Goal: Task Accomplishment & Management: Use online tool/utility

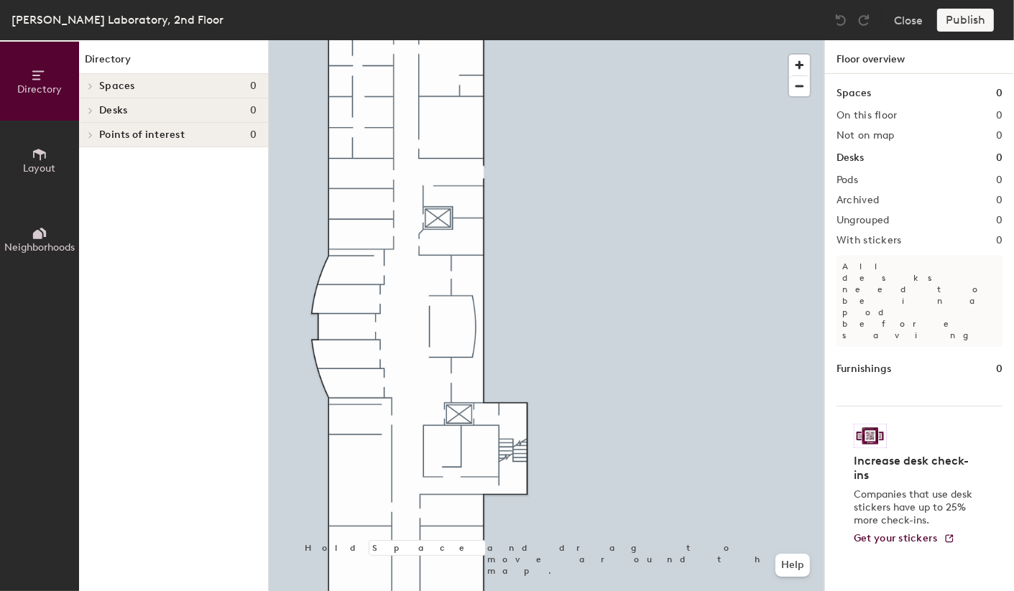
click at [41, 153] on icon at bounding box center [39, 154] width 13 height 11
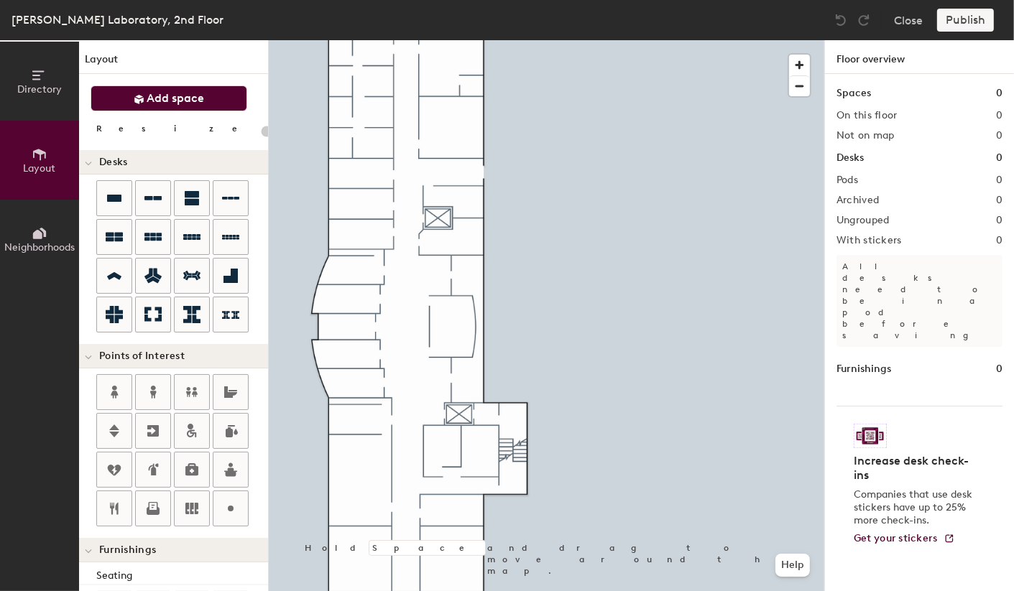
click at [195, 98] on span "Add space" at bounding box center [175, 98] width 57 height 14
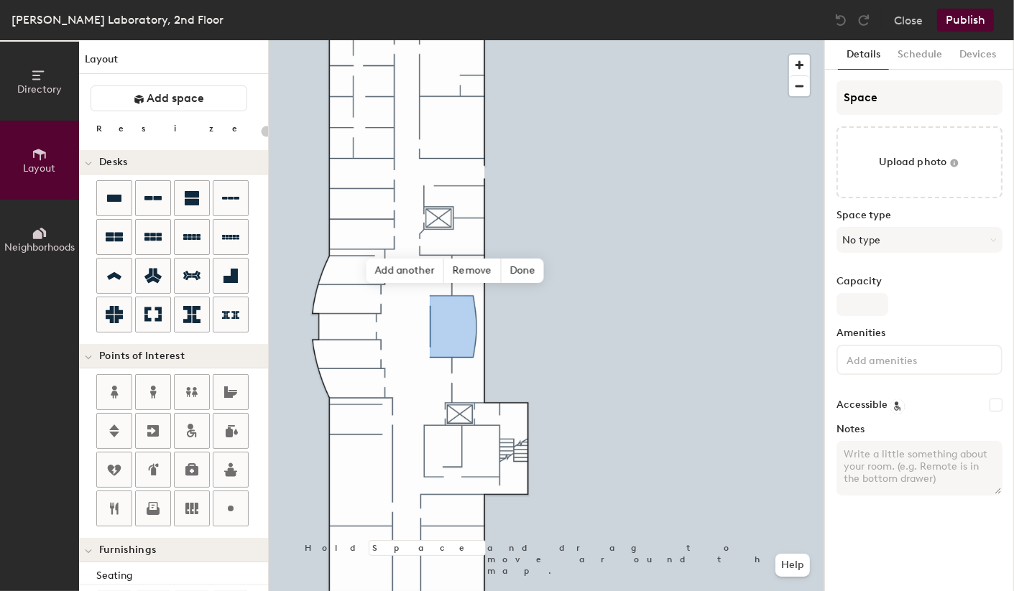
type input "20"
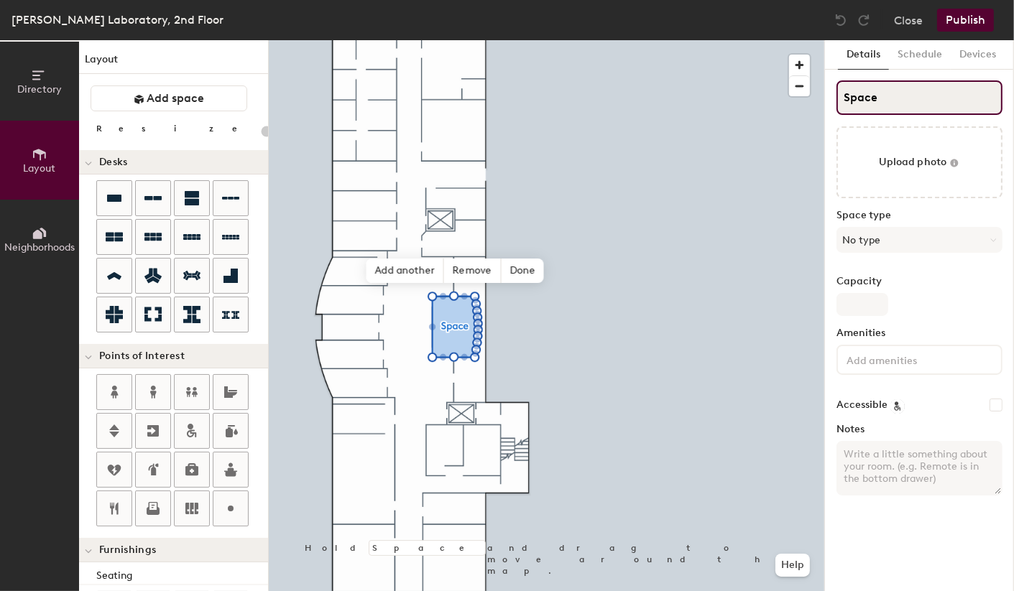
click at [890, 96] on input "Space" at bounding box center [919, 97] width 166 height 34
click at [897, 96] on input "Space" at bounding box center [919, 97] width 166 height 34
type input "22"
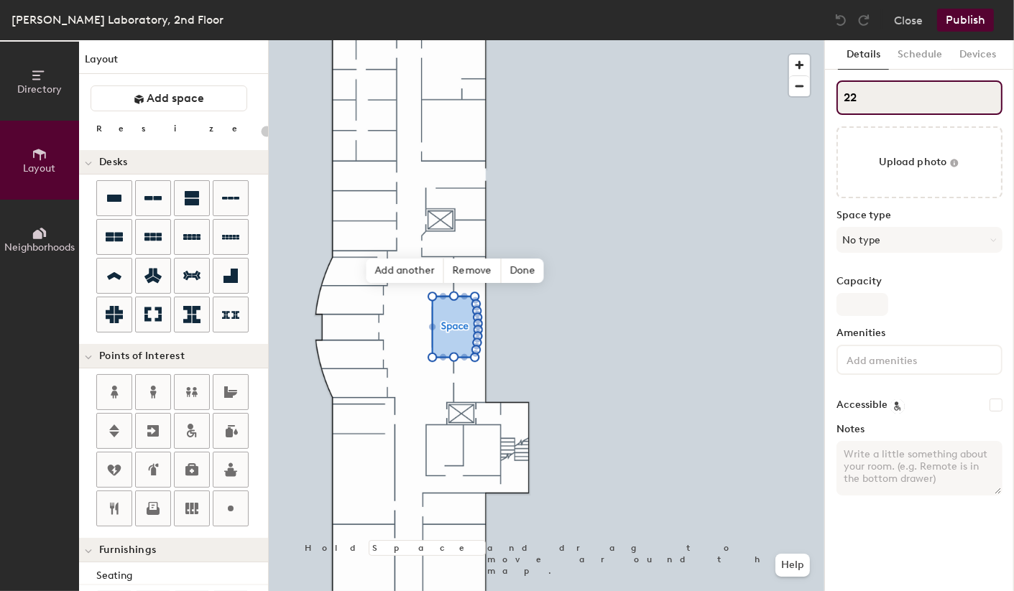
type input "20"
type input "224"
type input "20"
type input "2246"
type input "20"
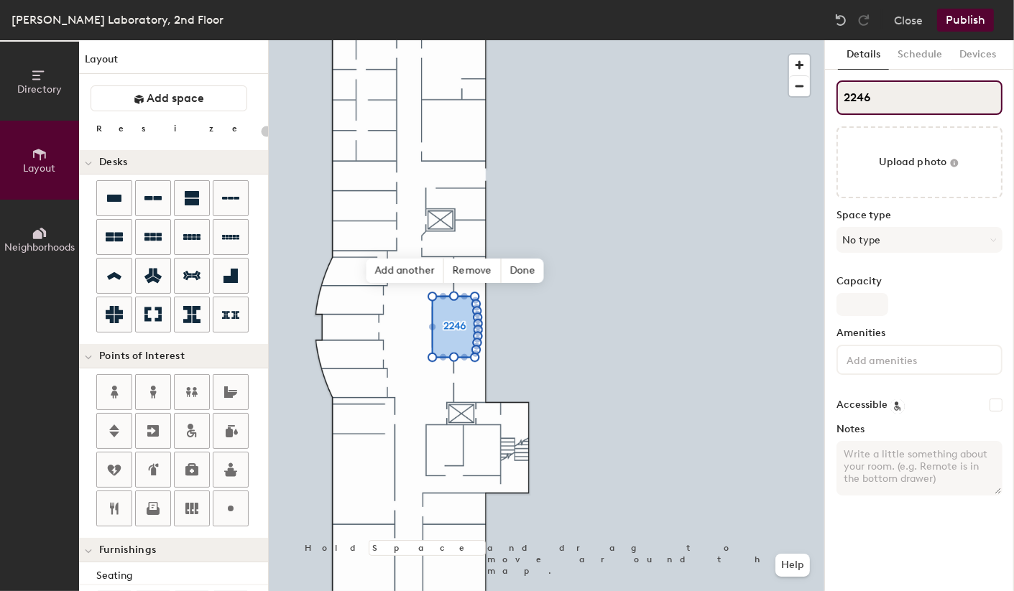
type input "2246"
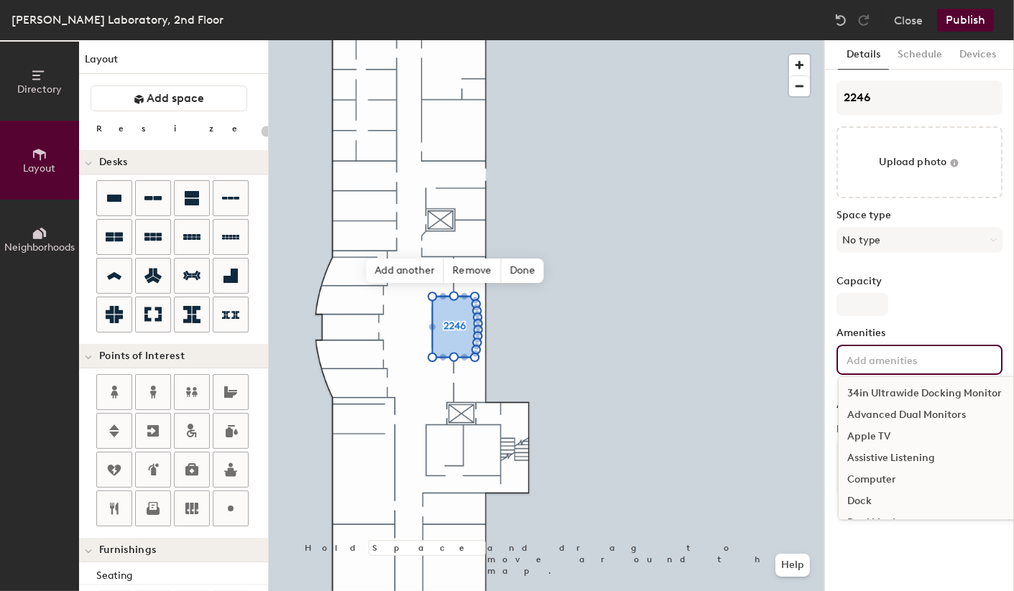
click at [960, 358] on input at bounding box center [907, 359] width 129 height 17
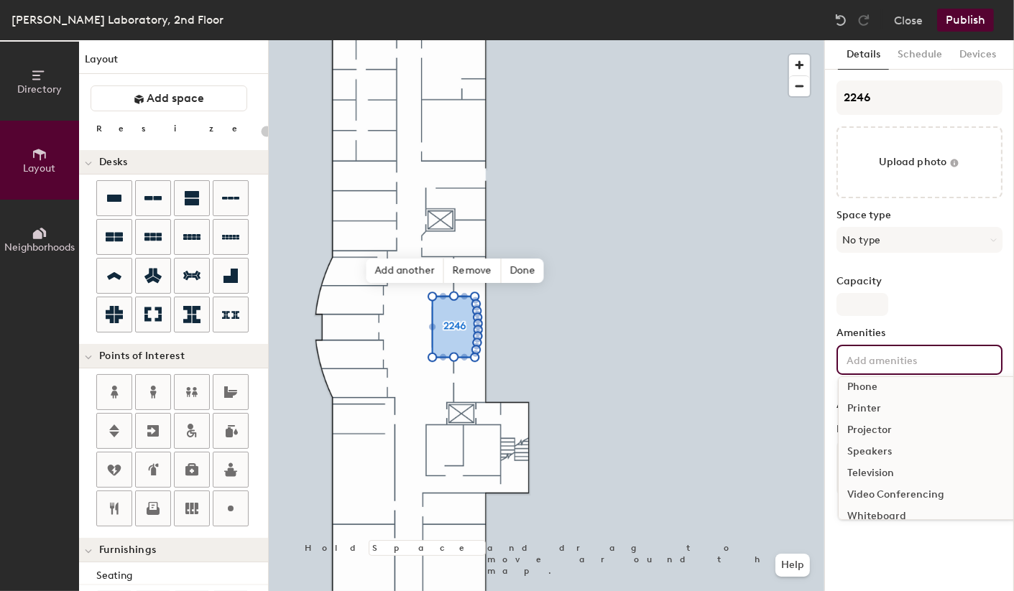
scroll to position [254, 0]
click at [863, 418] on div "Projector" at bounding box center [928, 420] width 180 height 22
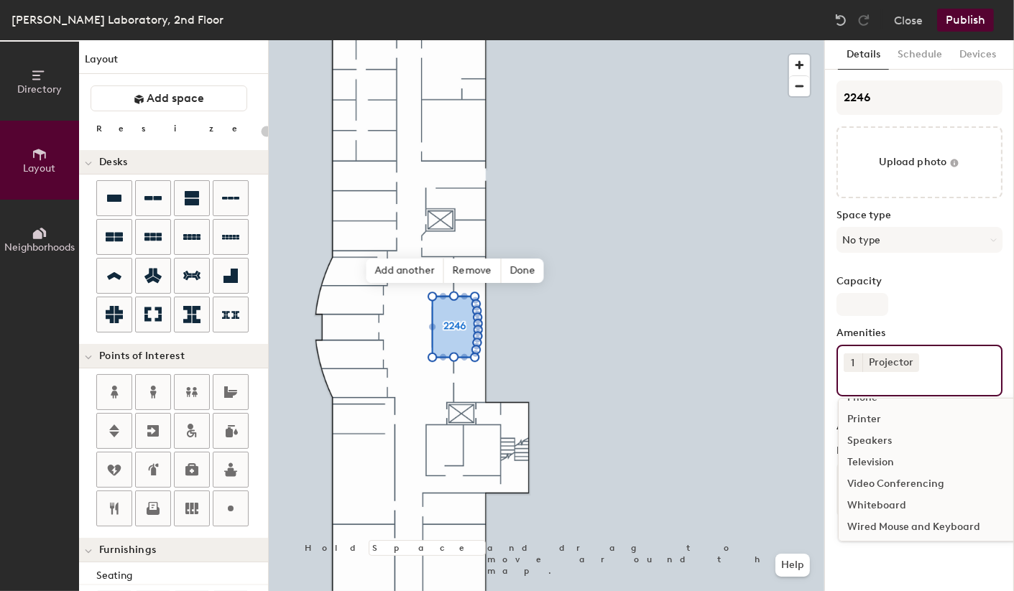
click at [884, 384] on input at bounding box center [907, 380] width 129 height 17
click at [885, 500] on div "Wireless Presentation" at bounding box center [928, 504] width 180 height 22
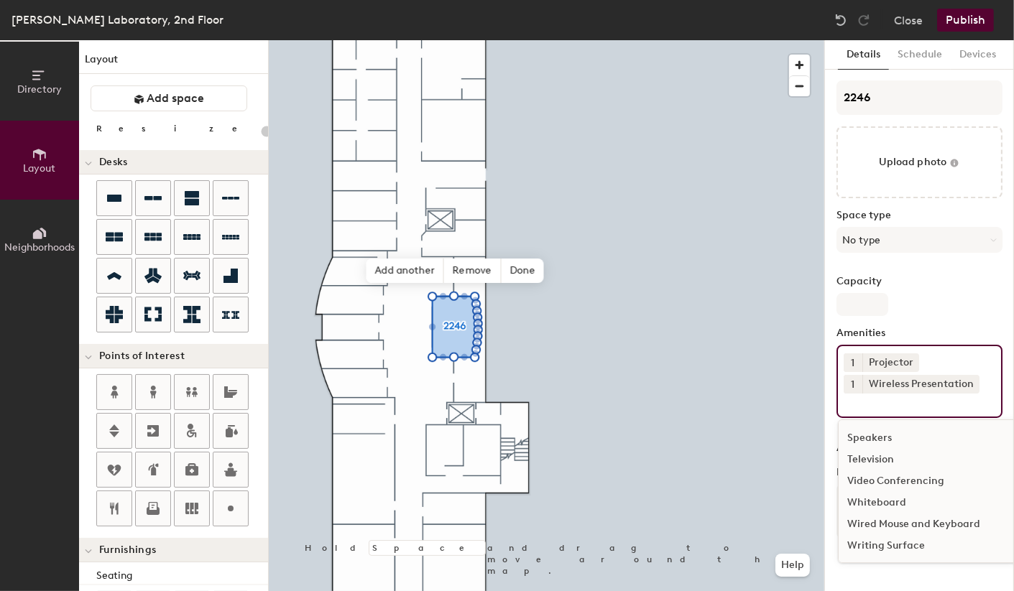
scroll to position [279, 0]
click at [872, 501] on div "Whiteboard" at bounding box center [928, 504] width 180 height 22
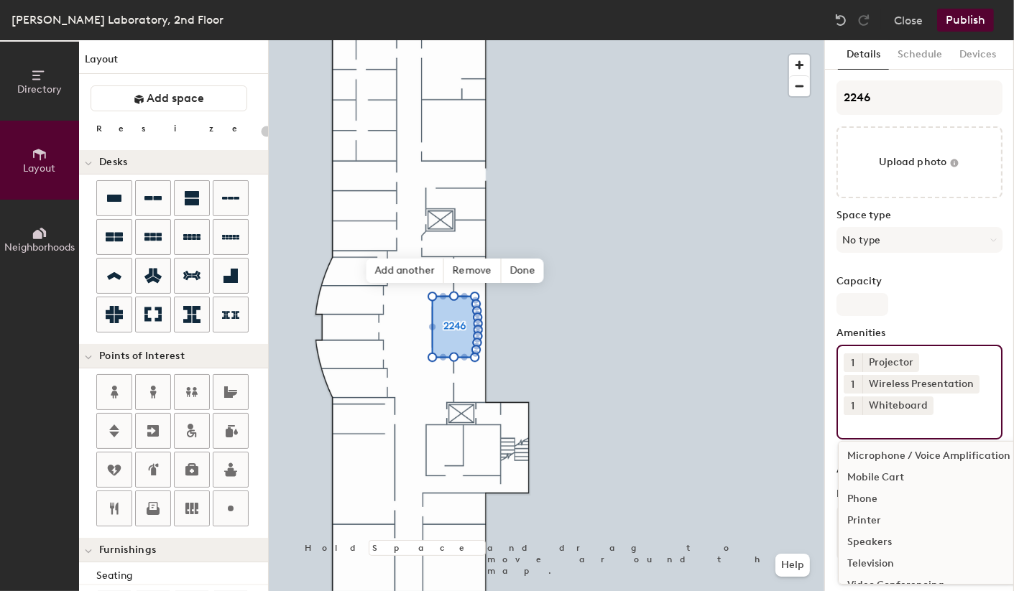
scroll to position [256, 0]
click at [858, 499] on div "Television" at bounding box center [928, 504] width 180 height 22
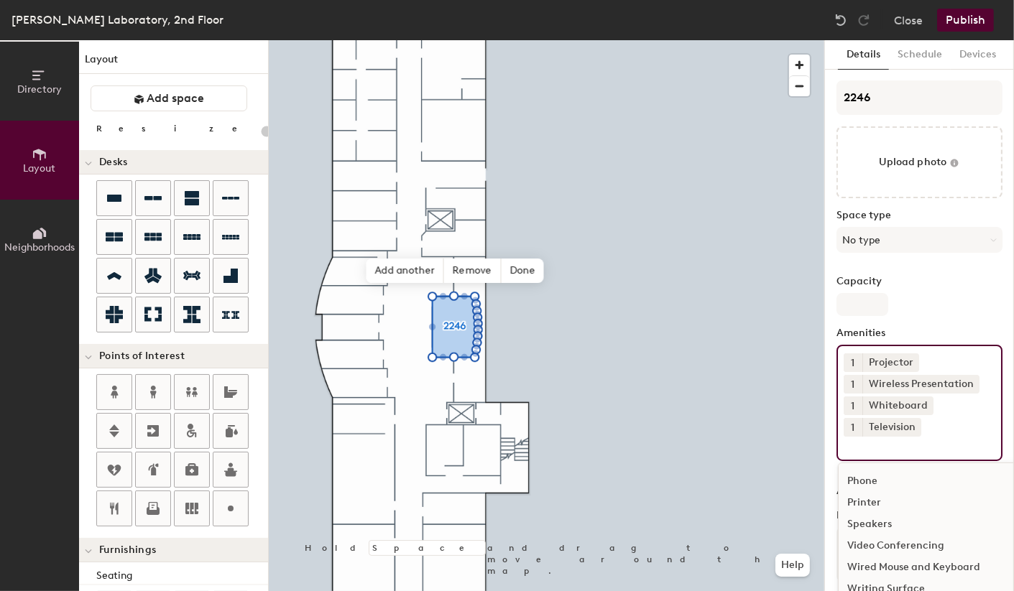
type input "20"
click at [891, 98] on input "2246" at bounding box center [919, 97] width 166 height 34
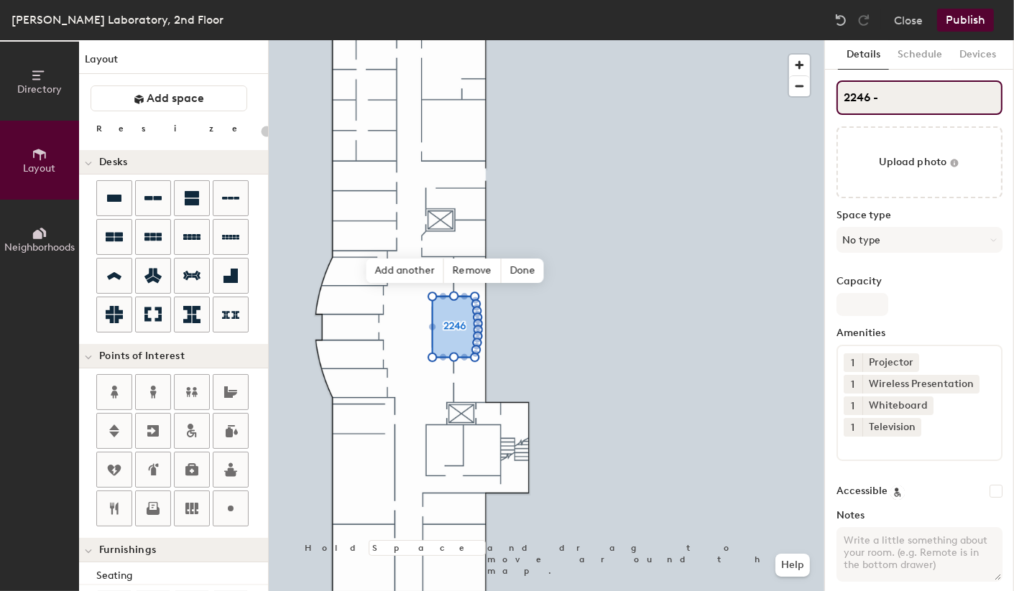
type input "2246 -"
type input "20"
type input "2246 - F"
type input "20"
type input "2246 - Fish"
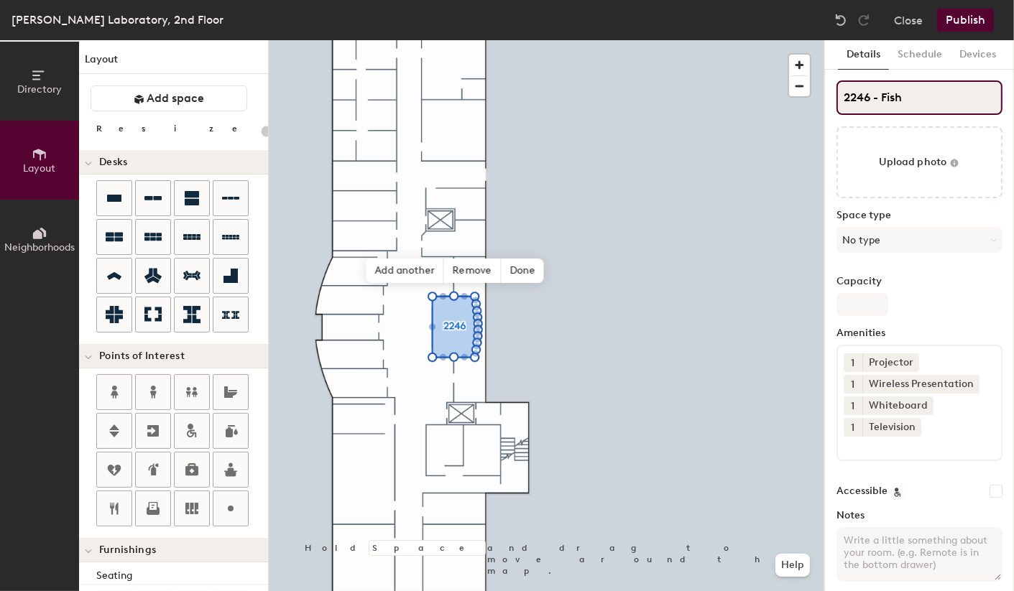
type input "20"
type input "2246 - Fishbo"
type input "20"
type input "2246 - Fishbow"
type input "20"
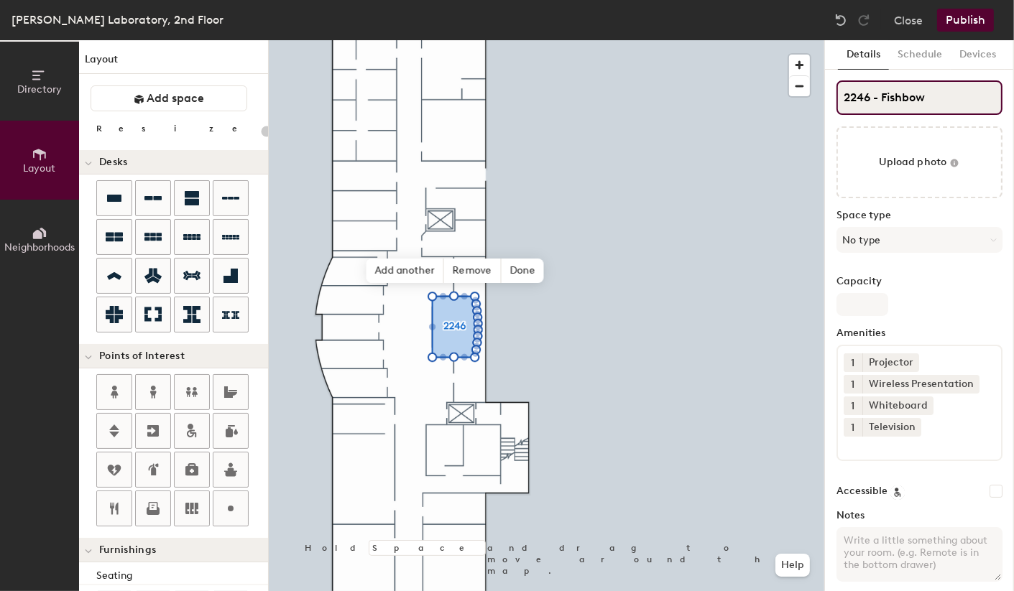
type input "2246 - Fishbowl"
type input "20"
type input "2246 - Fishbowl"
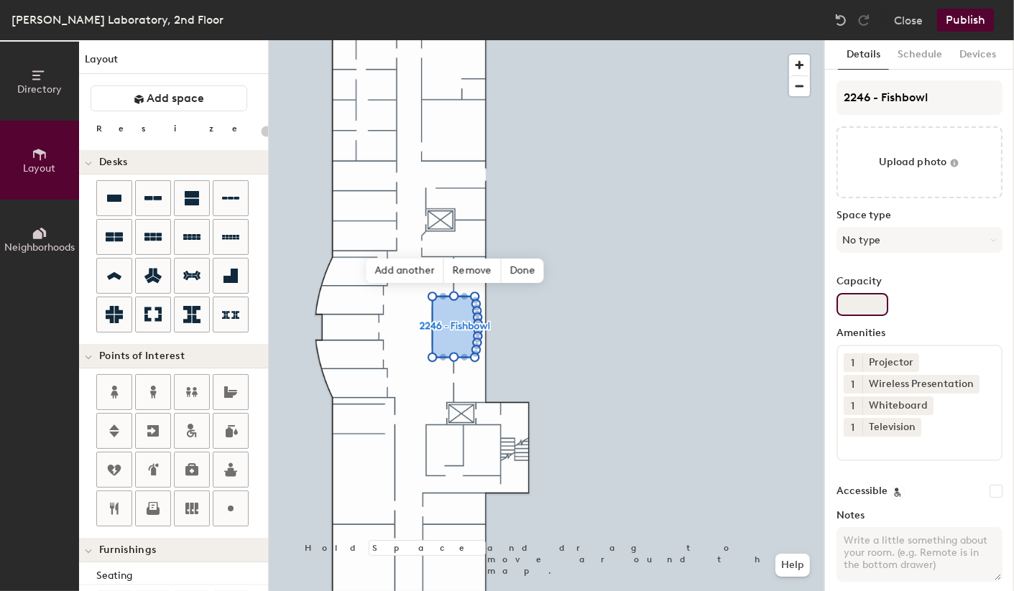
click at [866, 307] on input "Capacity" at bounding box center [862, 304] width 52 height 23
click at [863, 306] on input "Capacity" at bounding box center [862, 304] width 52 height 23
type input "0"
click at [865, 306] on input "0" at bounding box center [862, 304] width 52 height 23
type input "20"
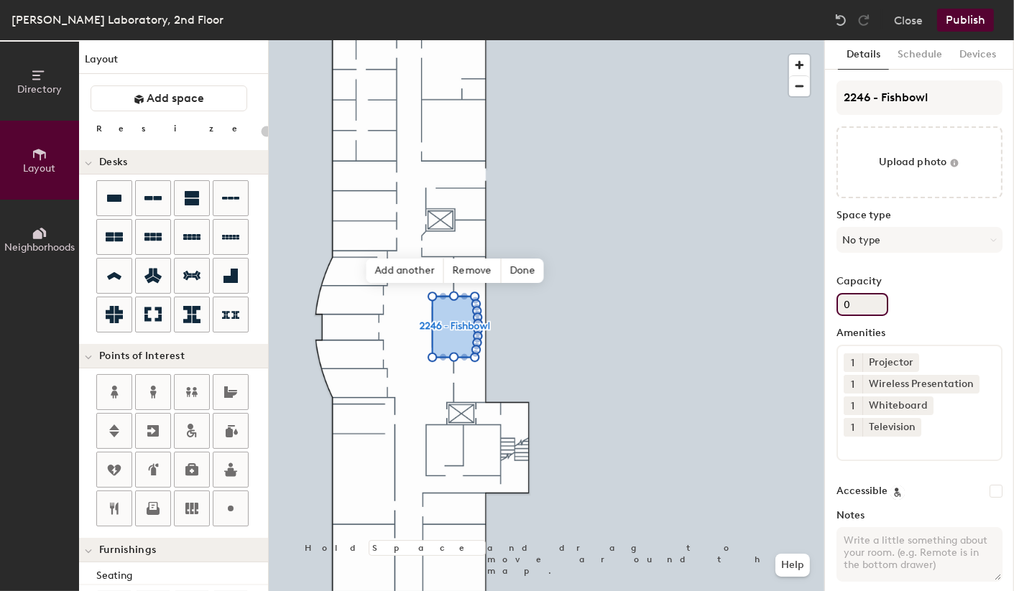
type input "01"
type input "20"
type input "015"
type input "20"
type input "01"
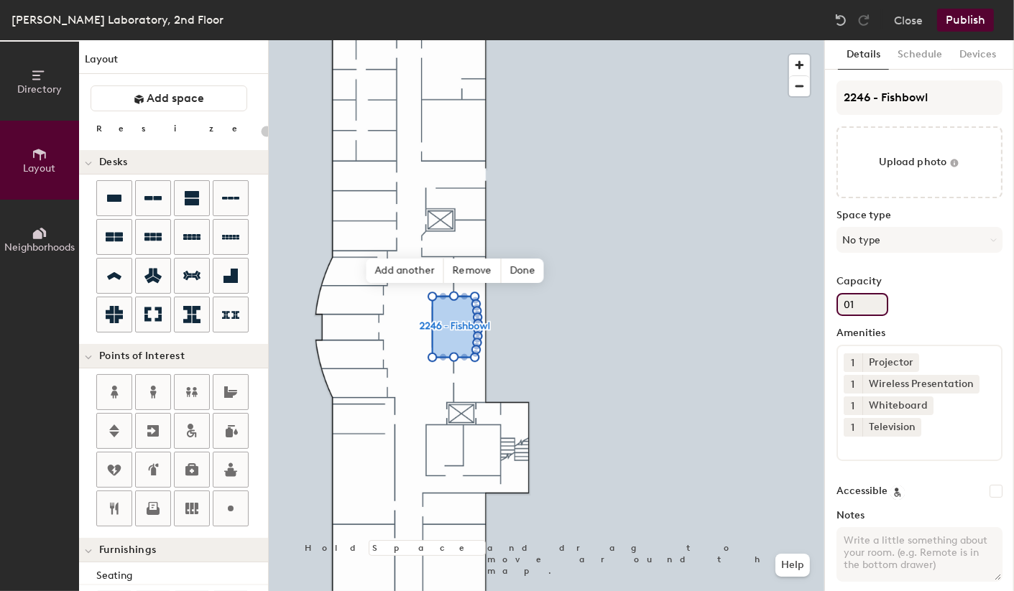
type input "20"
type input "0"
type input "20"
type input "15"
type input "20"
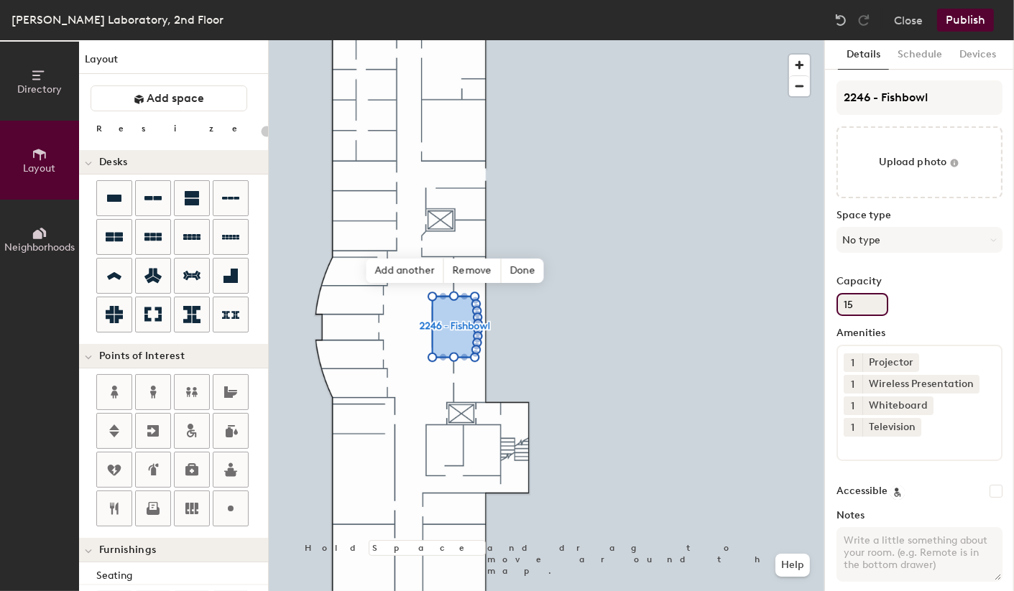
type input "15"
click at [966, 296] on div "Capacity 15" at bounding box center [919, 296] width 166 height 40
click at [907, 241] on button "No type" at bounding box center [919, 240] width 166 height 26
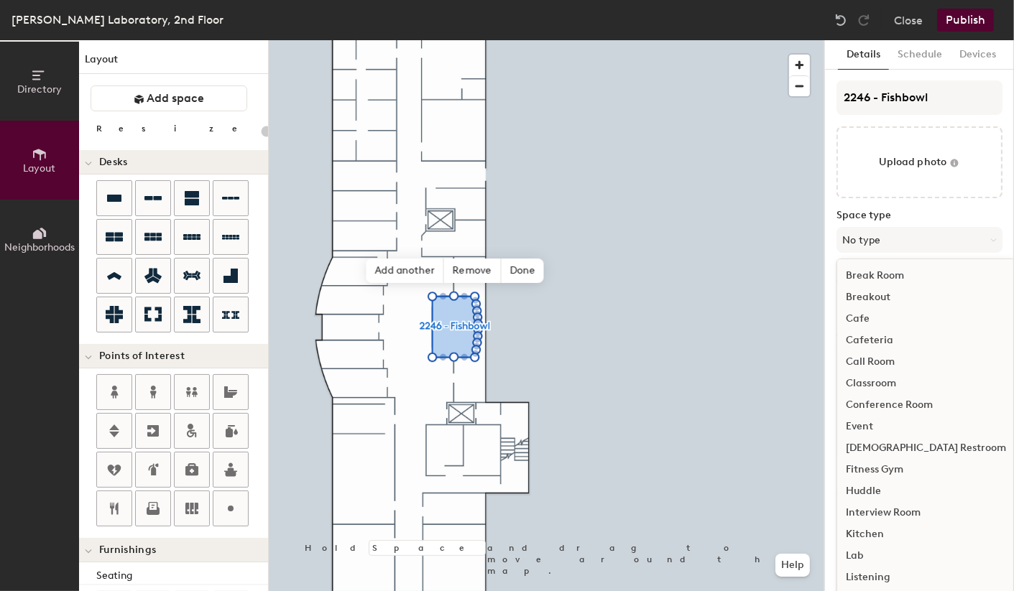
click at [898, 402] on div "Conference Room" at bounding box center [925, 405] width 177 height 22
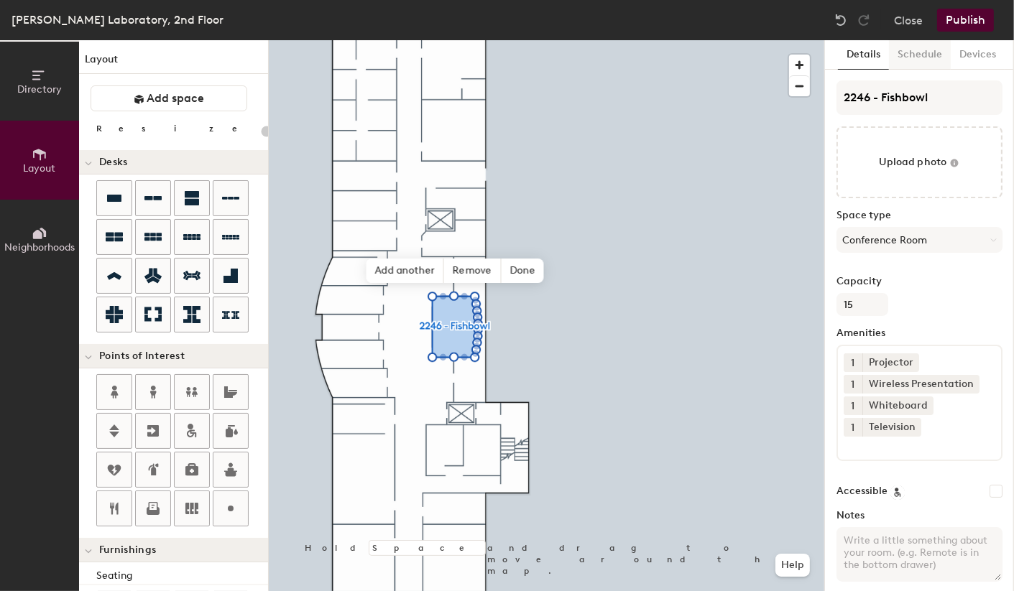
click at [920, 54] on button "Schedule" at bounding box center [920, 54] width 62 height 29
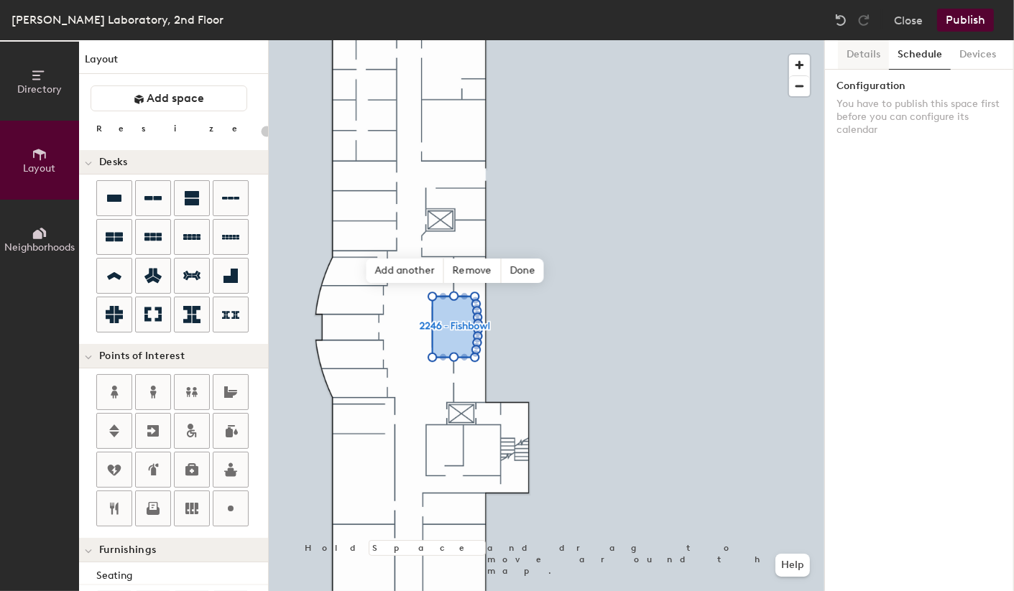
click at [863, 51] on button "Details" at bounding box center [863, 54] width 51 height 29
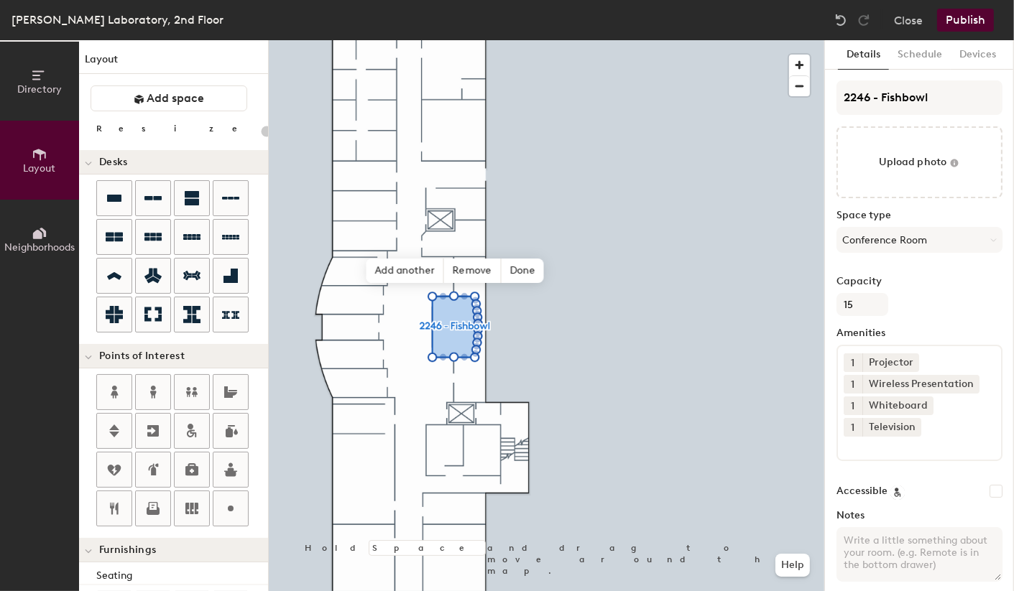
click at [964, 22] on button "Publish" at bounding box center [965, 20] width 57 height 23
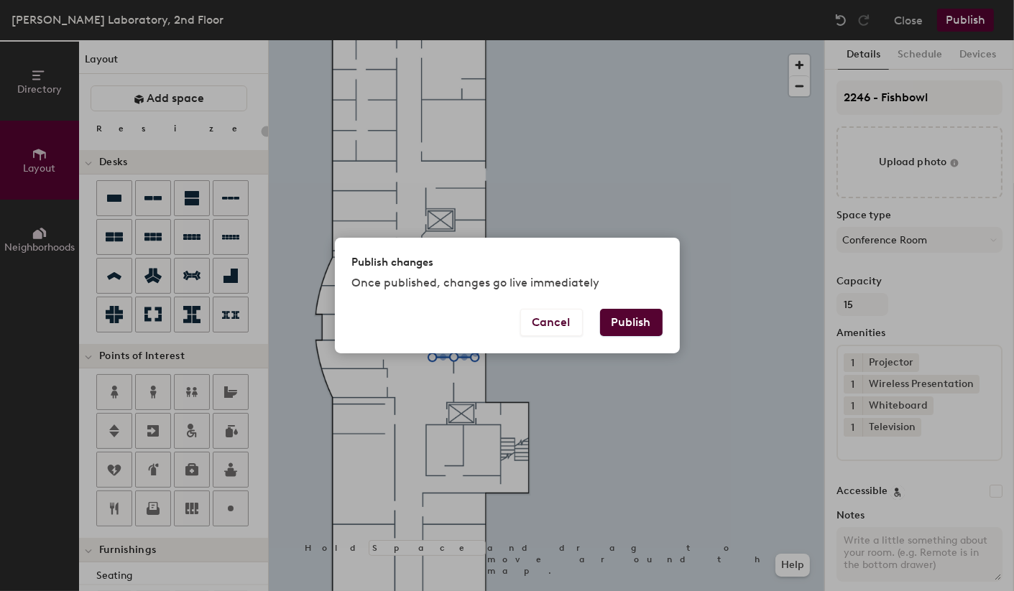
click at [629, 319] on button "Publish" at bounding box center [631, 322] width 62 height 27
type input "20"
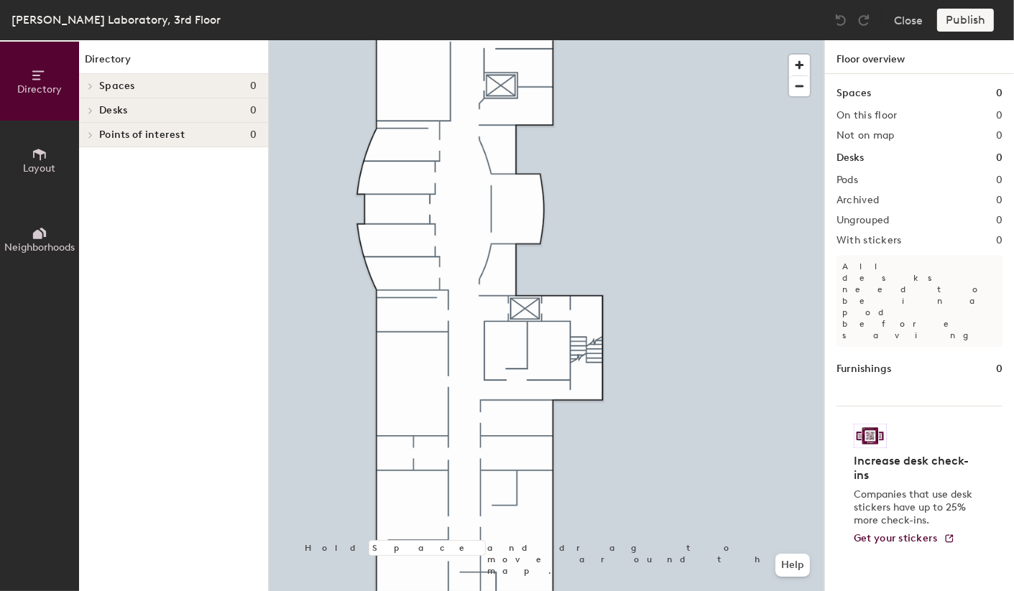
click at [38, 154] on icon at bounding box center [40, 155] width 16 height 16
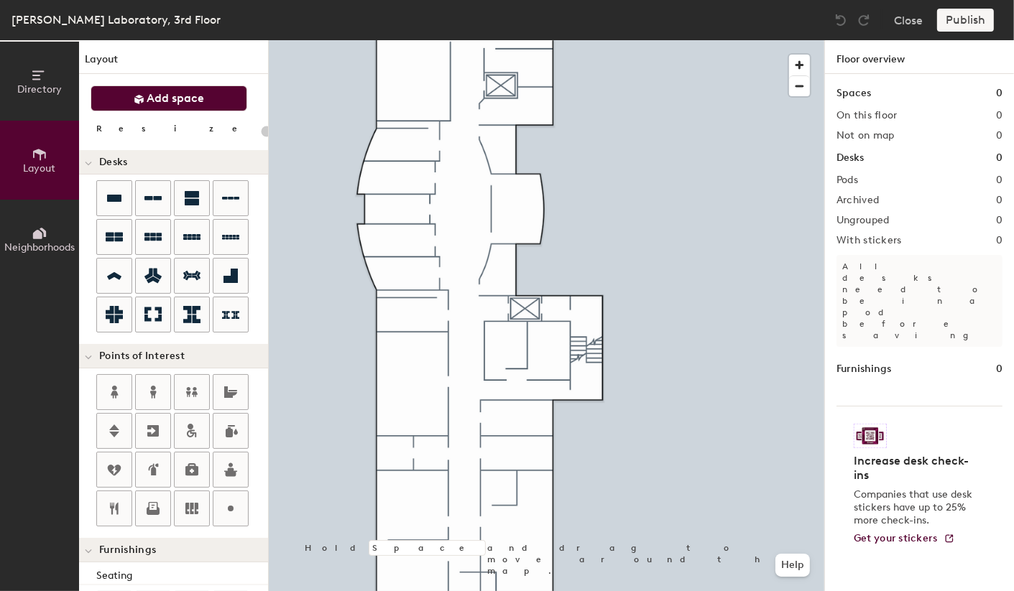
click at [170, 102] on span "Add space" at bounding box center [175, 98] width 57 height 14
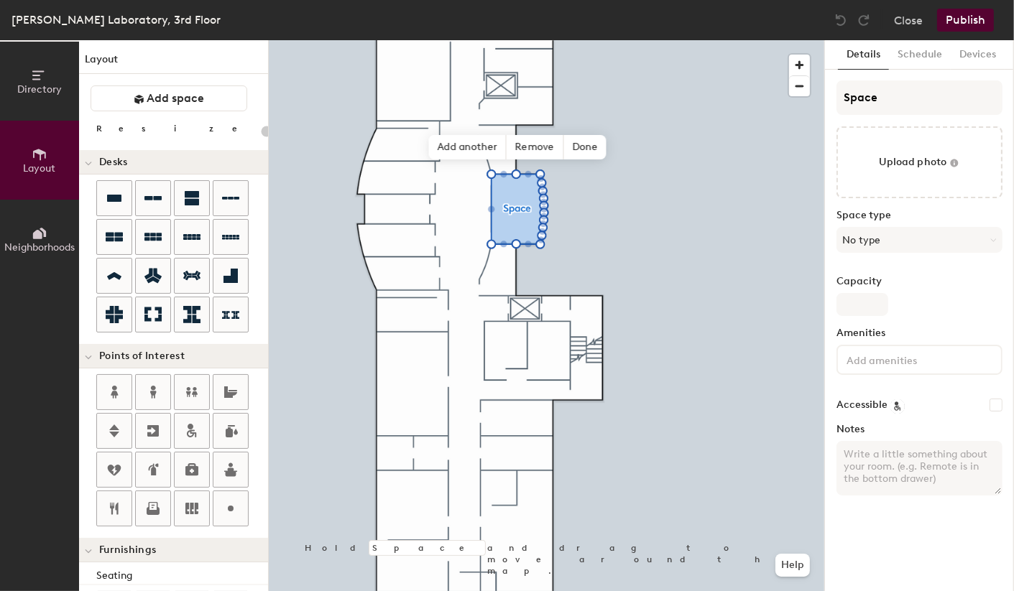
type input "20"
click at [895, 95] on input "Space" at bounding box center [919, 97] width 166 height 34
type input "3"
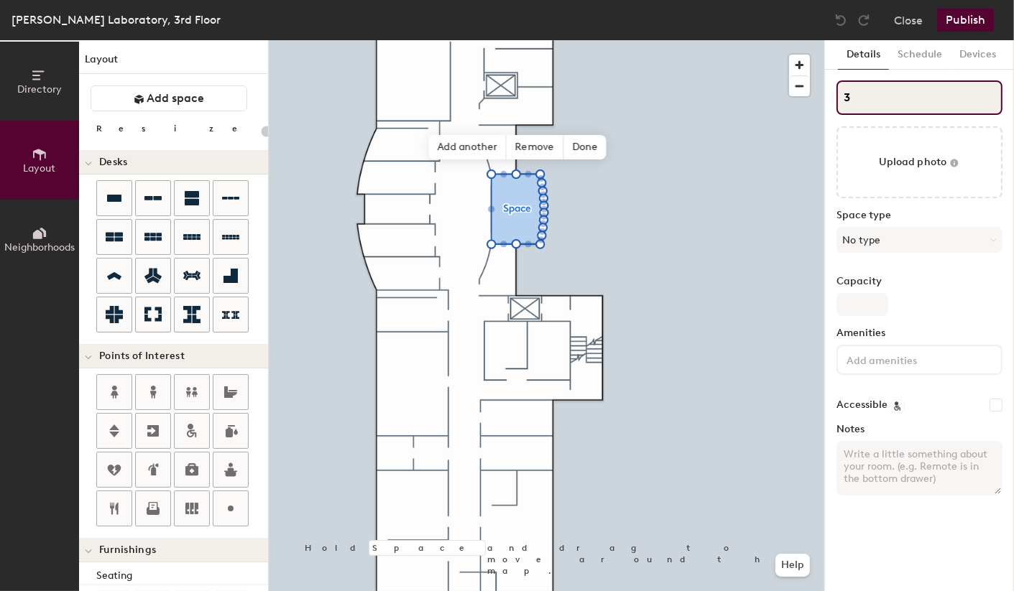
type input "20"
type input "32"
type input "20"
type input "324"
type input "20"
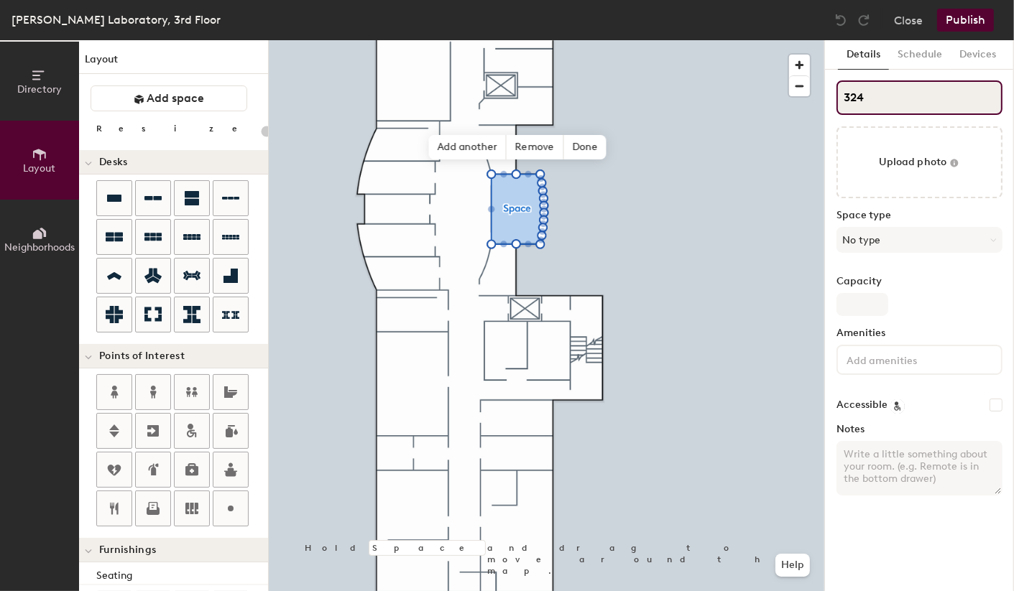
type input "3246"
type input "20"
type input "3246"
type input "20"
type input "3246 -"
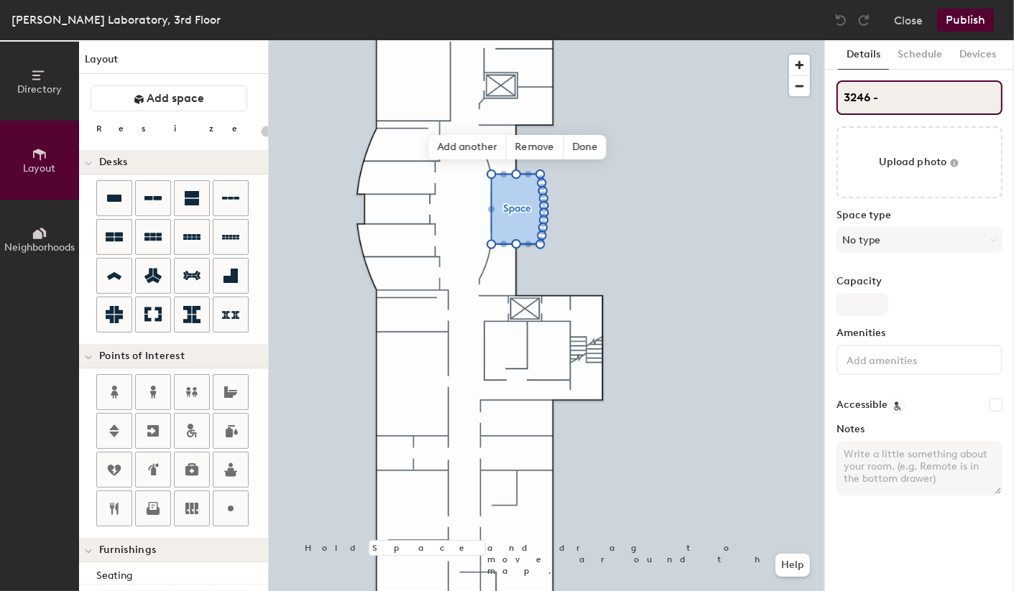
type input "20"
type input "3246 - F"
type input "20"
type input "3246 - Fish"
type input "20"
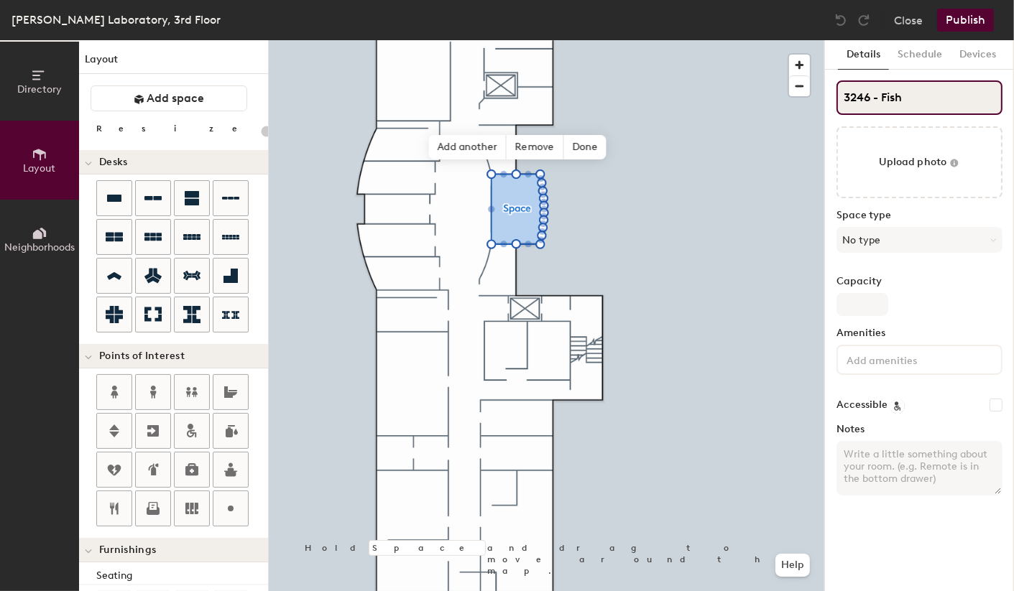
type input "3246 - Fishb"
type input "20"
type input "3246 - Fishbo"
type input "20"
type input "3246 - Fishbowl"
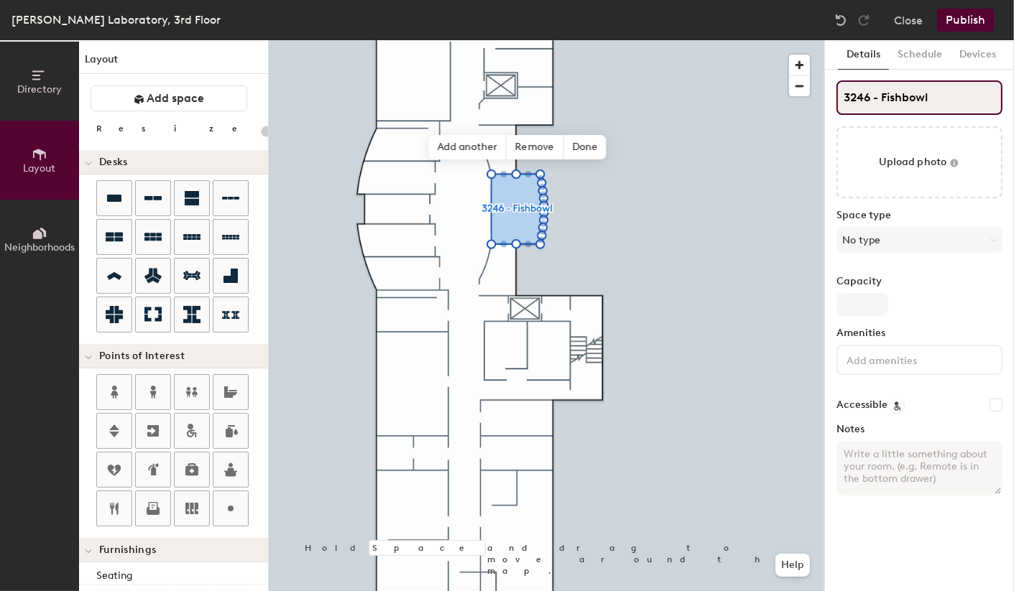
type input "20"
type input "3246 - Fishbowl"
click at [895, 241] on button "No type" at bounding box center [919, 240] width 166 height 26
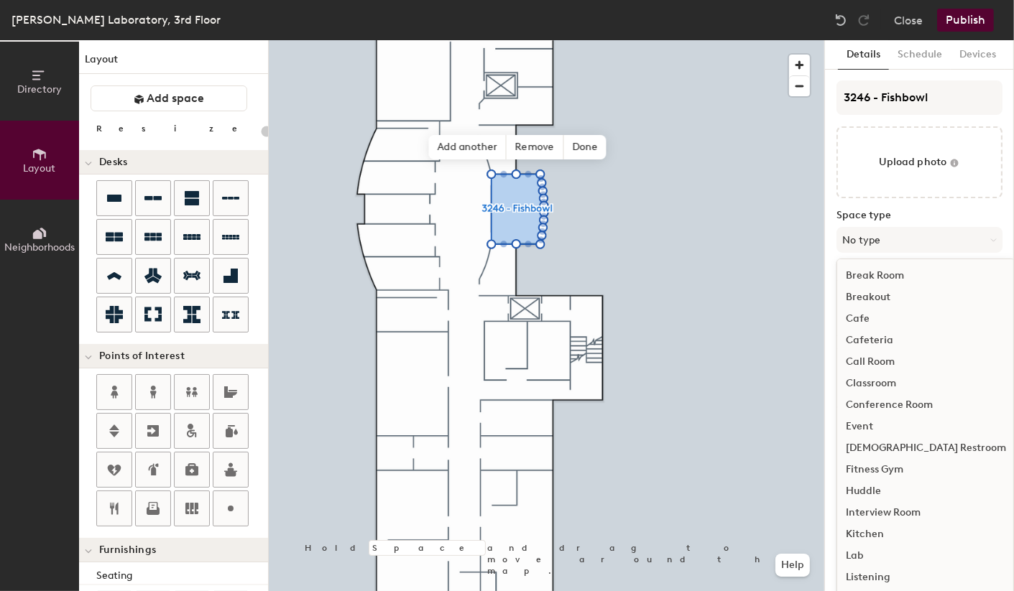
click at [904, 405] on div "Conference Room" at bounding box center [925, 405] width 177 height 22
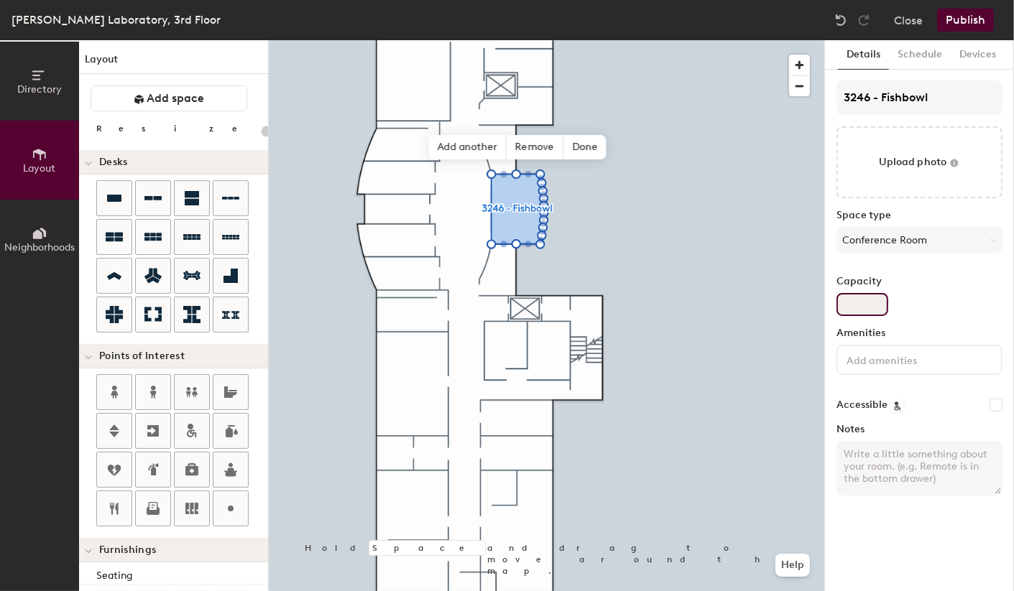
click at [856, 304] on input "Capacity" at bounding box center [862, 304] width 52 height 23
type input "20"
click at [848, 306] on input "Capacity" at bounding box center [862, 304] width 52 height 23
click at [854, 302] on input "Capacity" at bounding box center [862, 304] width 52 height 23
type input "1"
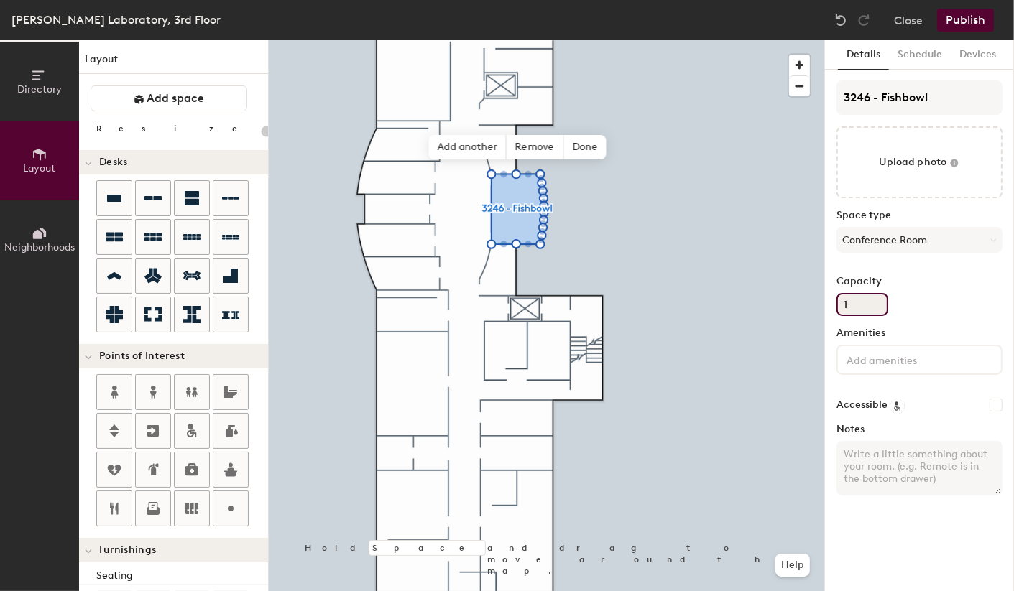
type input "20"
type input "15"
type input "20"
type input "15"
click at [940, 307] on div "Capacity 15" at bounding box center [919, 296] width 166 height 40
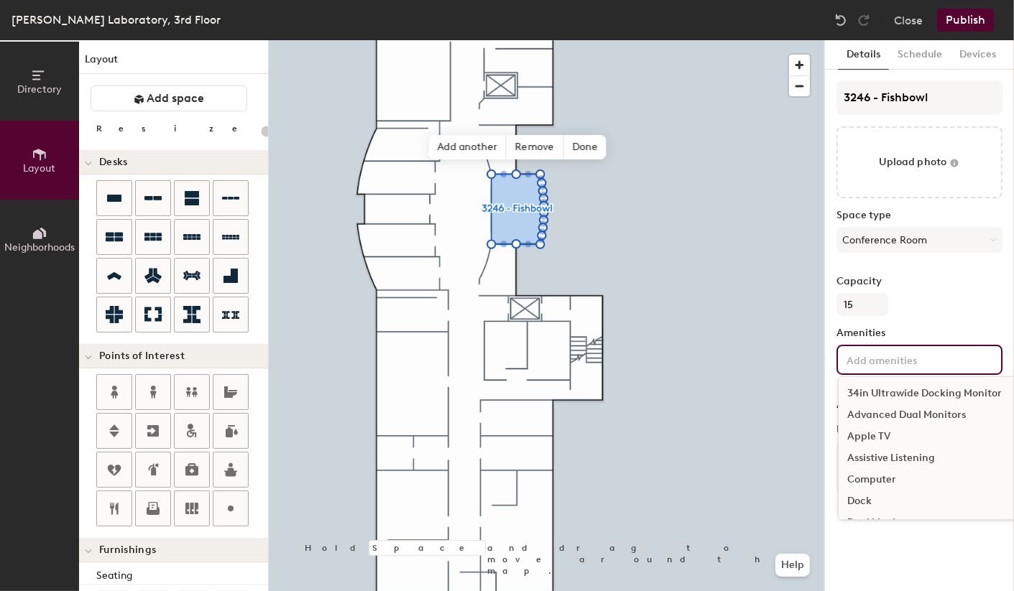
click at [886, 361] on input at bounding box center [907, 359] width 129 height 17
click at [865, 435] on div "Projector" at bounding box center [928, 436] width 180 height 22
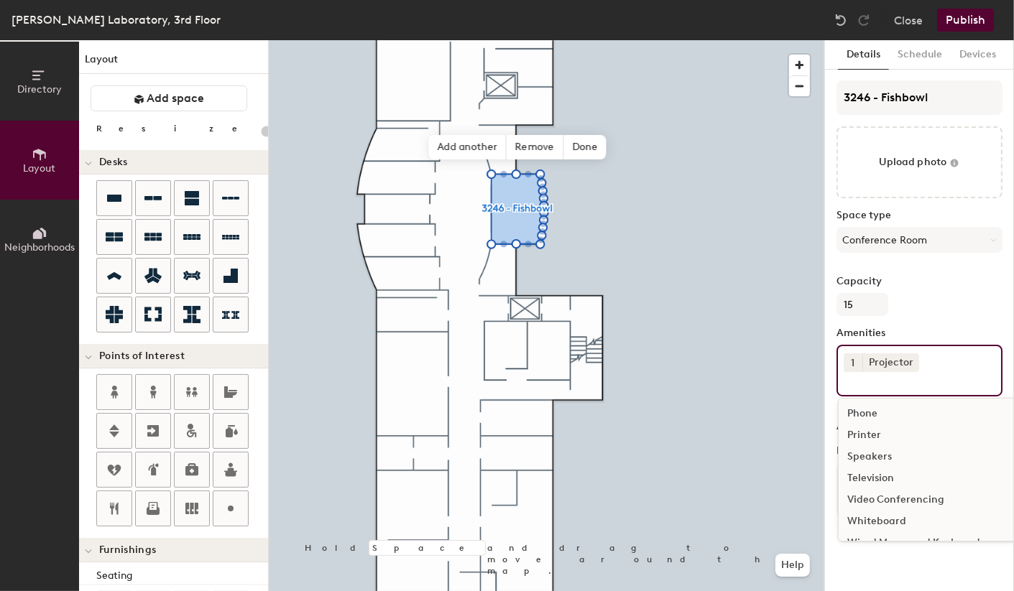
click at [871, 496] on div "Video Conferencing" at bounding box center [928, 500] width 180 height 22
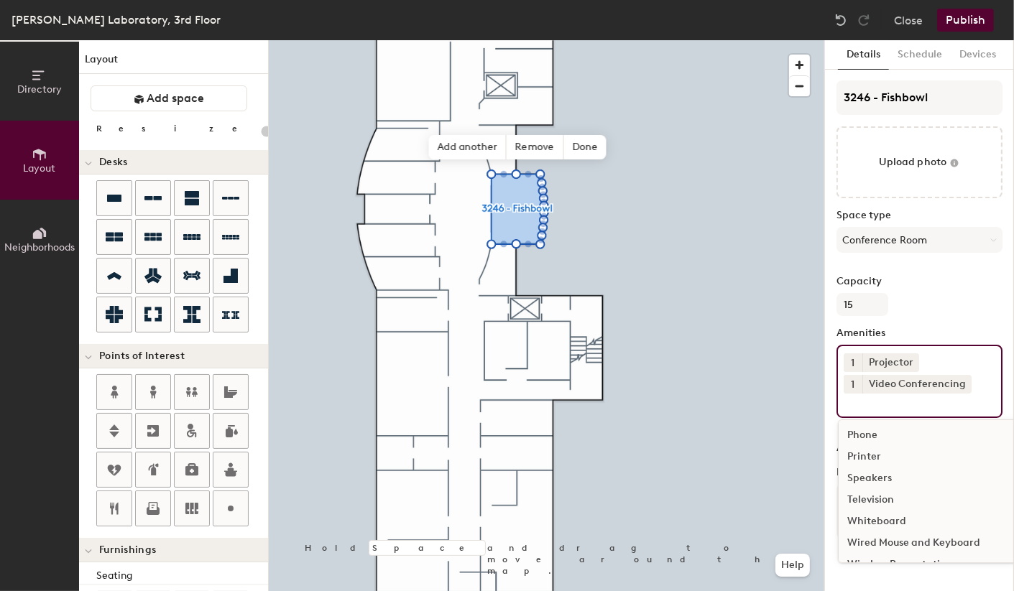
scroll to position [278, 0]
click at [869, 521] on div "Wireless Presentation" at bounding box center [928, 525] width 180 height 22
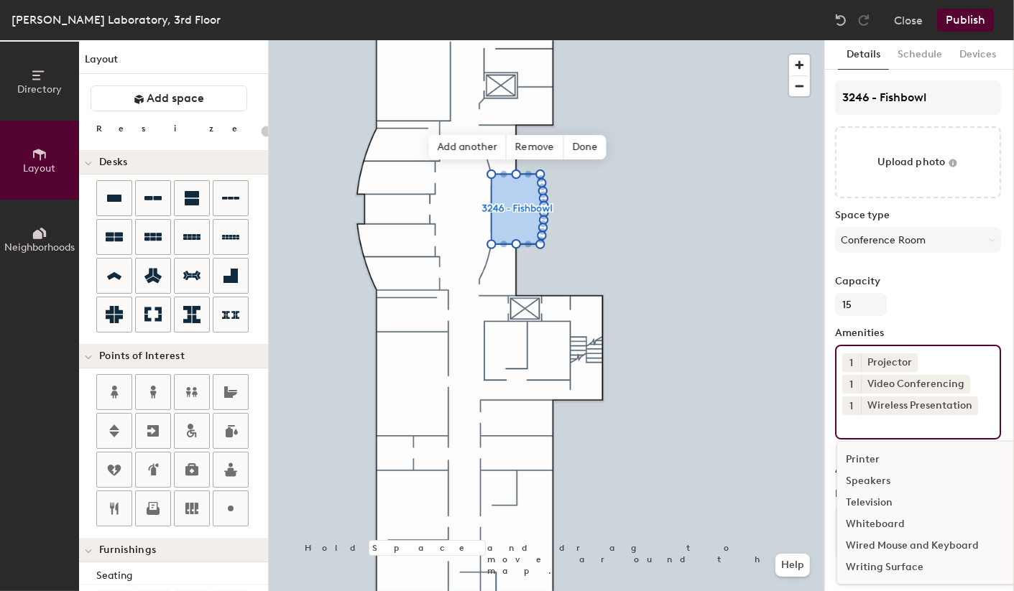
scroll to position [256, 0]
click at [858, 522] on div "Whiteboard" at bounding box center [927, 525] width 180 height 22
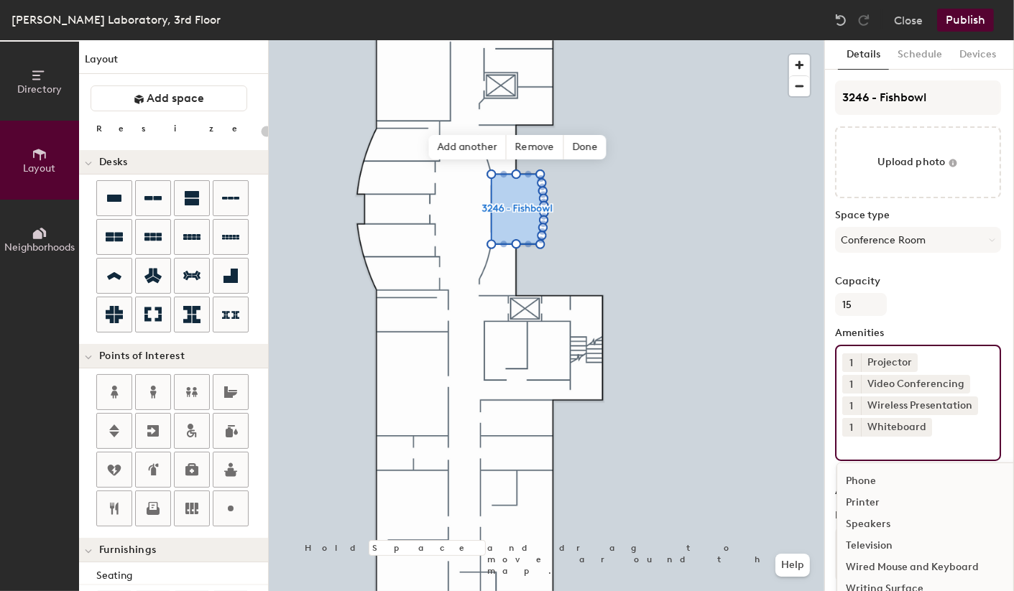
scroll to position [2, 0]
click at [869, 547] on div "Television" at bounding box center [928, 546] width 180 height 22
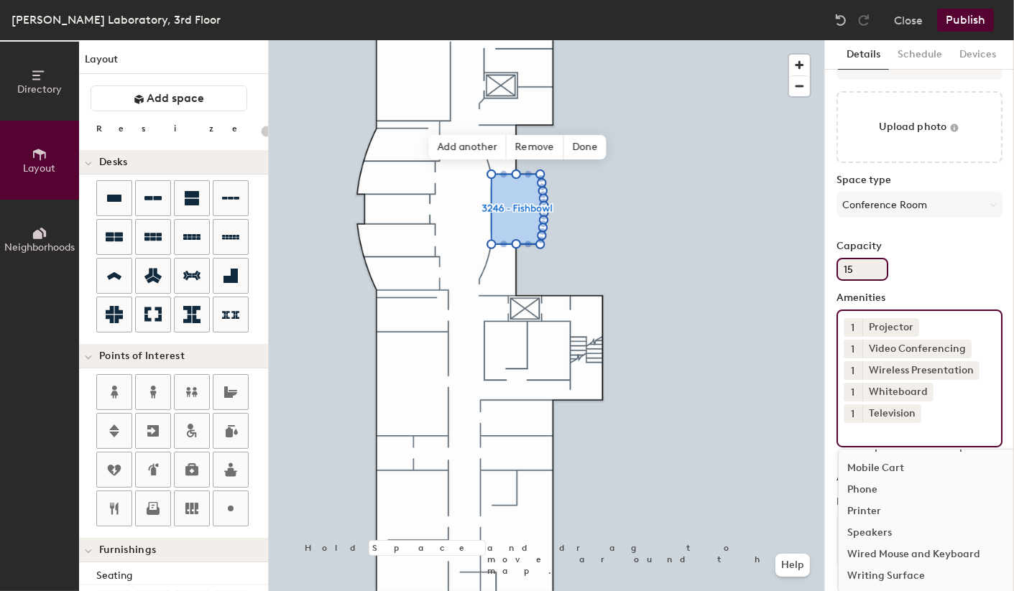
scroll to position [34, 0]
click at [938, 252] on div "Capacity 15" at bounding box center [919, 262] width 166 height 40
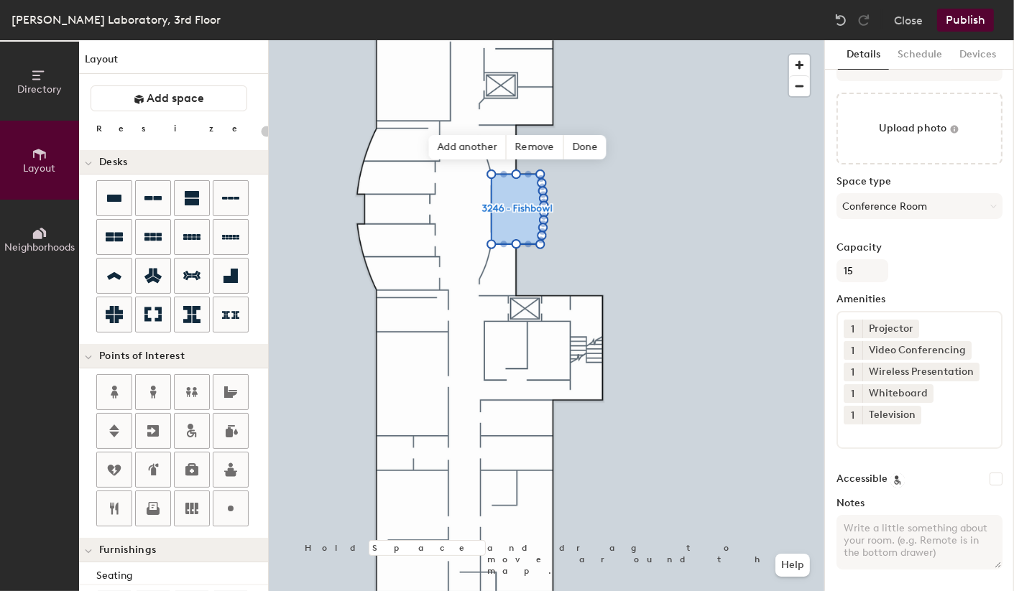
click at [965, 22] on button "Publish" at bounding box center [965, 20] width 57 height 23
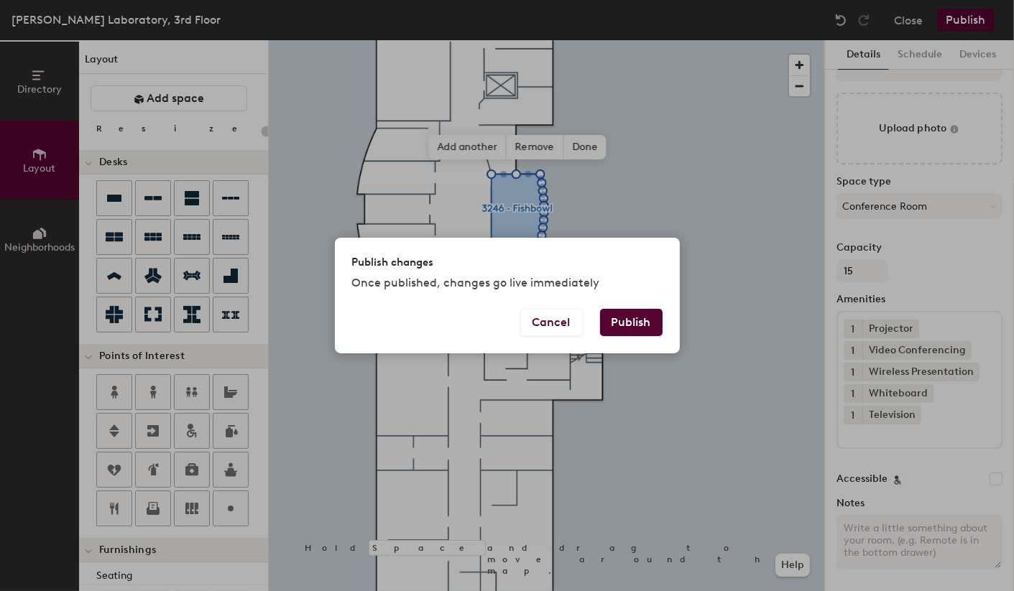
click at [626, 318] on button "Publish" at bounding box center [631, 322] width 62 height 27
type input "20"
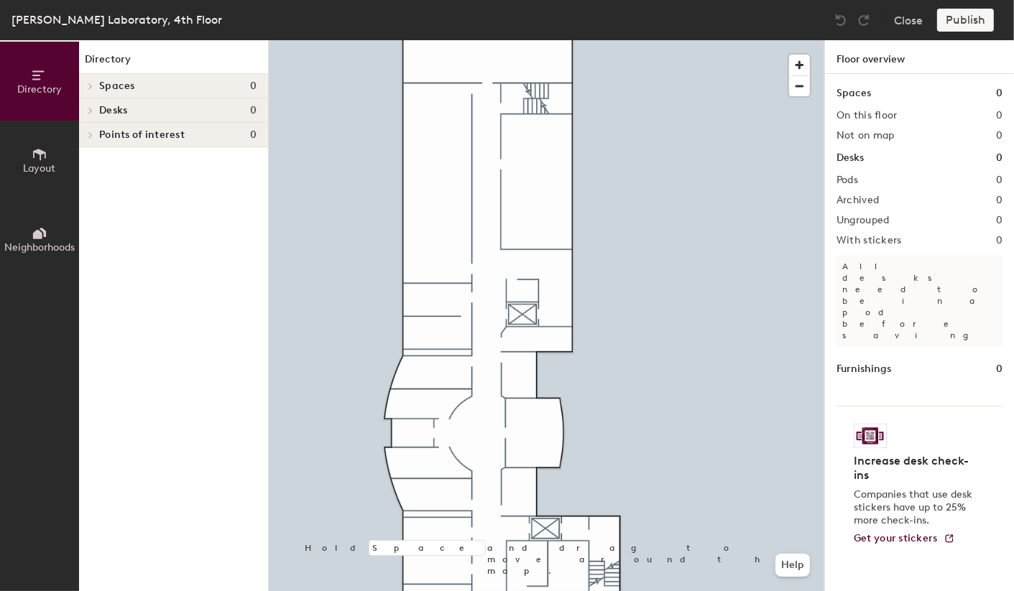
drag, startPoint x: 39, startPoint y: 154, endPoint x: 56, endPoint y: 155, distance: 17.3
click at [39, 154] on icon at bounding box center [40, 155] width 16 height 16
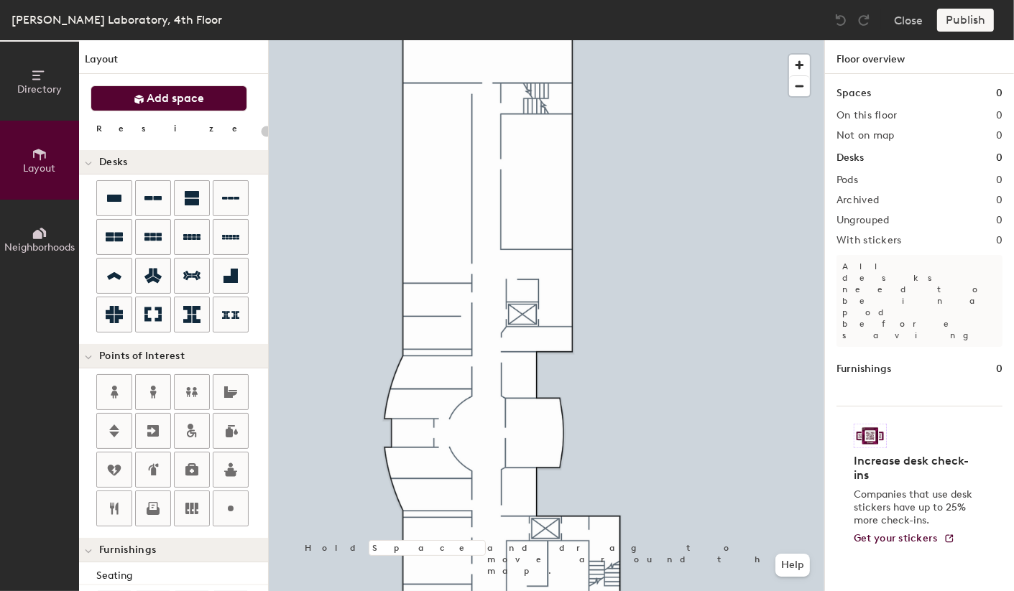
click at [179, 96] on span "Add space" at bounding box center [175, 98] width 57 height 14
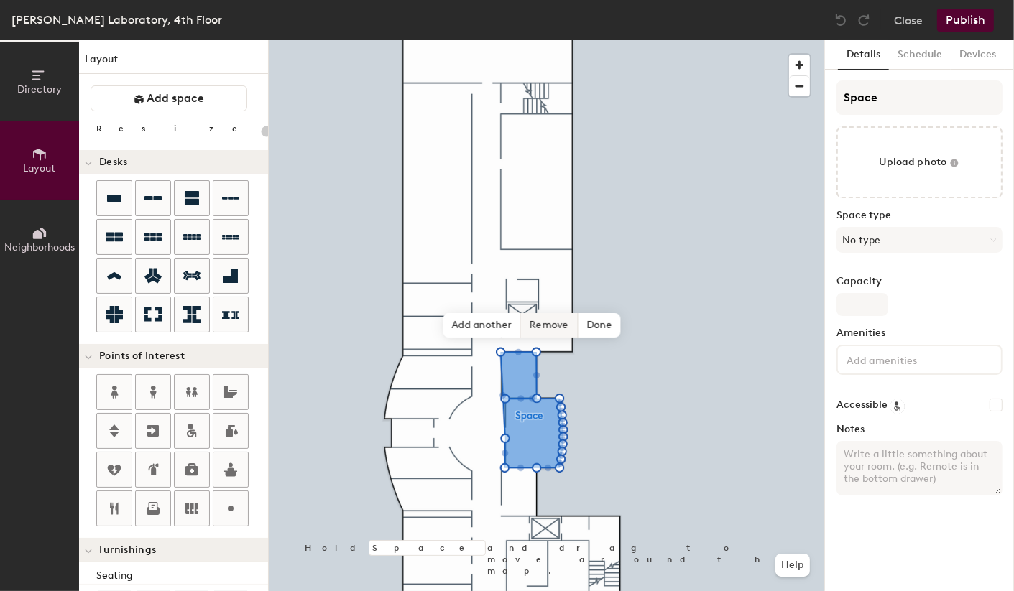
click at [551, 326] on span "Remove" at bounding box center [549, 325] width 57 height 24
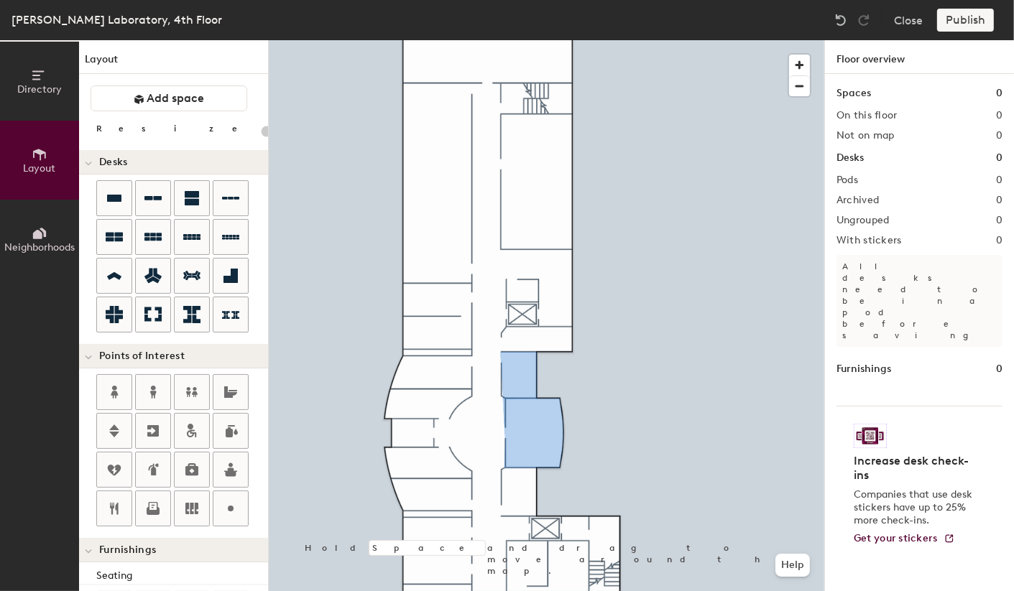
click at [517, 40] on div at bounding box center [546, 40] width 555 height 0
click at [166, 99] on span "Add space" at bounding box center [175, 98] width 57 height 14
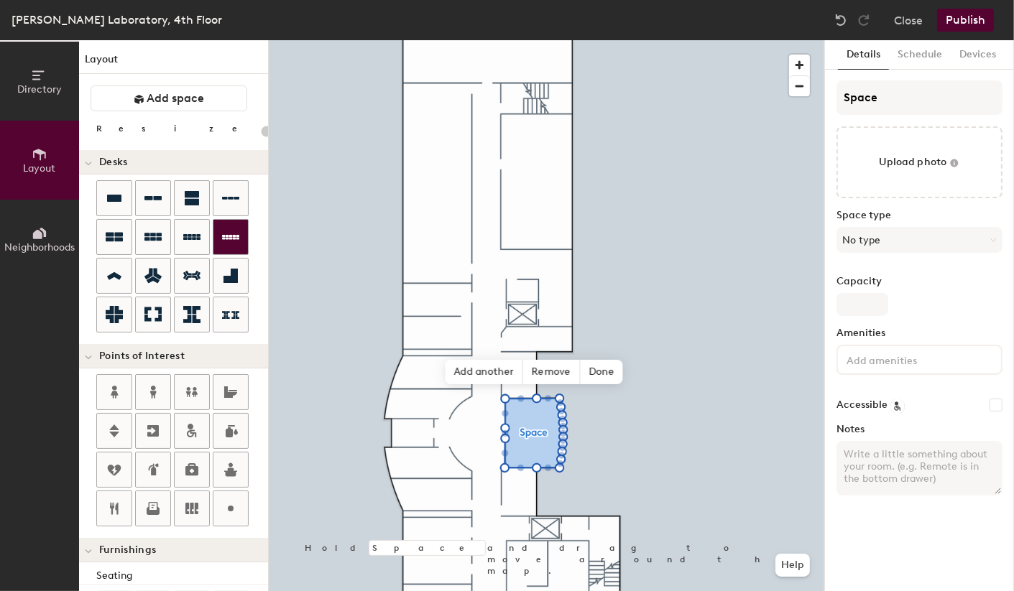
type input "20"
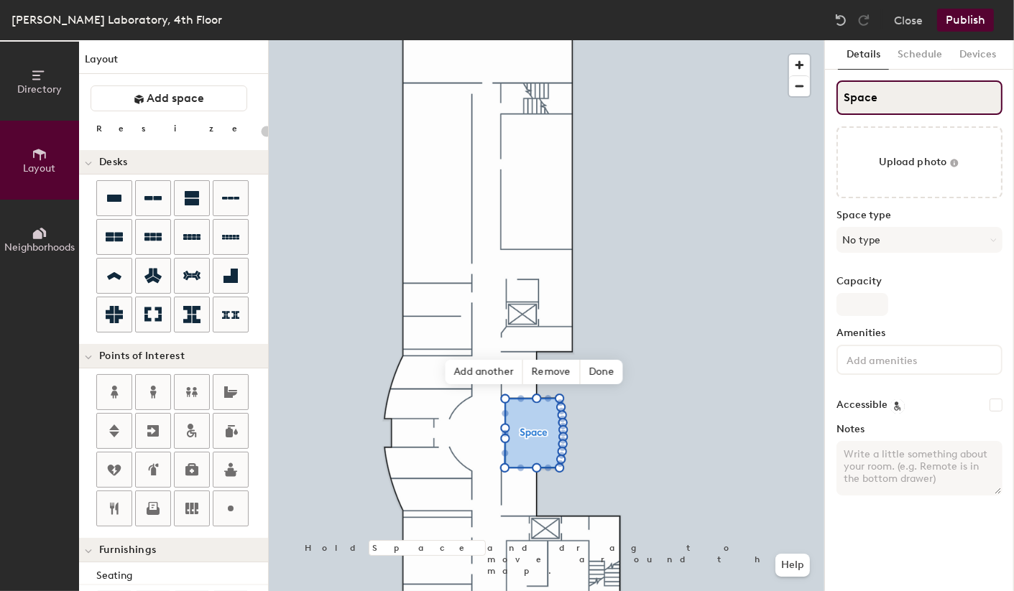
click at [899, 98] on input "Space" at bounding box center [919, 97] width 166 height 34
type input "4"
type input "20"
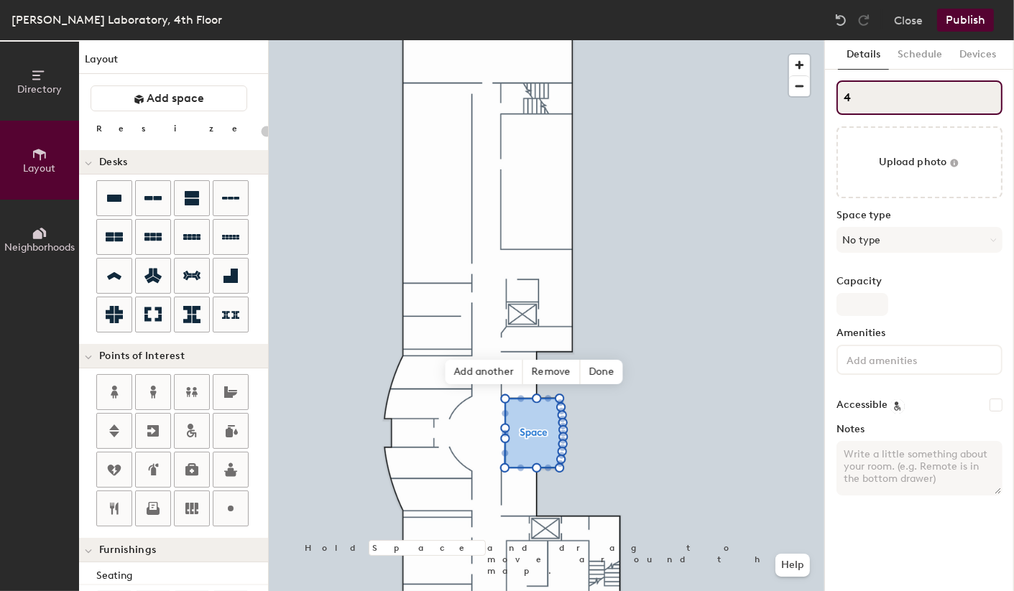
type input "42"
type input "20"
type input "424"
type input "20"
type input "4246"
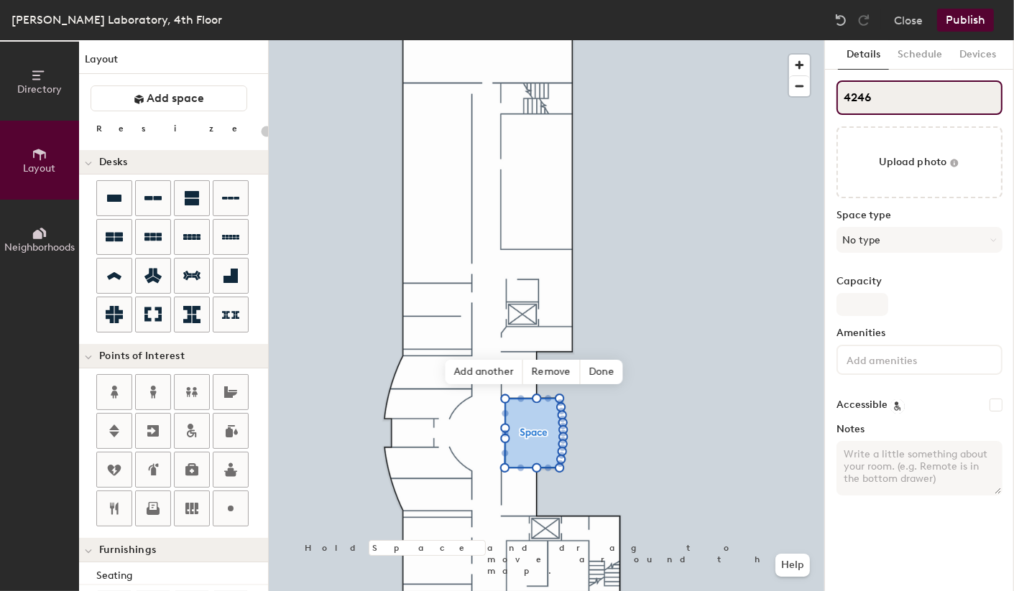
type input "20"
type input "4246"
type input "20"
type input "4246 -"
type input "20"
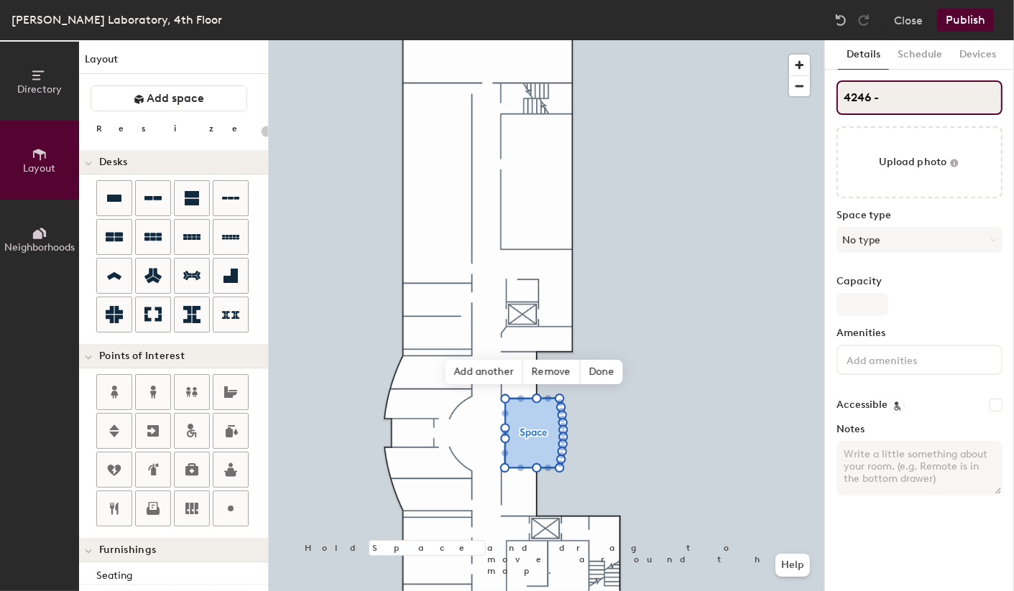
type input "4246 -"
type input "20"
type input "4246 - F"
type input "20"
type input "4246 - Fis"
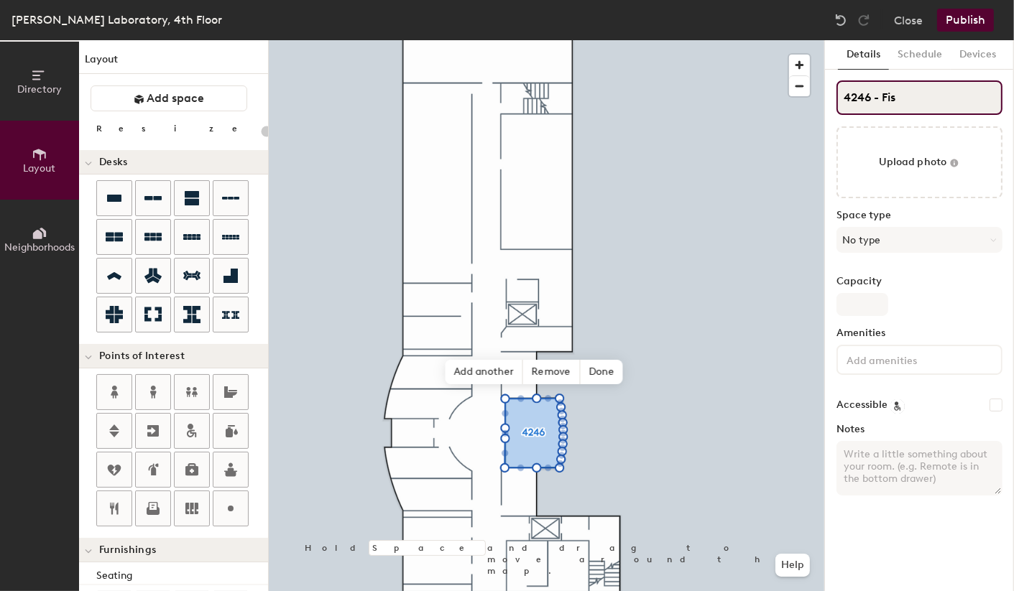
type input "20"
type input "4246 - Fish"
type input "20"
type input "4246 - Fishb"
type input "20"
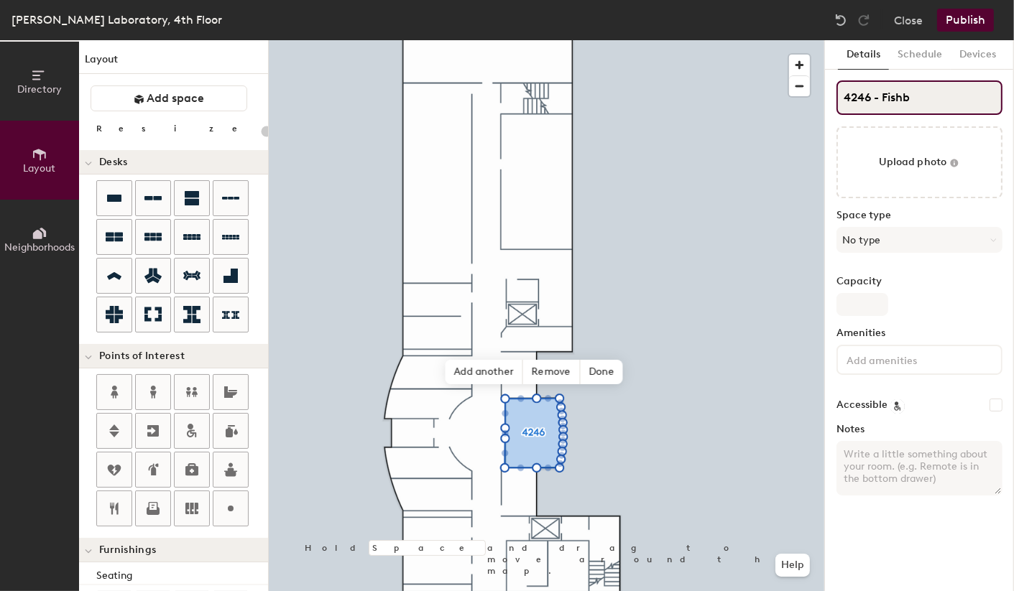
type input "4246 - Fishbo"
type input "20"
type input "4246 - Fishbowl"
type input "20"
type input "4246 - Fishbowl"
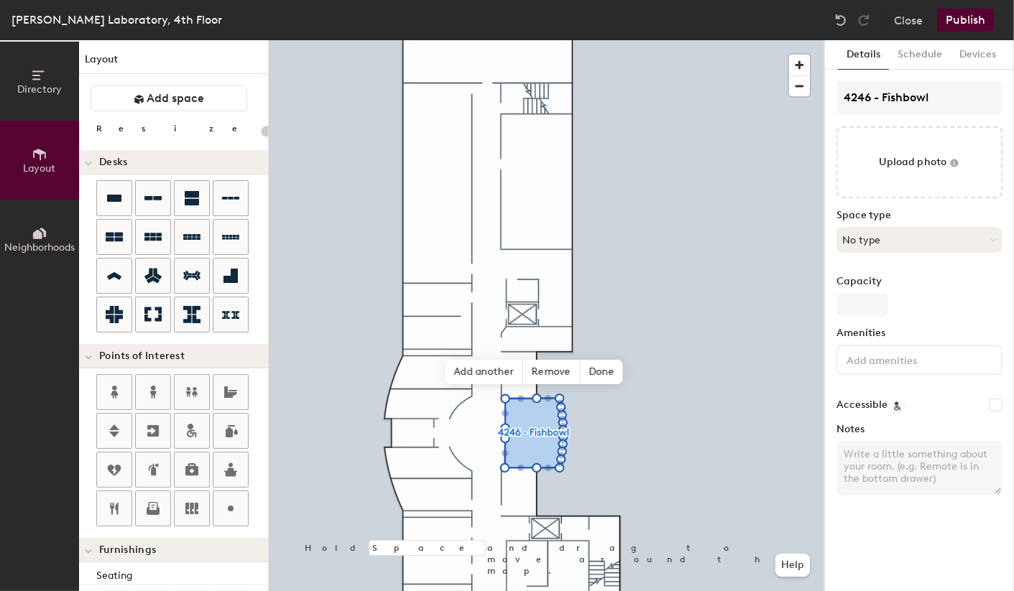
click at [912, 239] on button "No type" at bounding box center [919, 240] width 166 height 26
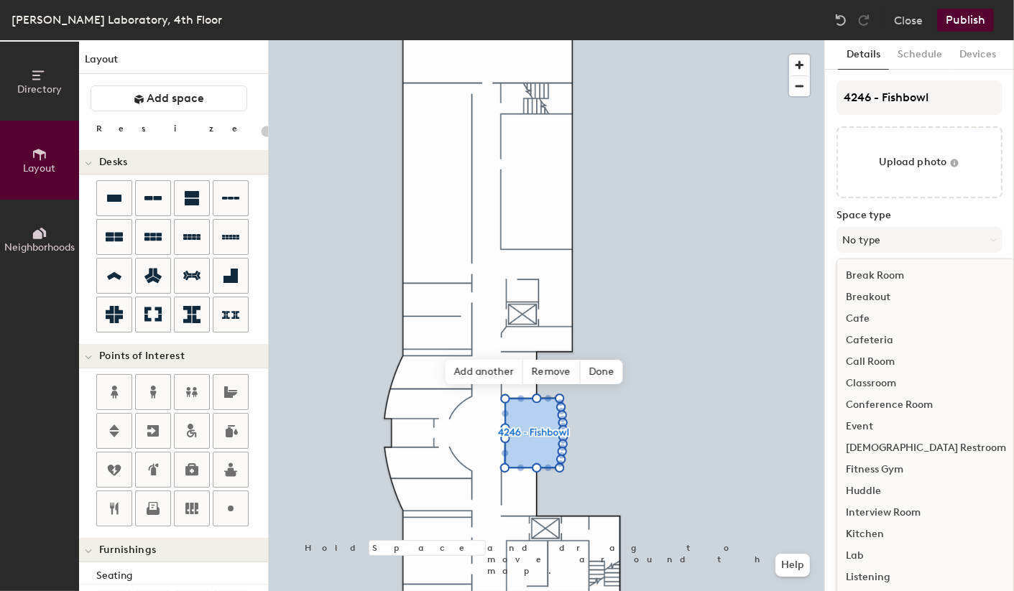
click at [917, 405] on div "Conference Room" at bounding box center [925, 405] width 177 height 22
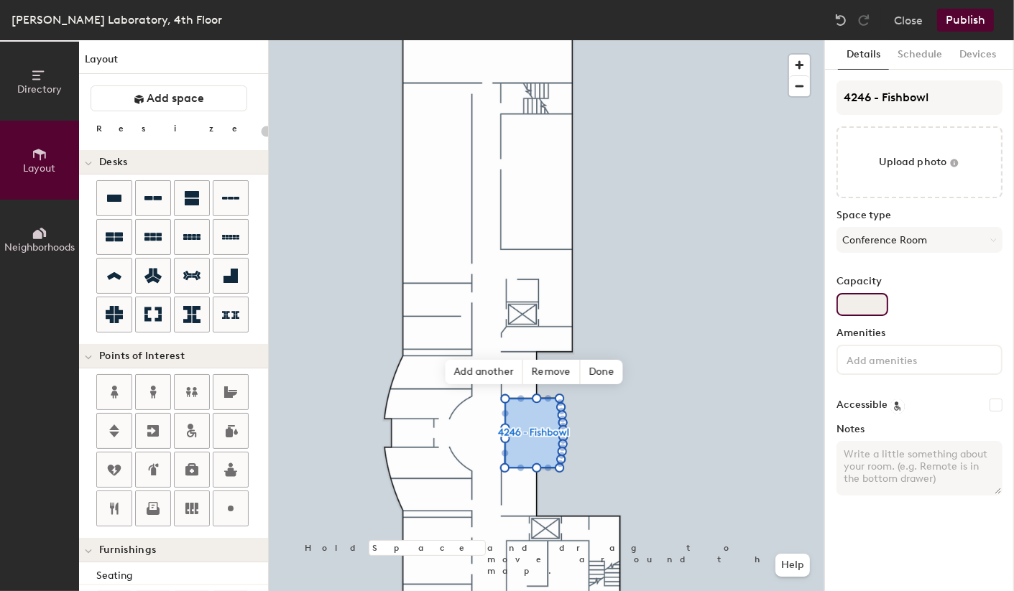
click at [863, 305] on input "Capacity" at bounding box center [862, 304] width 52 height 23
type input "20"
type input "1"
type input "20"
type input "15"
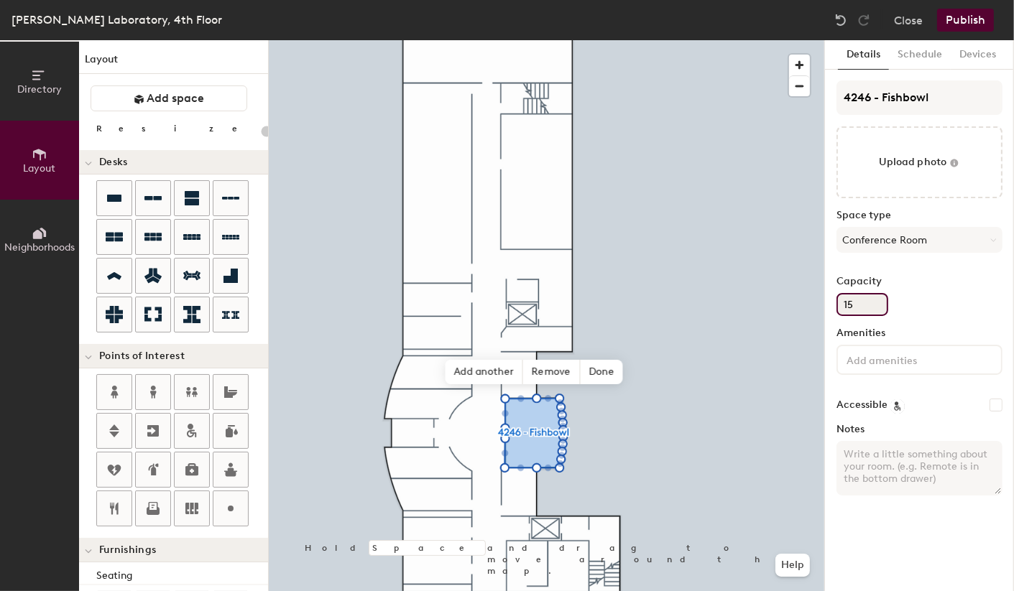
type input "20"
type input "15"
click at [928, 303] on div "Capacity 15" at bounding box center [919, 296] width 166 height 40
click at [925, 363] on input at bounding box center [907, 359] width 129 height 17
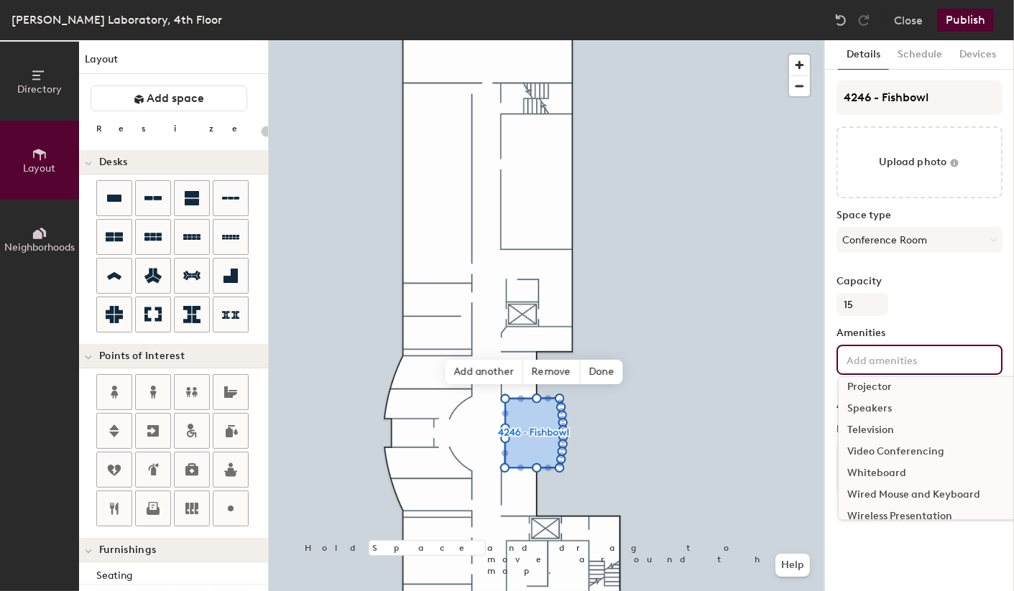
scroll to position [284, 0]
click at [881, 429] on div "Television" at bounding box center [928, 433] width 180 height 22
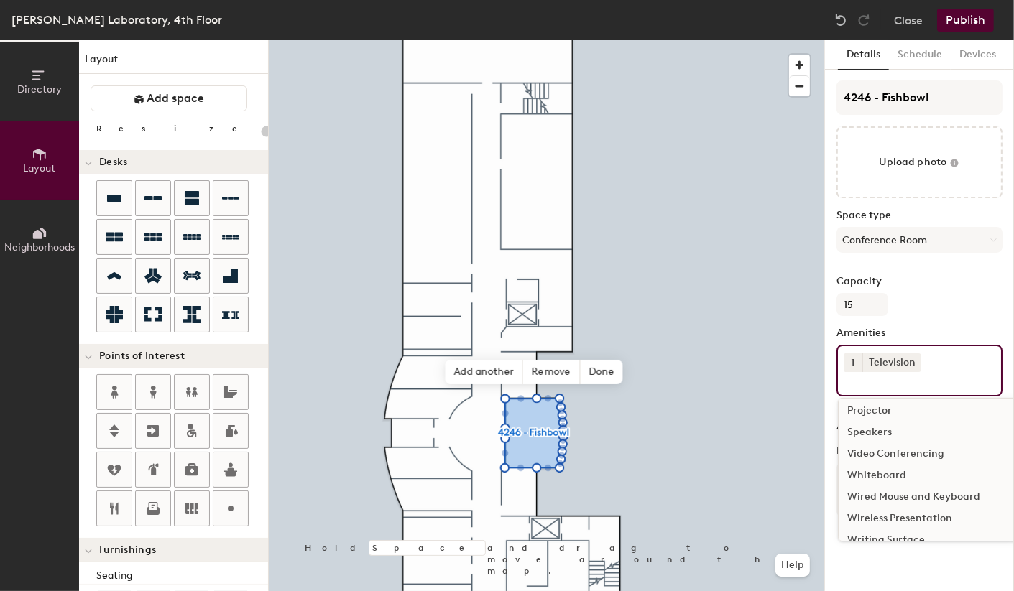
click at [880, 382] on input at bounding box center [907, 380] width 129 height 17
click at [871, 409] on div "Projector" at bounding box center [928, 411] width 180 height 22
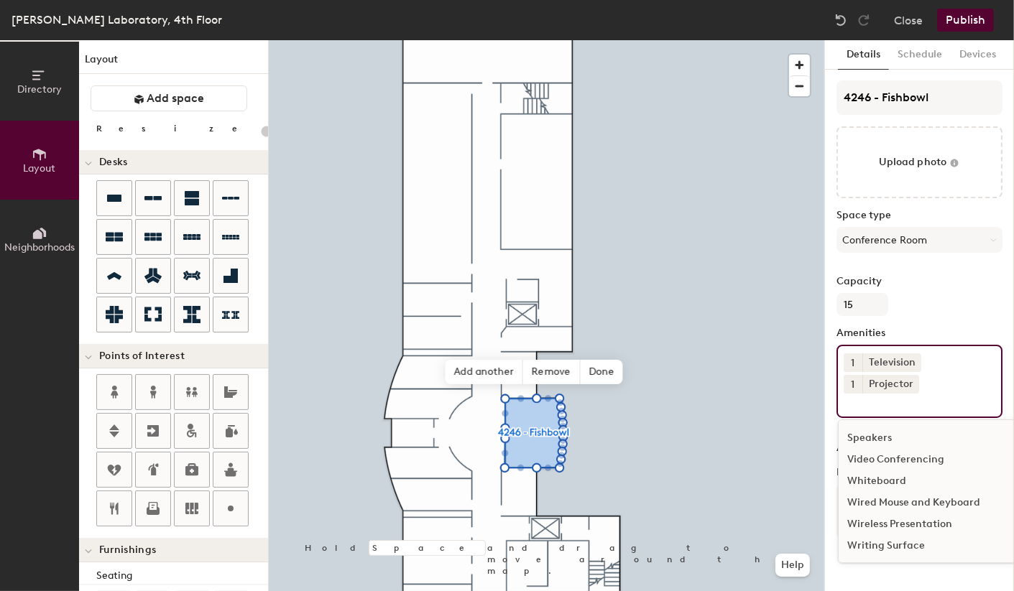
scroll to position [279, 0]
click at [871, 403] on input at bounding box center [907, 402] width 129 height 17
click at [884, 522] on div "Wireless Presentation" at bounding box center [928, 525] width 180 height 22
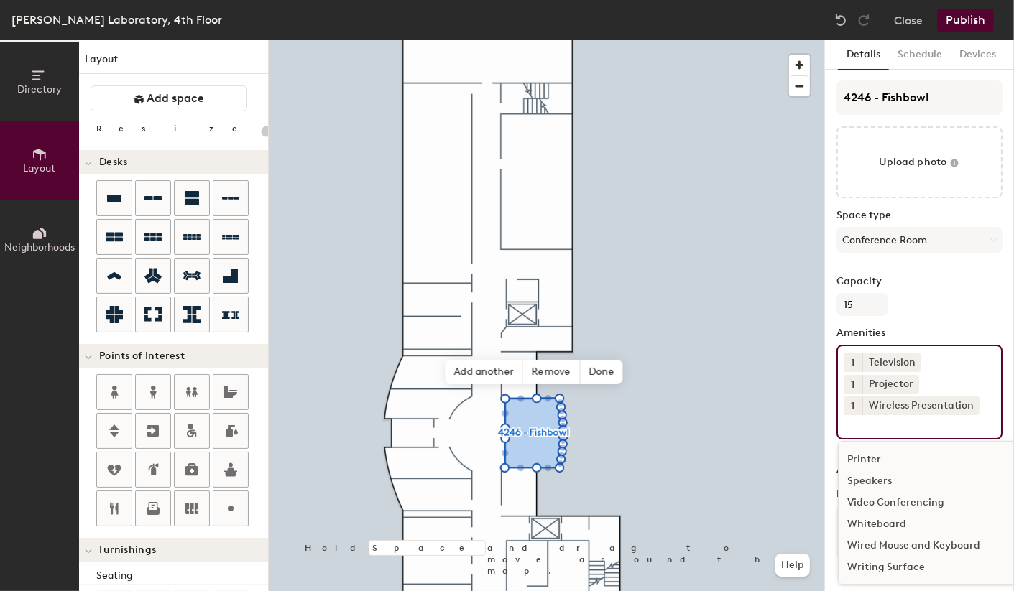
scroll to position [256, 0]
click at [861, 425] on input at bounding box center [907, 423] width 129 height 17
click at [872, 526] on div "Whiteboard" at bounding box center [928, 525] width 180 height 22
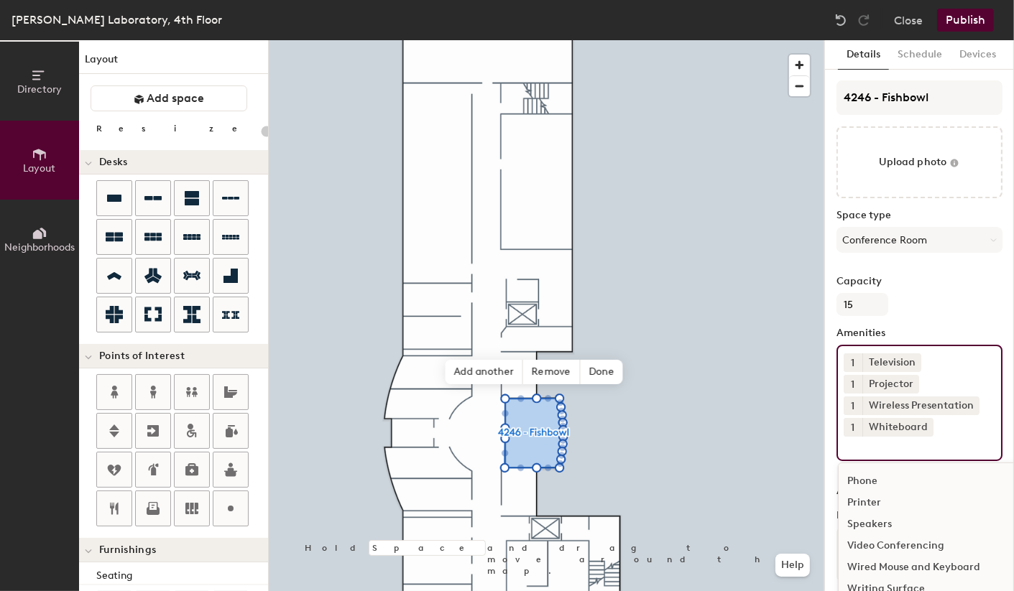
scroll to position [236, 0]
click at [952, 297] on div "Capacity 15" at bounding box center [919, 296] width 166 height 40
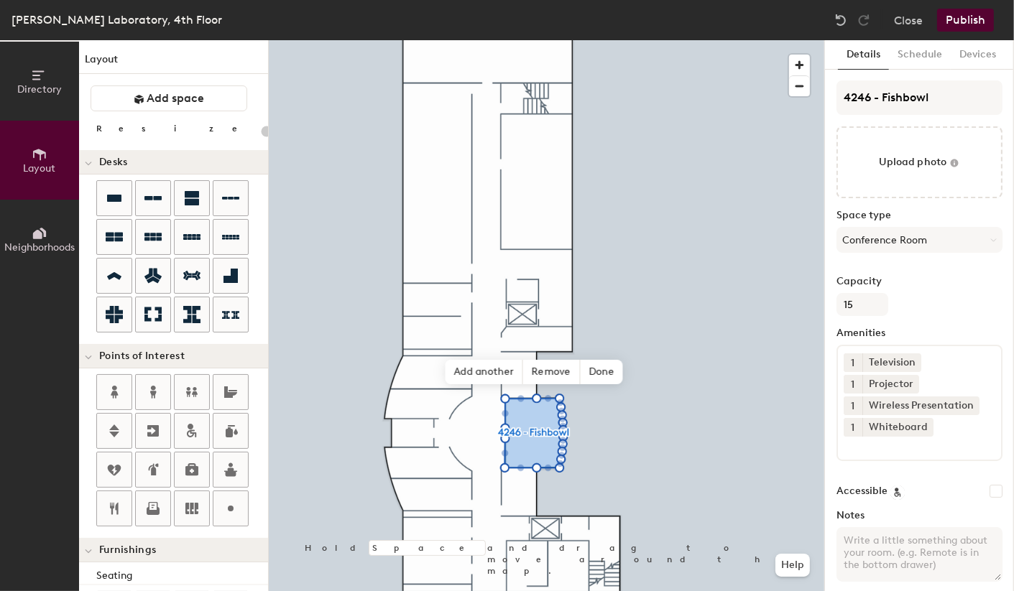
click at [948, 17] on button "Publish" at bounding box center [965, 20] width 57 height 23
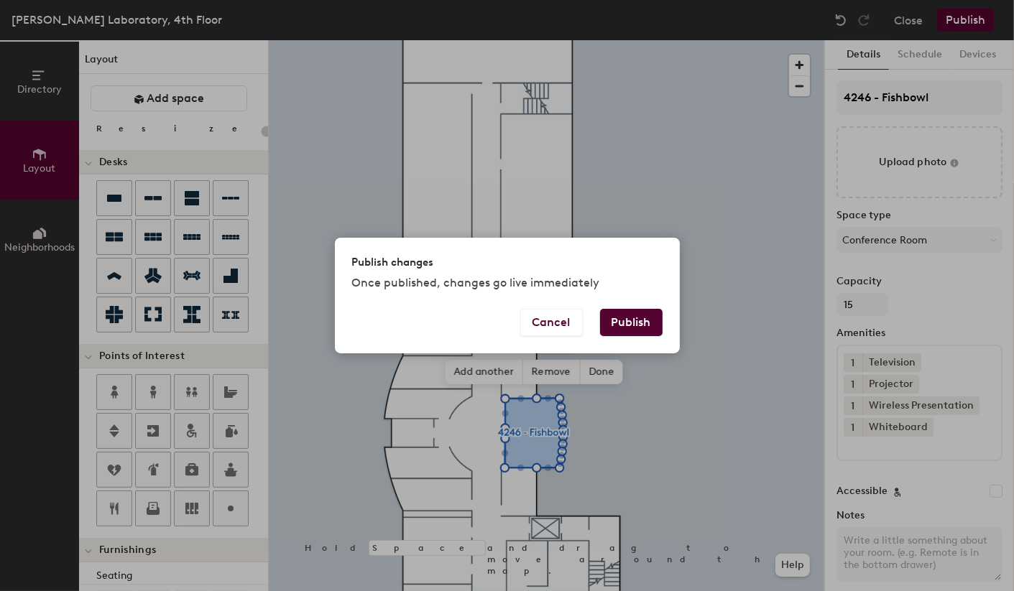
click at [629, 325] on button "Publish" at bounding box center [631, 322] width 62 height 27
type input "20"
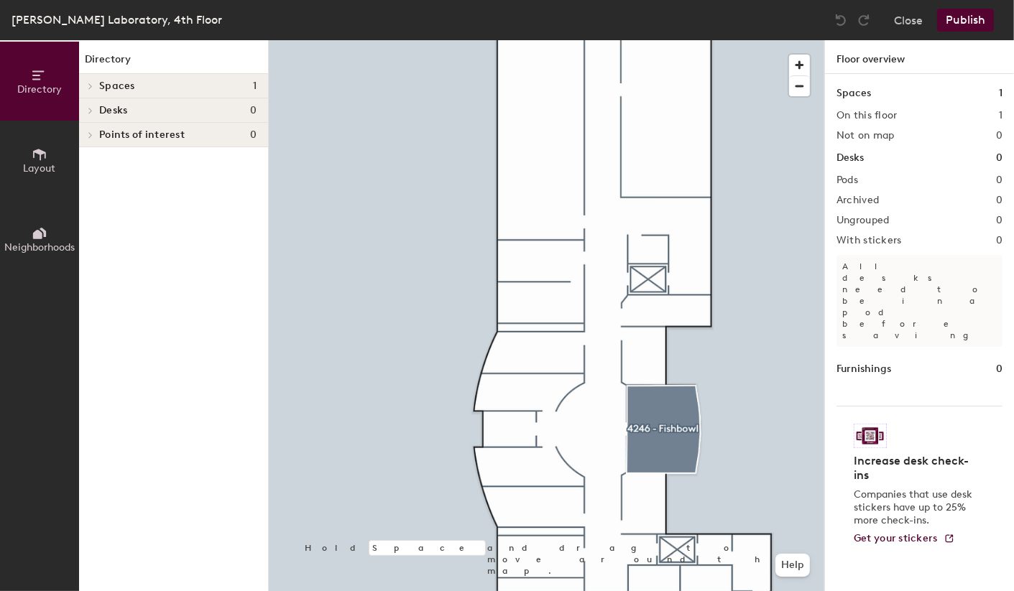
click at [37, 149] on icon at bounding box center [39, 154] width 13 height 11
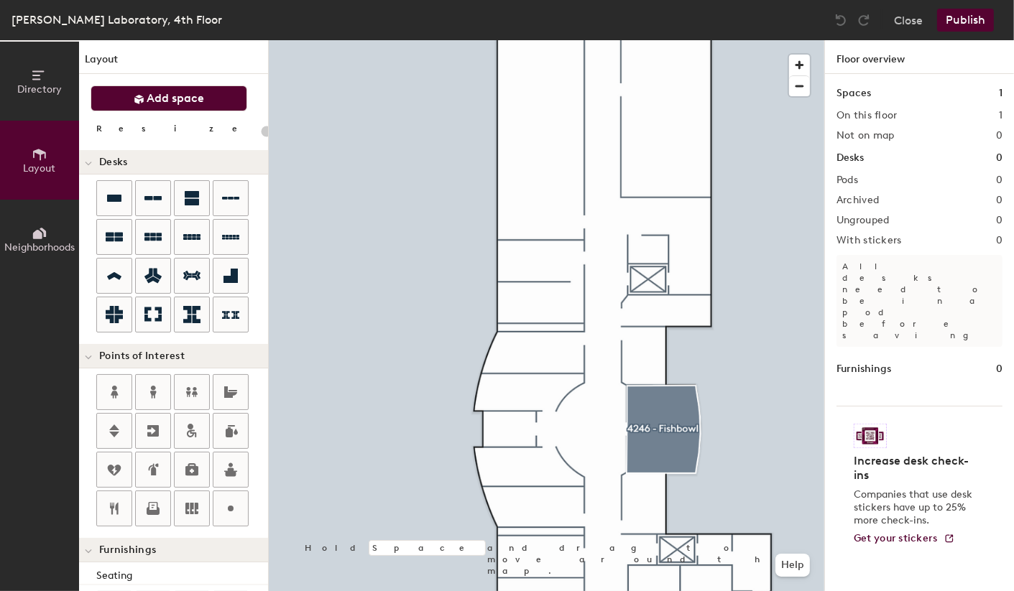
click at [168, 95] on span "Add space" at bounding box center [175, 98] width 57 height 14
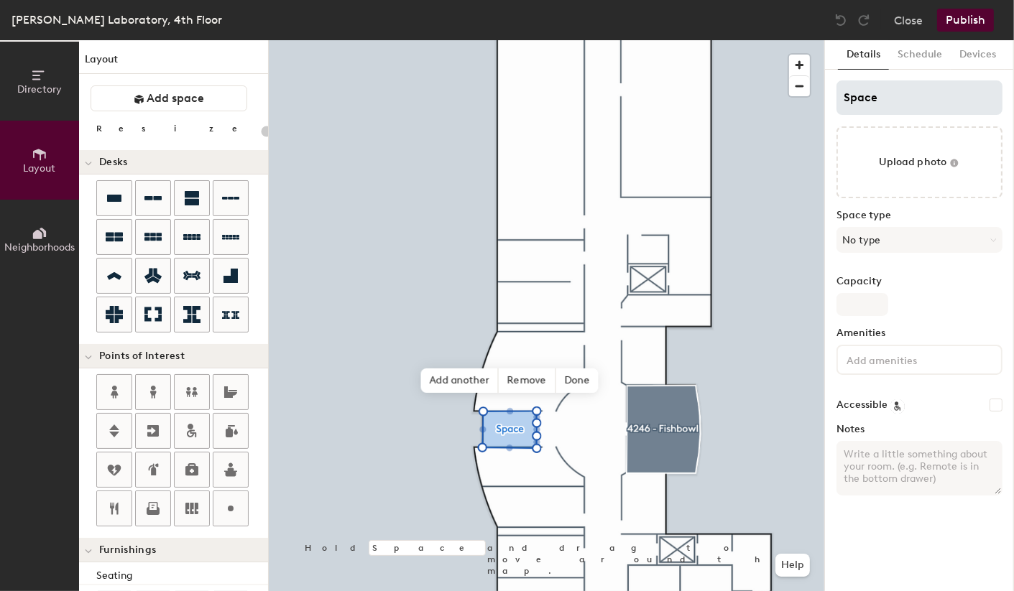
type input "20"
click at [892, 101] on input "Space" at bounding box center [919, 97] width 166 height 34
type input "4"
type input "20"
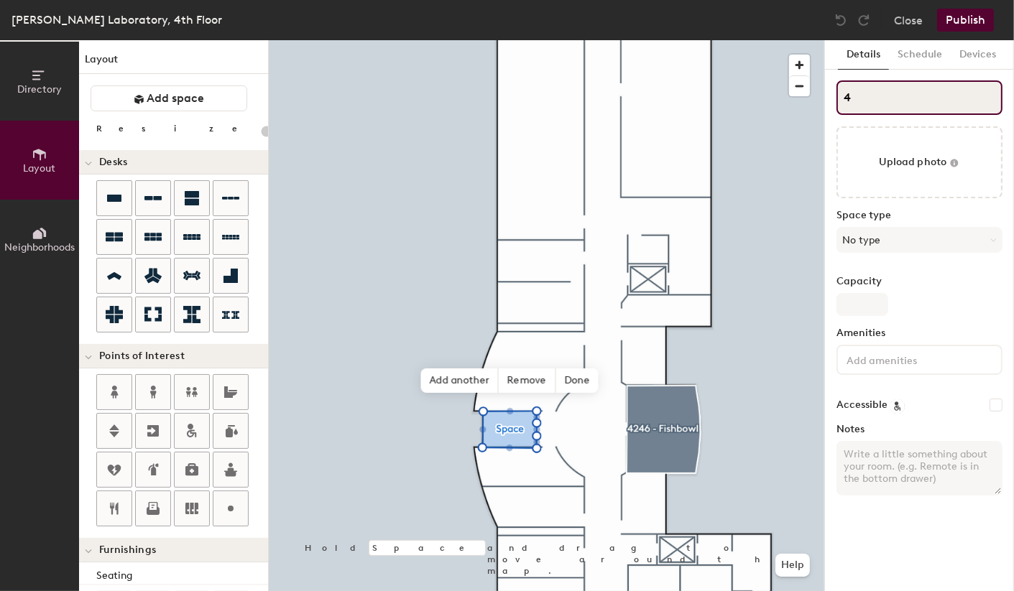
type input "42"
type input "20"
type input "424"
type input "20"
type input "4247"
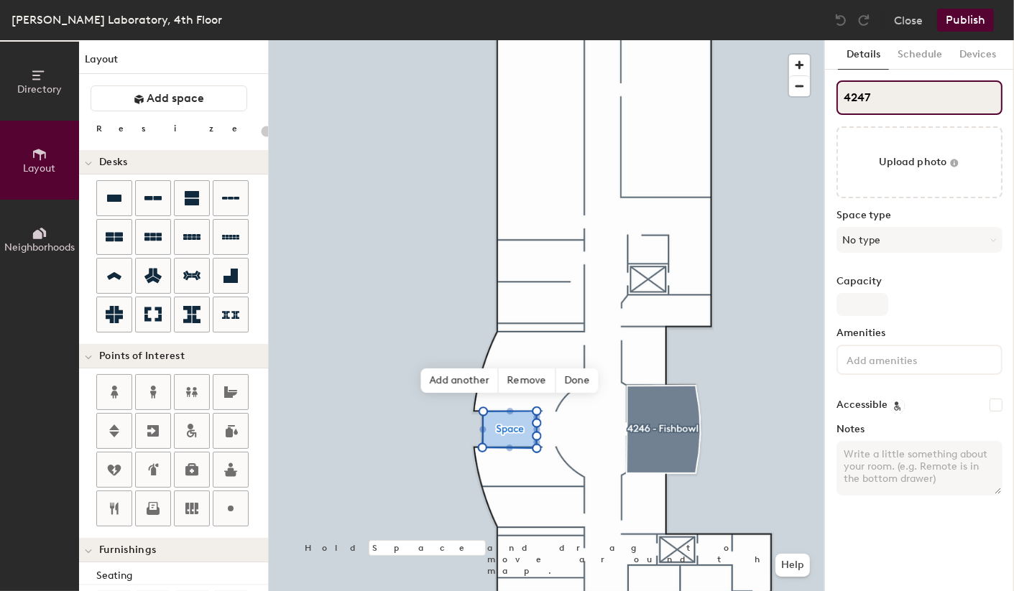
type input "20"
type input "4247"
type input "20"
type input "4247 -"
type input "20"
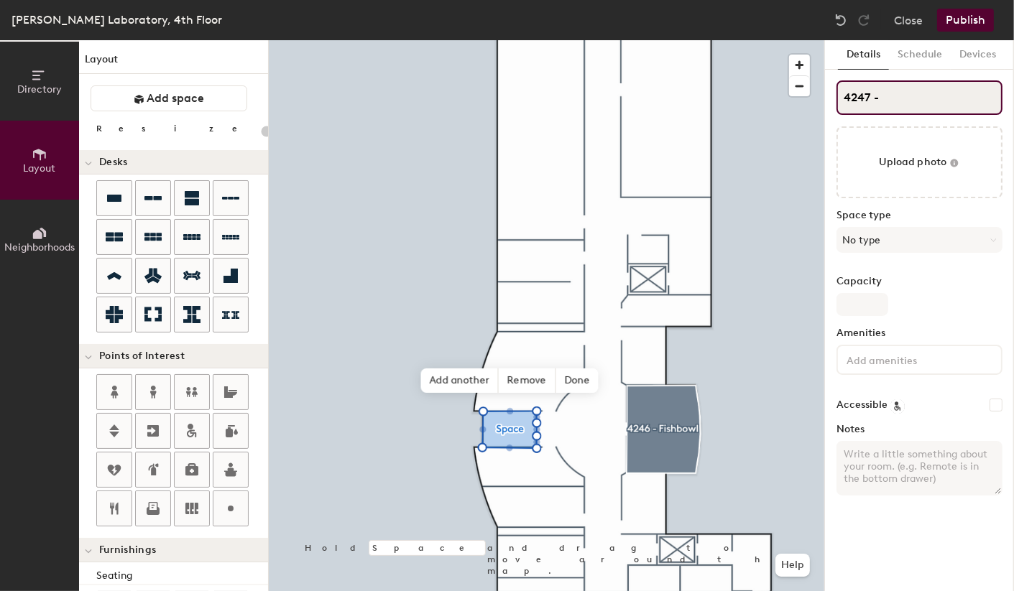
type input "4247 -"
type input "20"
type input "4247 - O"
type input "20"
type input "4247 - OP"
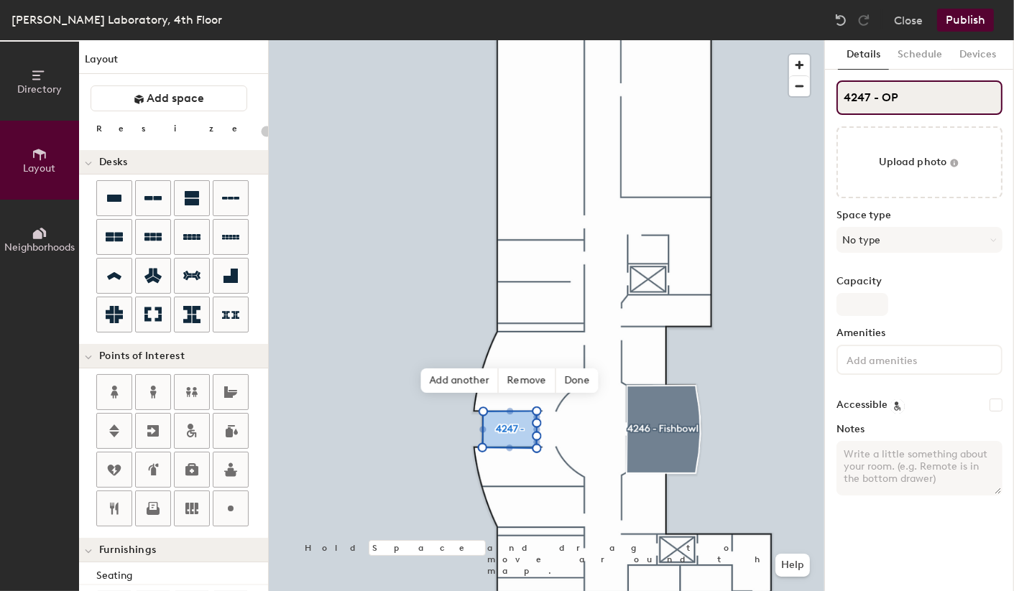
type input "20"
type input "4247 - OPI"
type input "20"
type input "4247 - OPIL"
type input "20"
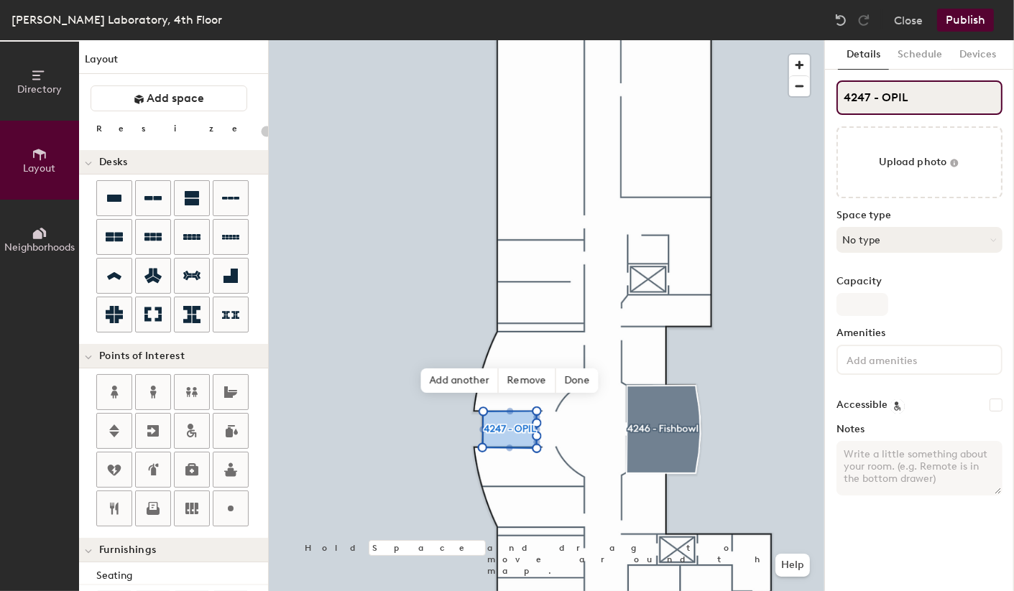
type input "4247 - OPIL"
click at [894, 241] on button "No type" at bounding box center [919, 240] width 166 height 26
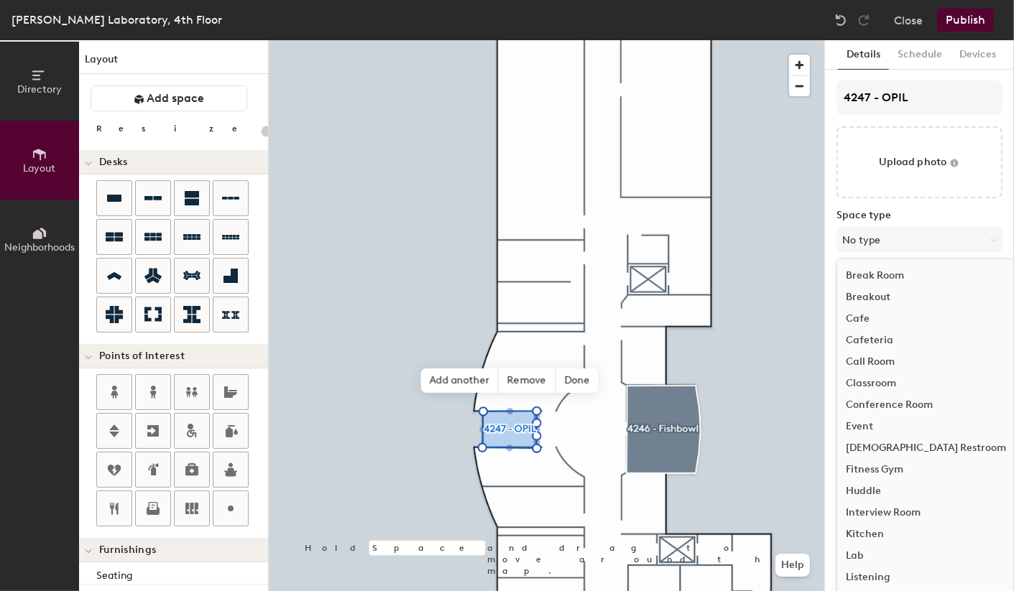
click at [895, 402] on div "Conference Room" at bounding box center [925, 405] width 177 height 22
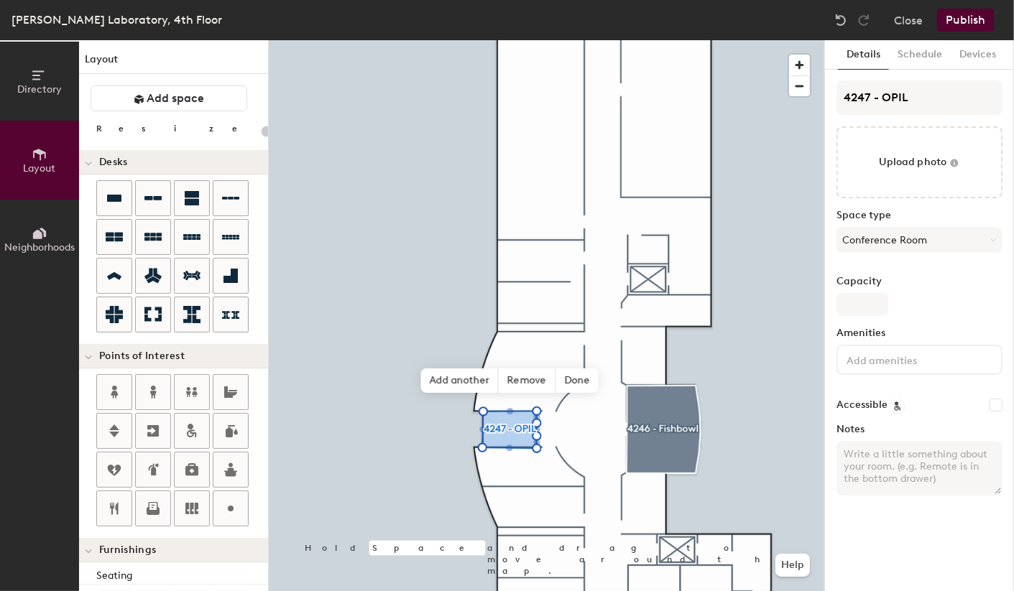
type input "20"
click at [866, 301] on input "Capacity" at bounding box center [862, 304] width 52 height 23
type input "2"
type input "20"
type input "2"
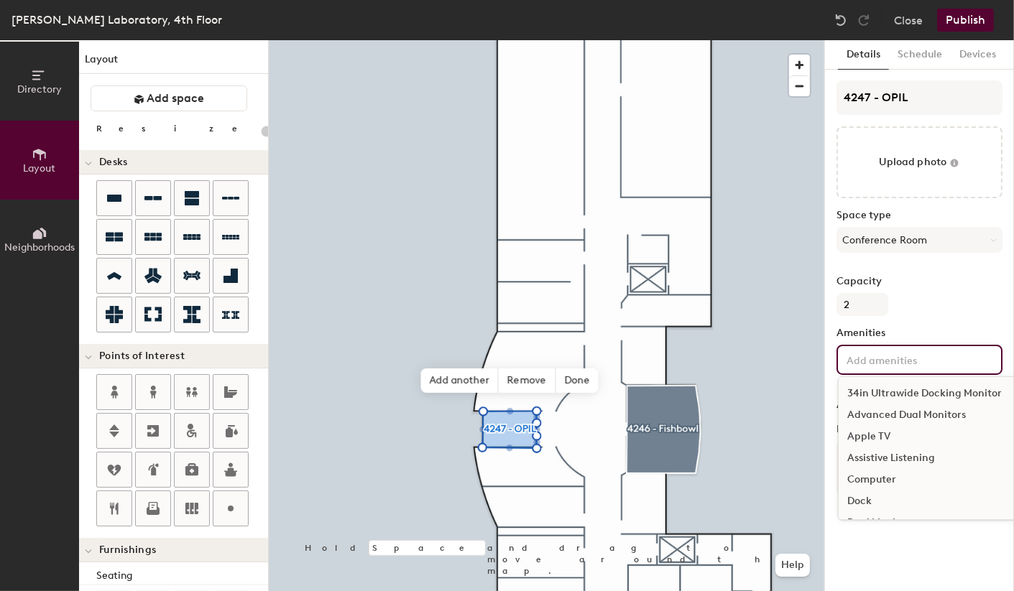
click at [914, 360] on input at bounding box center [907, 359] width 129 height 17
click at [874, 438] on div "Whiteboard" at bounding box center [928, 439] width 180 height 22
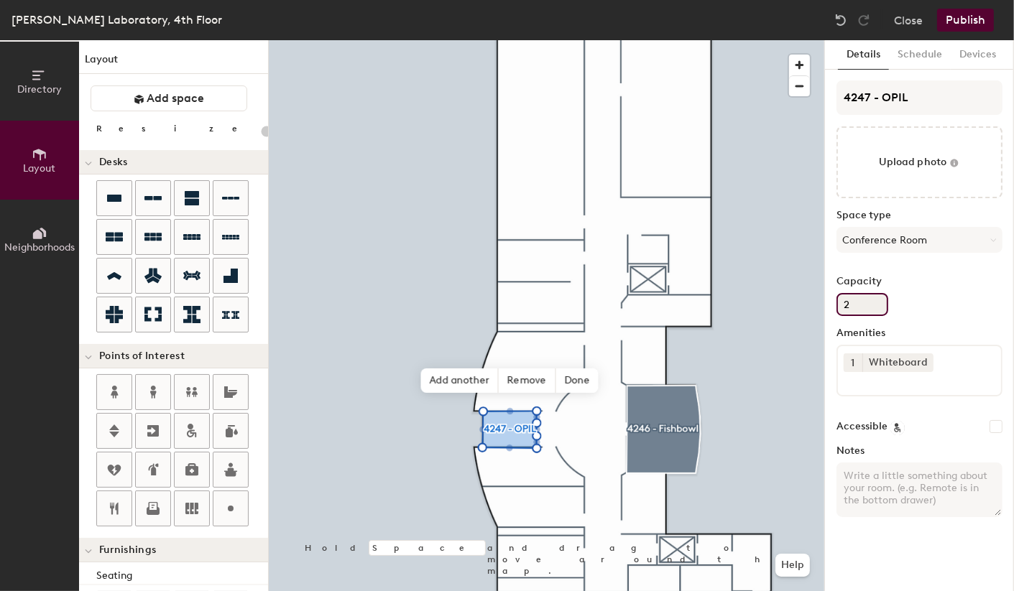
click at [944, 296] on div "Capacity 2" at bounding box center [919, 296] width 166 height 40
click at [962, 19] on button "Publish" at bounding box center [965, 20] width 57 height 23
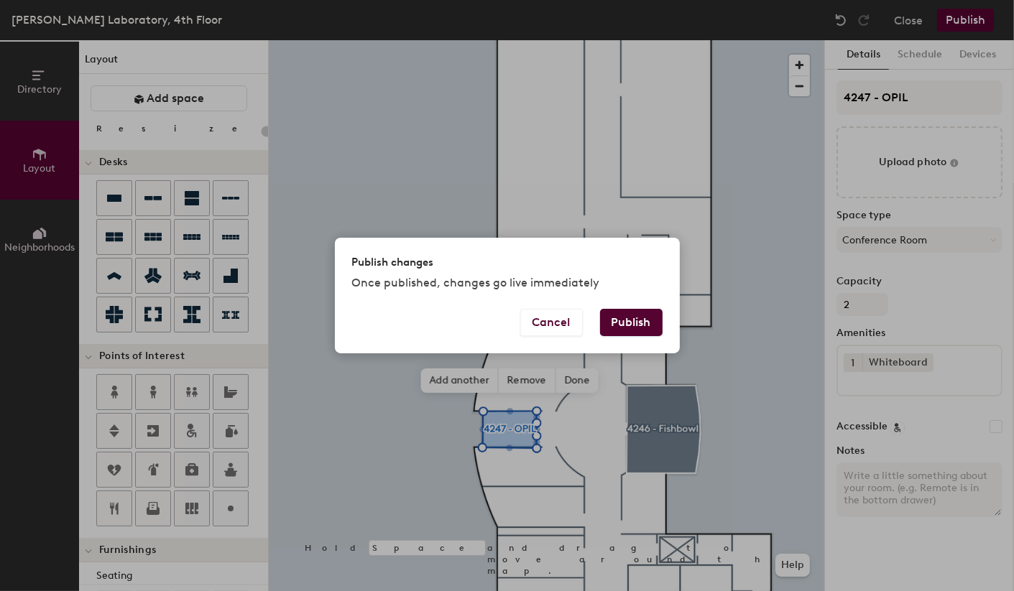
click at [630, 325] on button "Publish" at bounding box center [631, 322] width 62 height 27
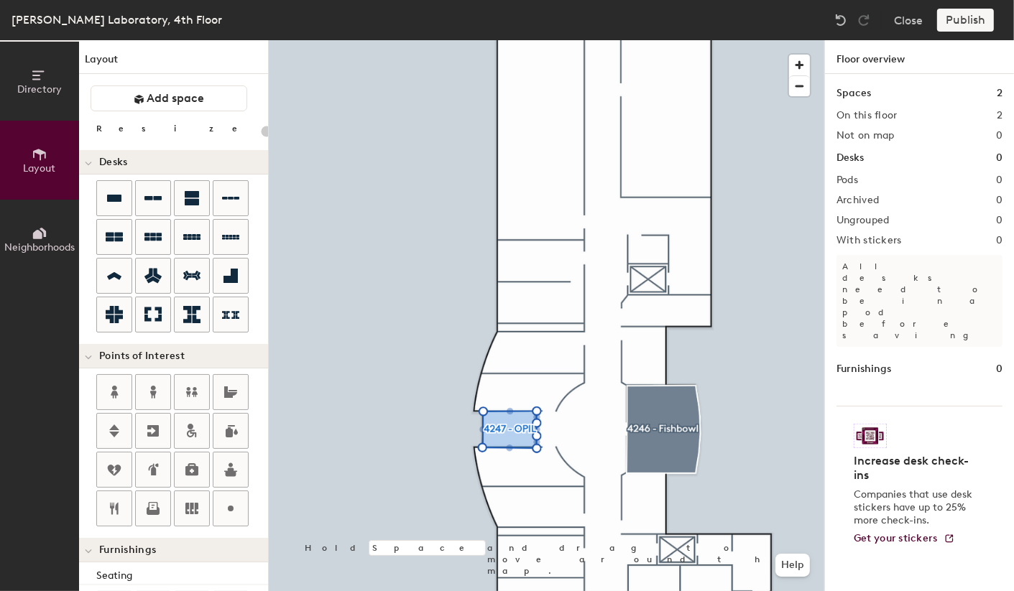
type input "20"
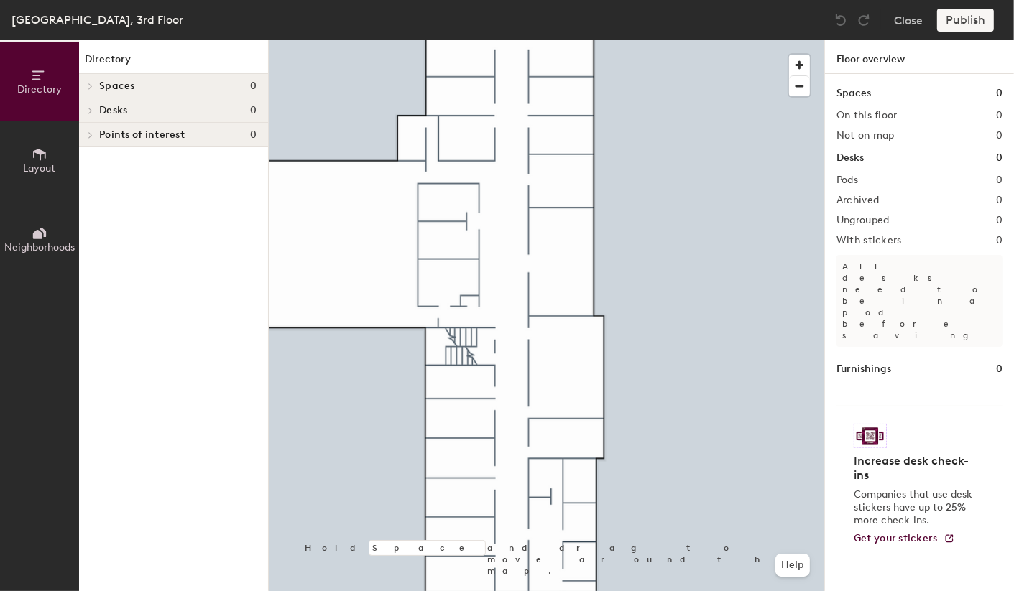
click at [45, 157] on icon at bounding box center [39, 154] width 13 height 11
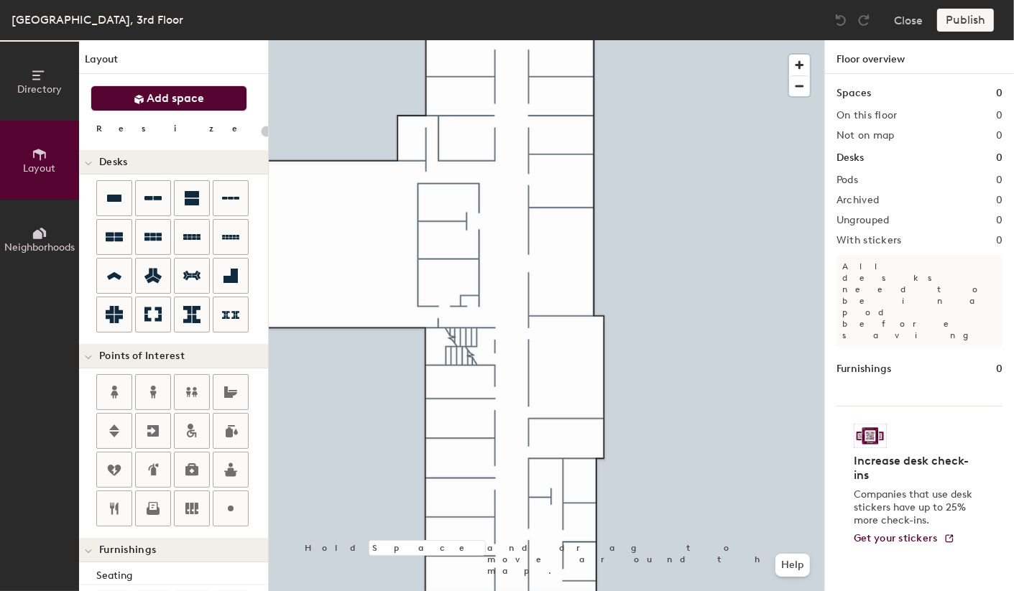
click at [190, 96] on span "Add space" at bounding box center [175, 98] width 57 height 14
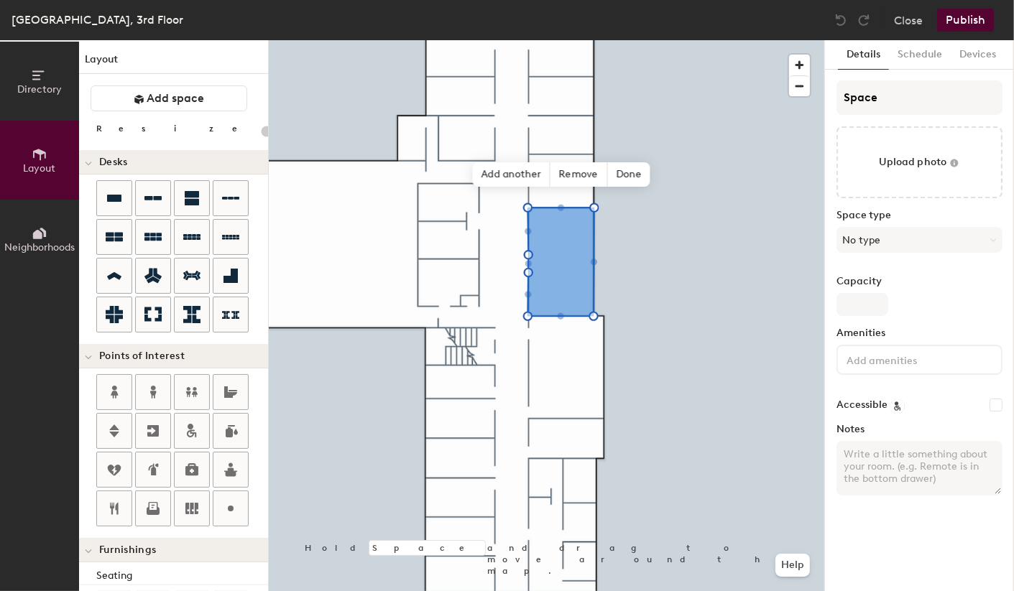
type input "20"
click at [883, 97] on input "Space" at bounding box center [919, 97] width 166 height 34
type input "337"
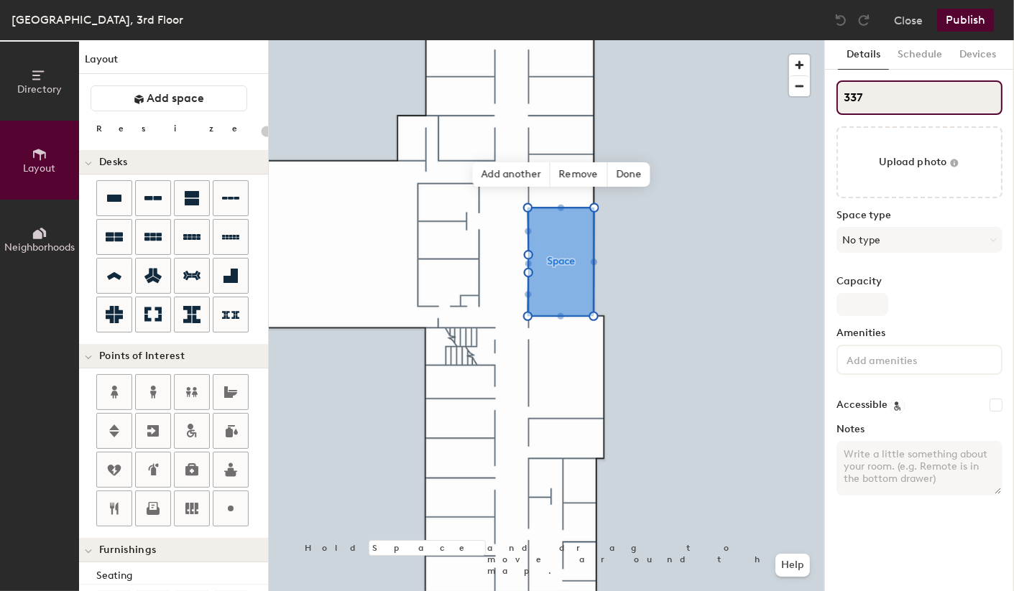
type input "20"
type input "337"
type input "20"
type input "337 -"
type input "20"
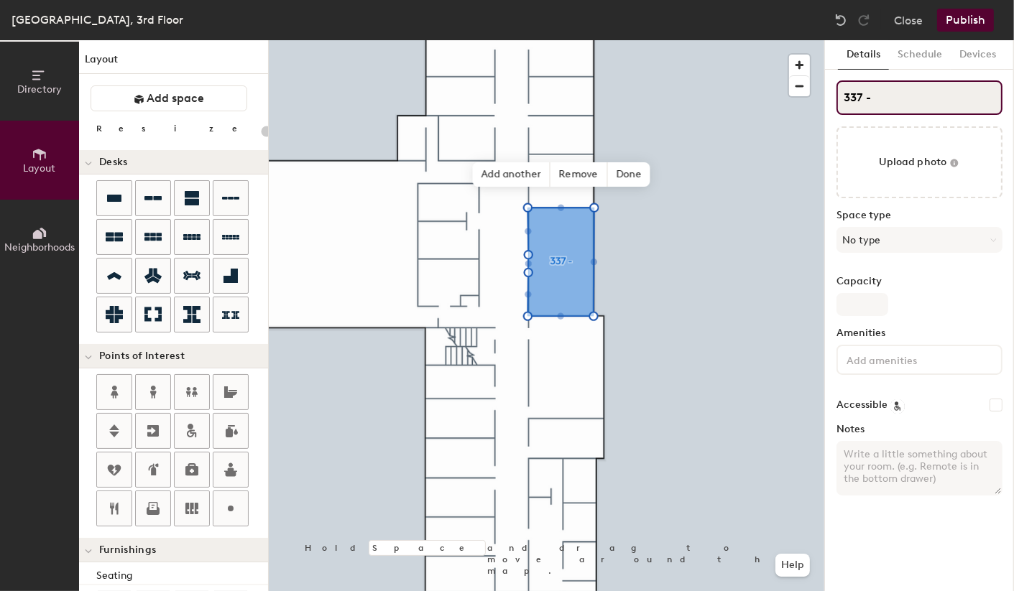
type input "337 - L"
type input "20"
type input "337 - Lo"
type input "20"
type input "337 - [PERSON_NAME]"
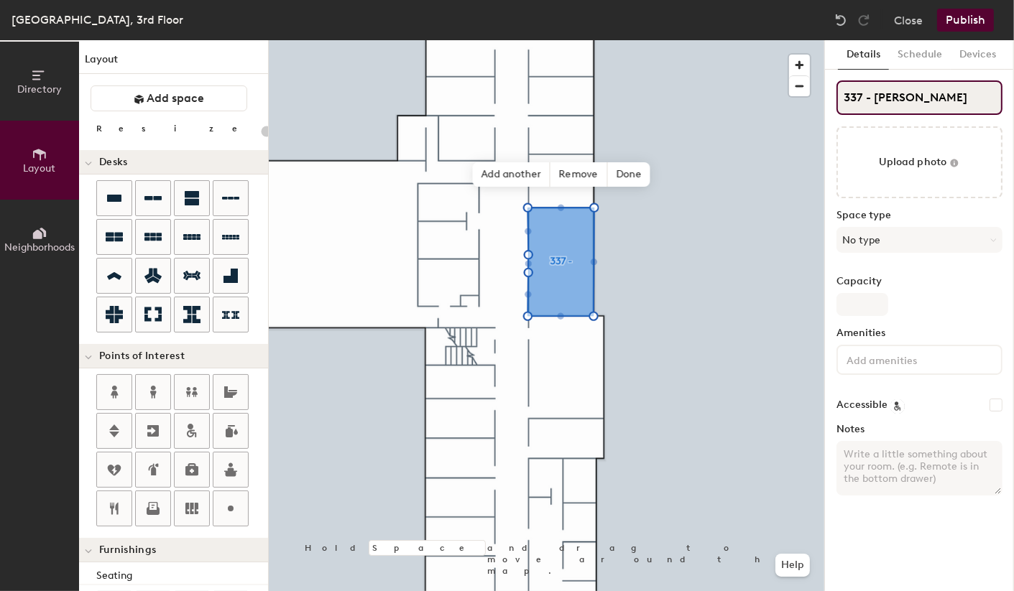
type input "20"
type input "337 - Loun"
type input "20"
type input "337 - Lounge"
type input "20"
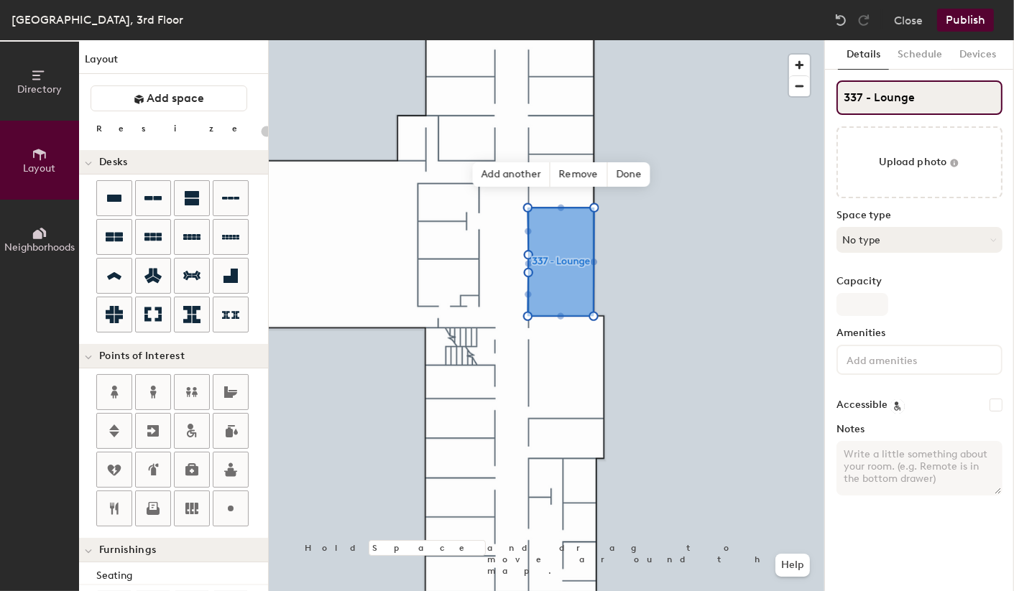
type input "337 - Lounge"
click at [897, 241] on button "No type" at bounding box center [919, 240] width 166 height 26
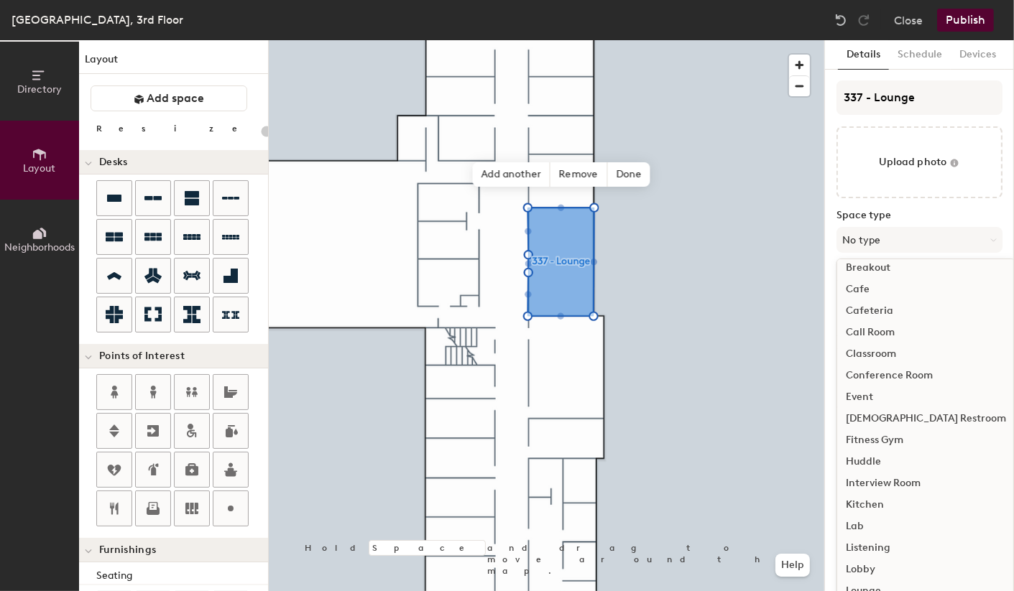
scroll to position [42, 0]
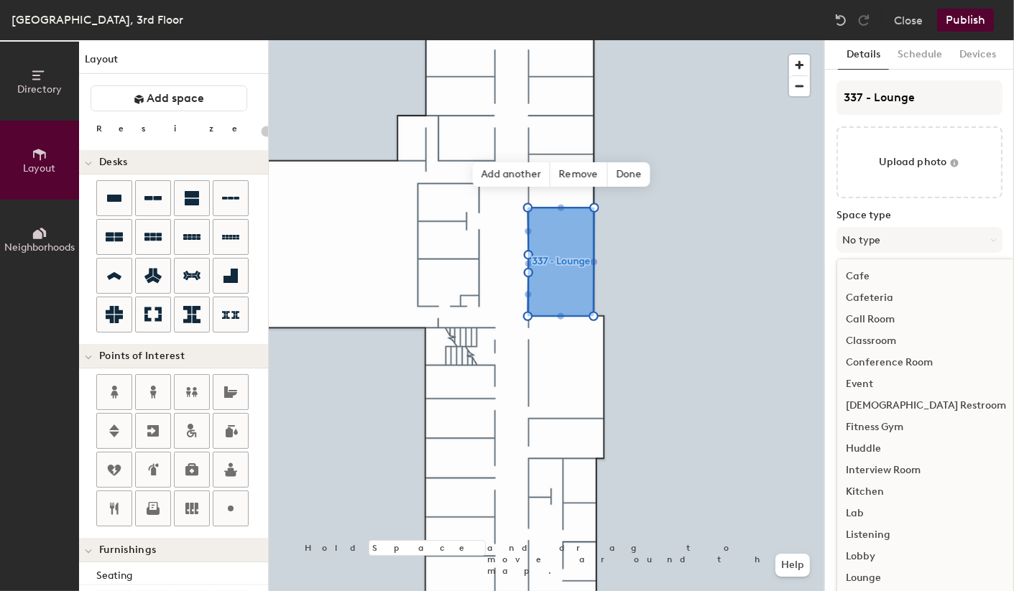
click at [894, 493] on div "Kitchen" at bounding box center [925, 492] width 177 height 22
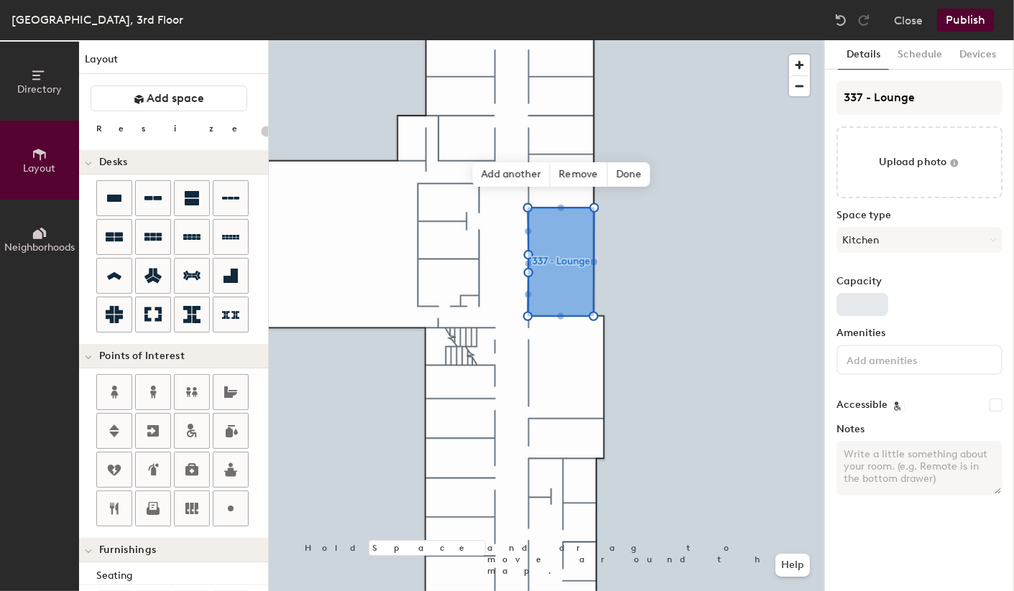
type input "20"
click at [862, 310] on input "Capacity" at bounding box center [862, 304] width 52 height 23
click at [851, 307] on input "Capacity" at bounding box center [862, 304] width 52 height 23
type input "3"
type input "20"
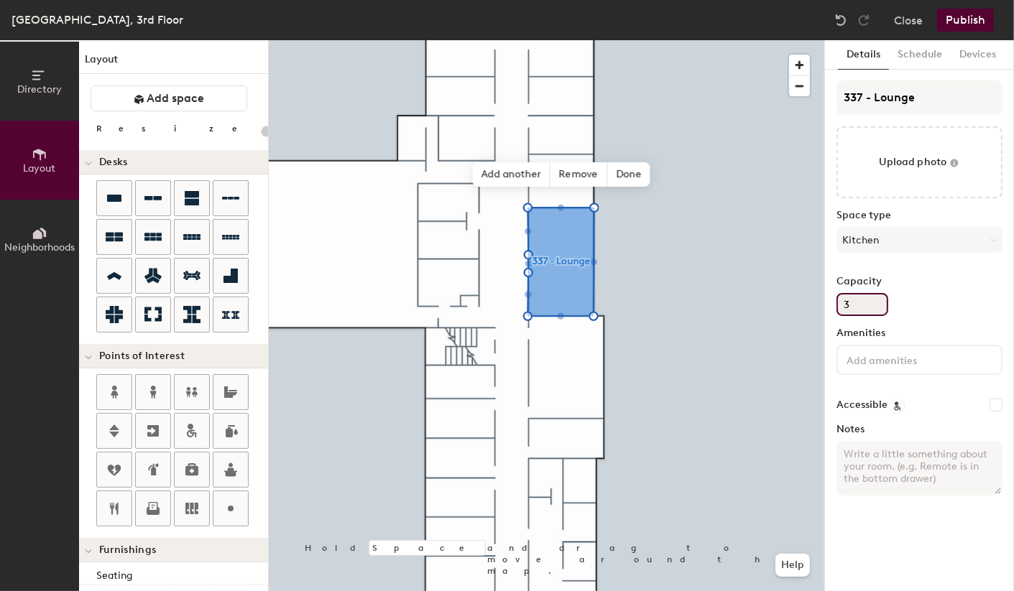
type input "30"
type input "20"
type input "30"
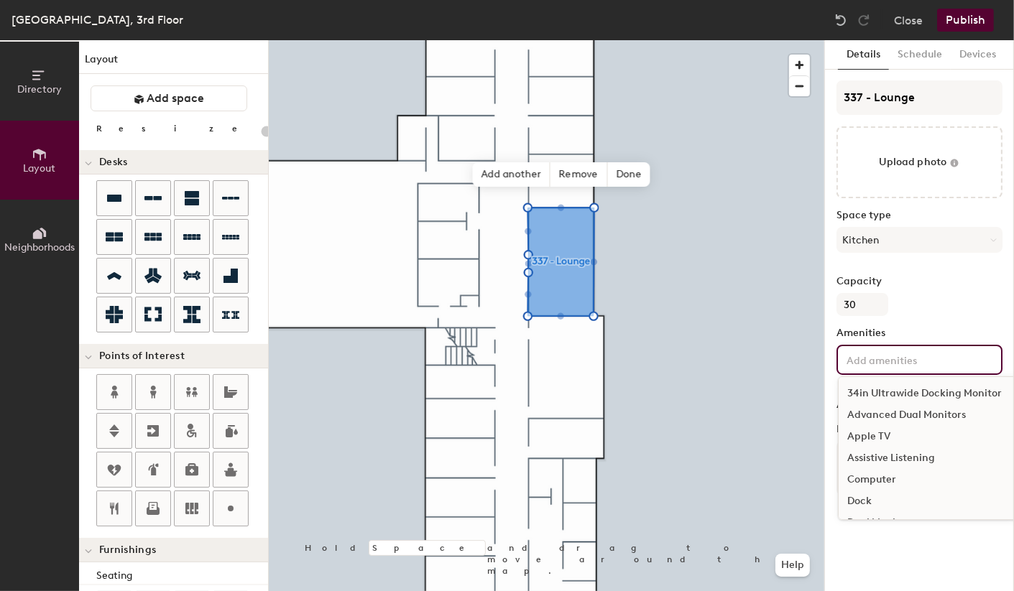
click at [927, 356] on input at bounding box center [907, 359] width 129 height 17
click at [873, 504] on div "Writing Surface" at bounding box center [928, 504] width 180 height 22
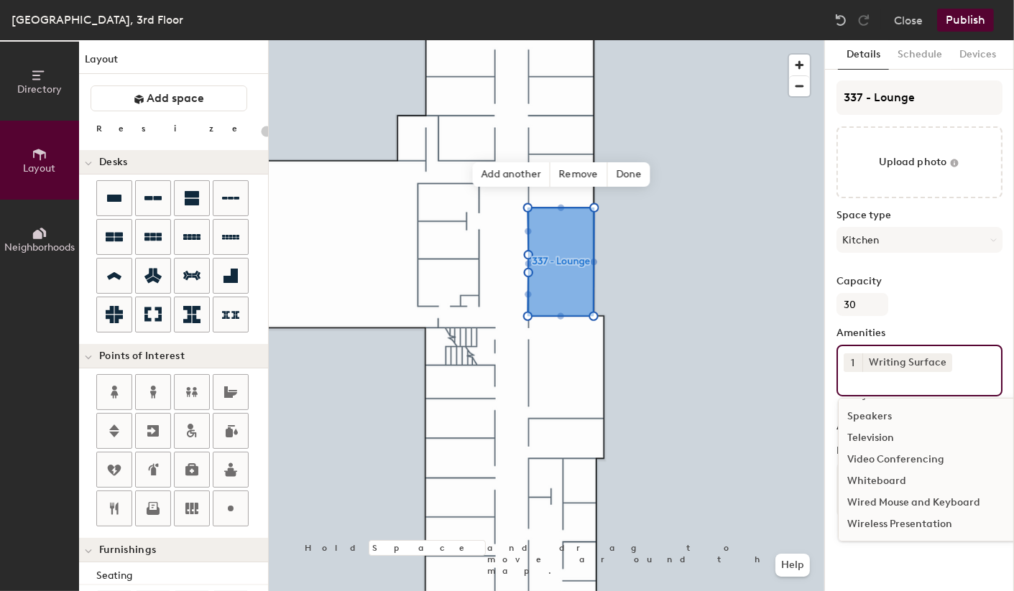
scroll to position [300, 0]
click at [935, 267] on div "337 - Lounge Upload photo Space type Kitchen Capacity 30 Amenities 1 Writing Su…" at bounding box center [919, 304] width 166 height 448
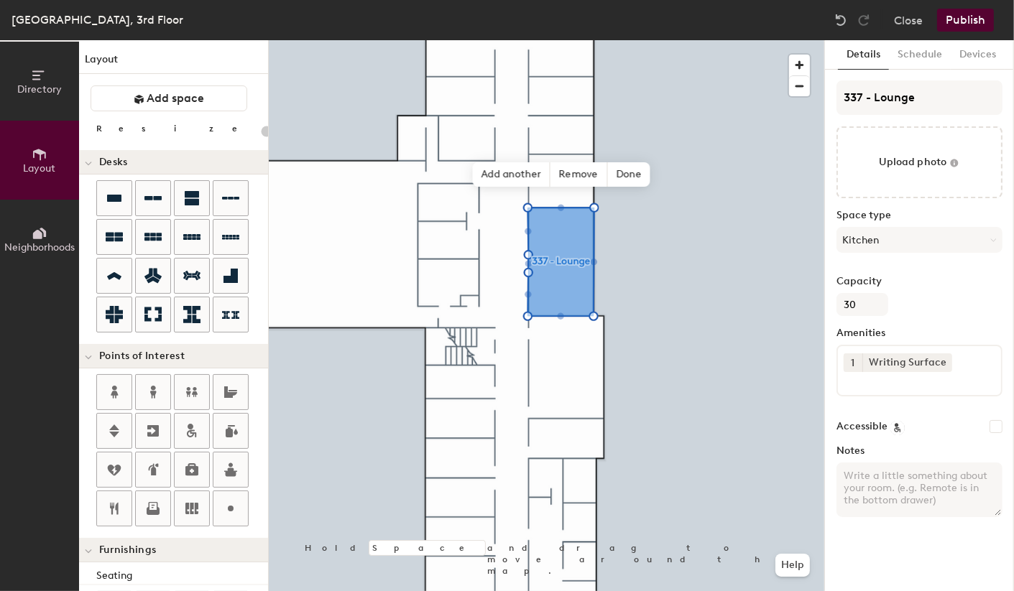
click at [962, 22] on button "Publish" at bounding box center [965, 20] width 57 height 23
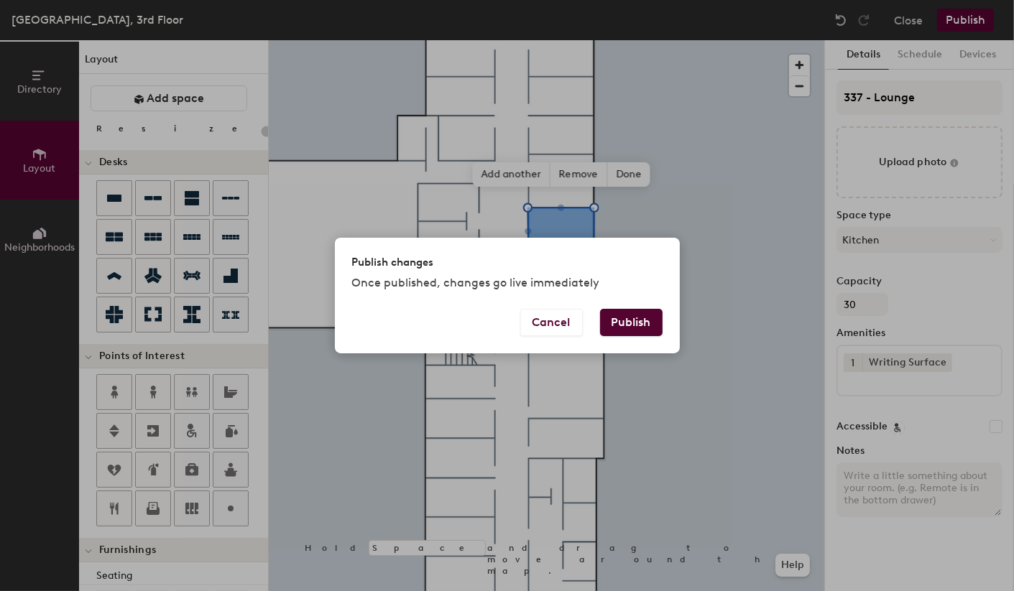
click at [633, 323] on button "Publish" at bounding box center [631, 322] width 62 height 27
type input "20"
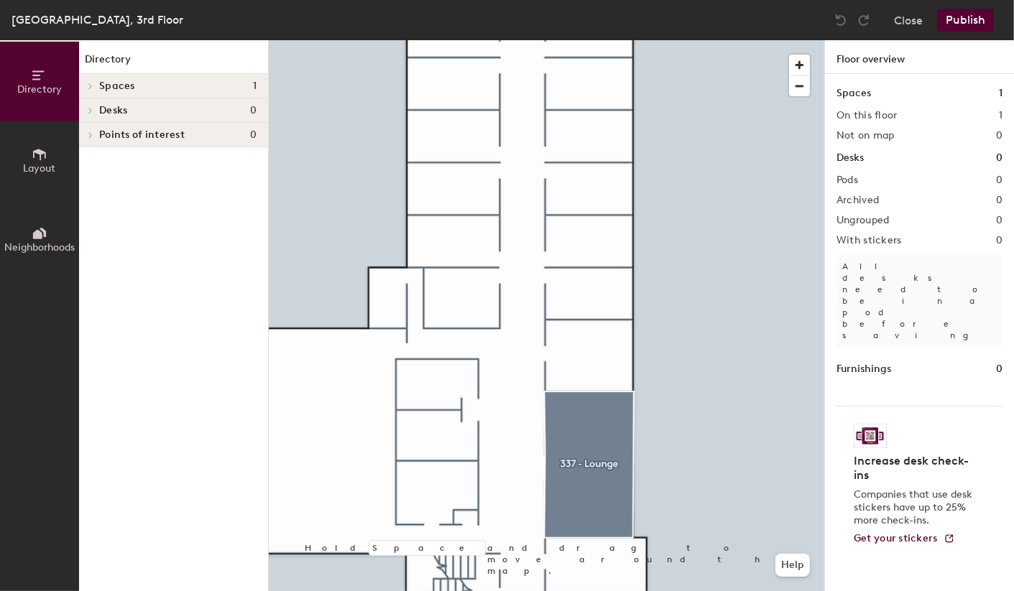
click at [587, 40] on div at bounding box center [546, 40] width 555 height 0
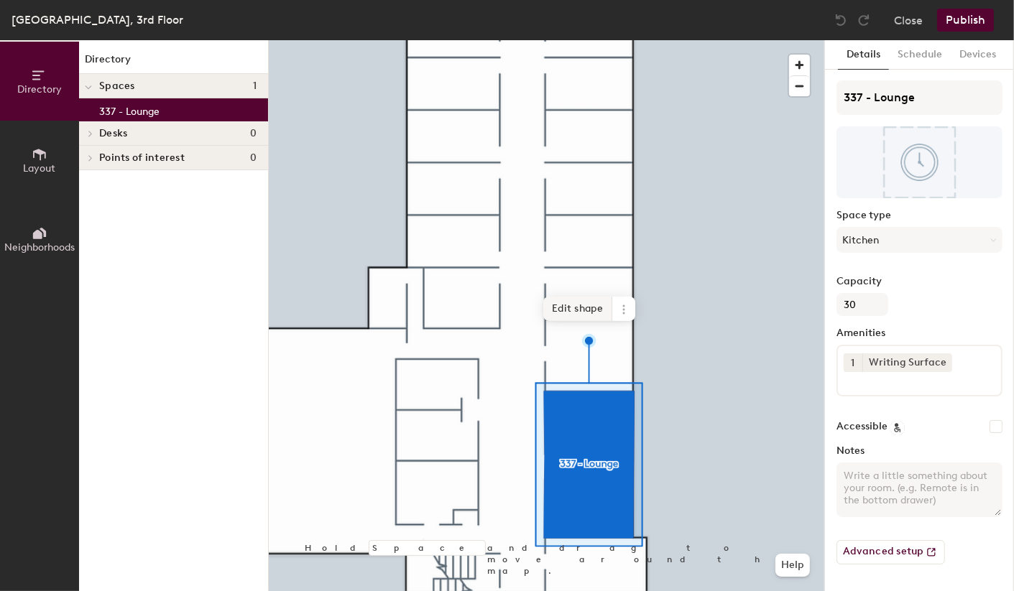
click at [569, 305] on span "Edit shape" at bounding box center [577, 309] width 69 height 24
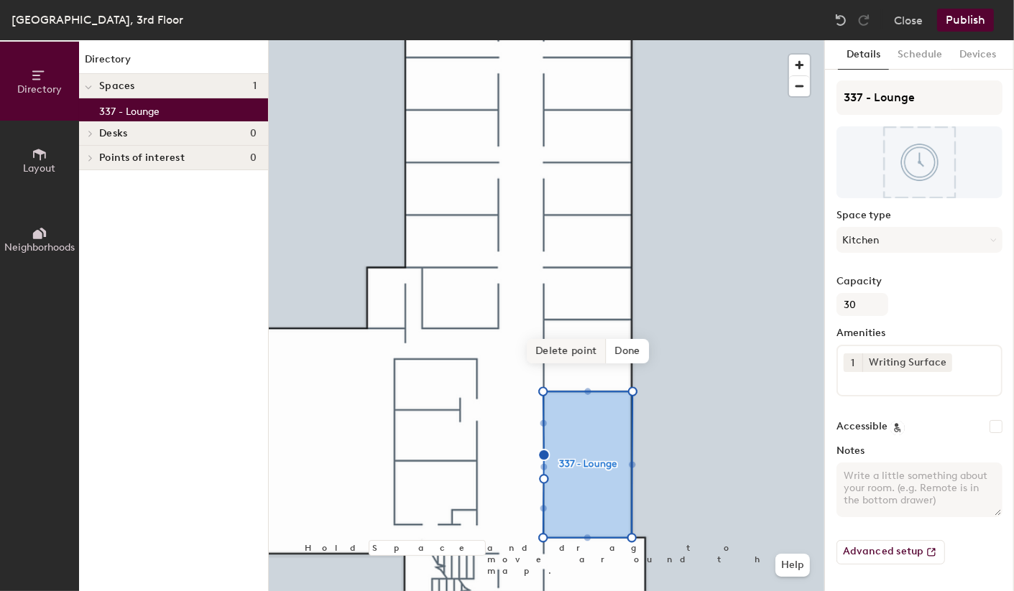
click at [567, 352] on span "Delete point" at bounding box center [566, 351] width 79 height 24
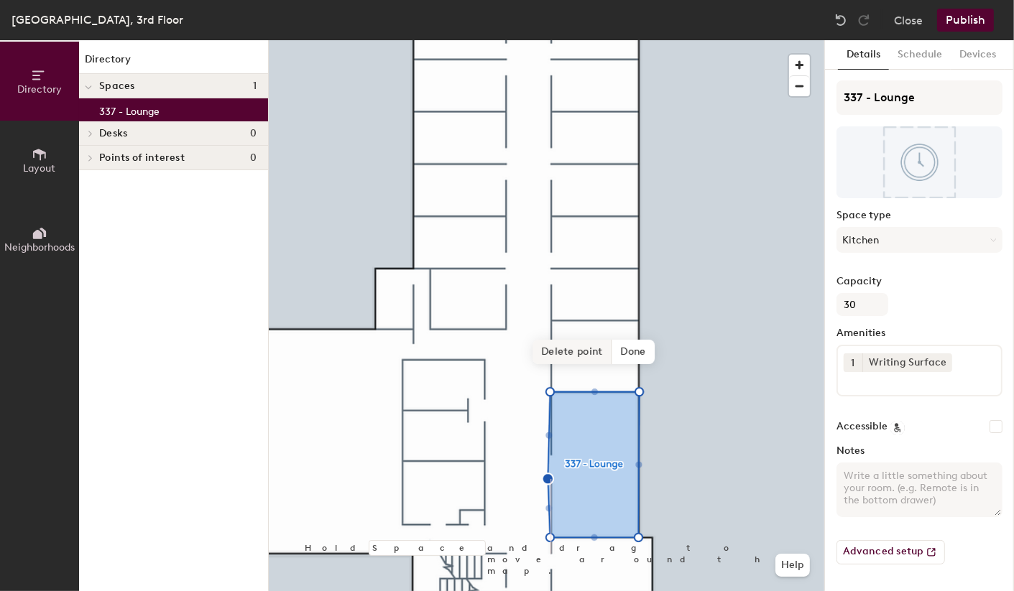
click at [575, 354] on span "Delete point" at bounding box center [571, 352] width 79 height 24
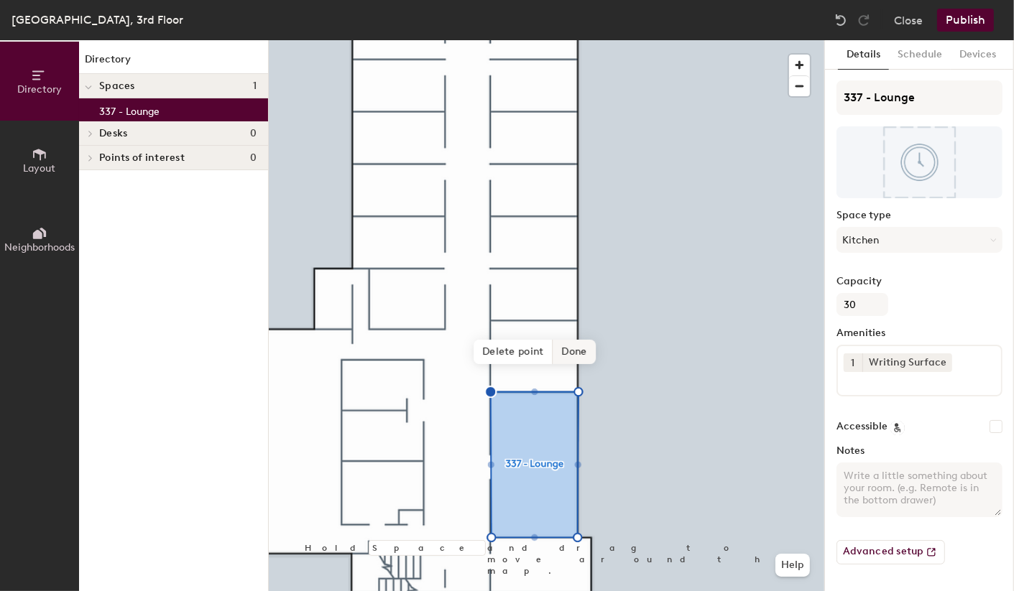
click at [573, 352] on span "Done" at bounding box center [574, 352] width 42 height 24
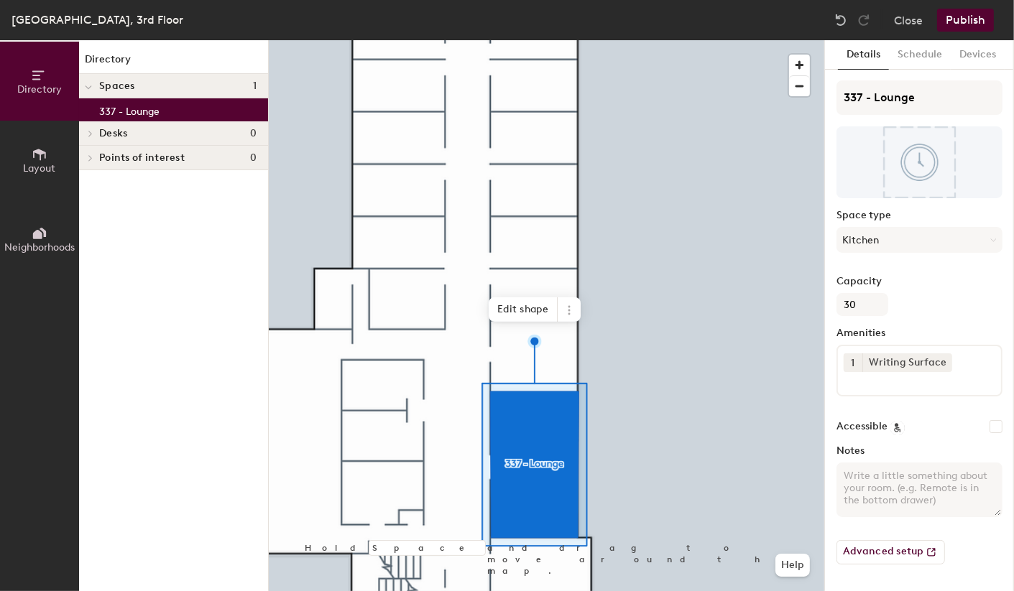
click at [966, 22] on button "Publish" at bounding box center [965, 20] width 57 height 23
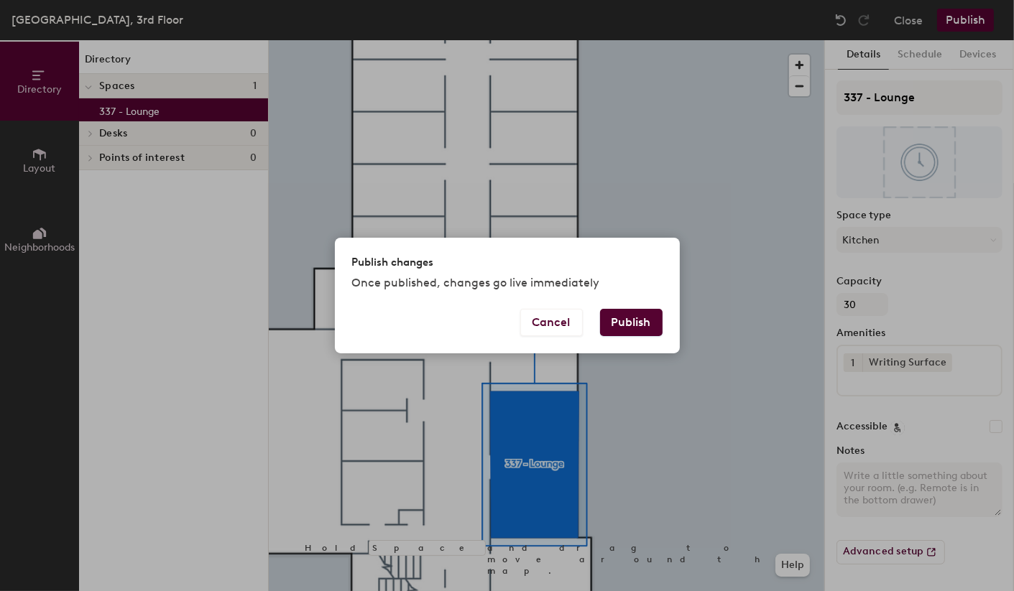
click at [631, 320] on button "Publish" at bounding box center [631, 322] width 62 height 27
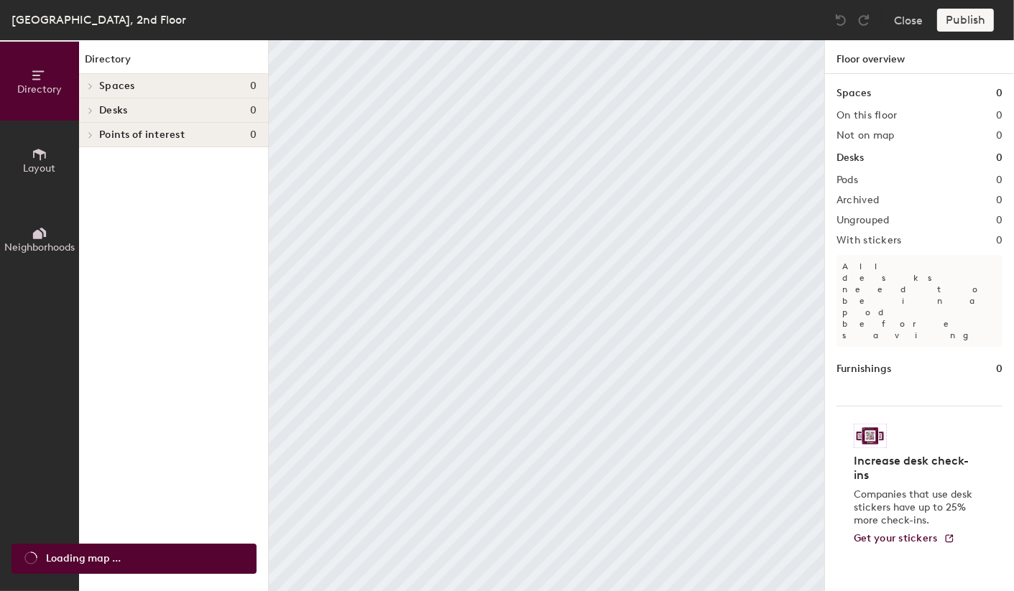
click at [42, 163] on span "Layout" at bounding box center [40, 168] width 32 height 12
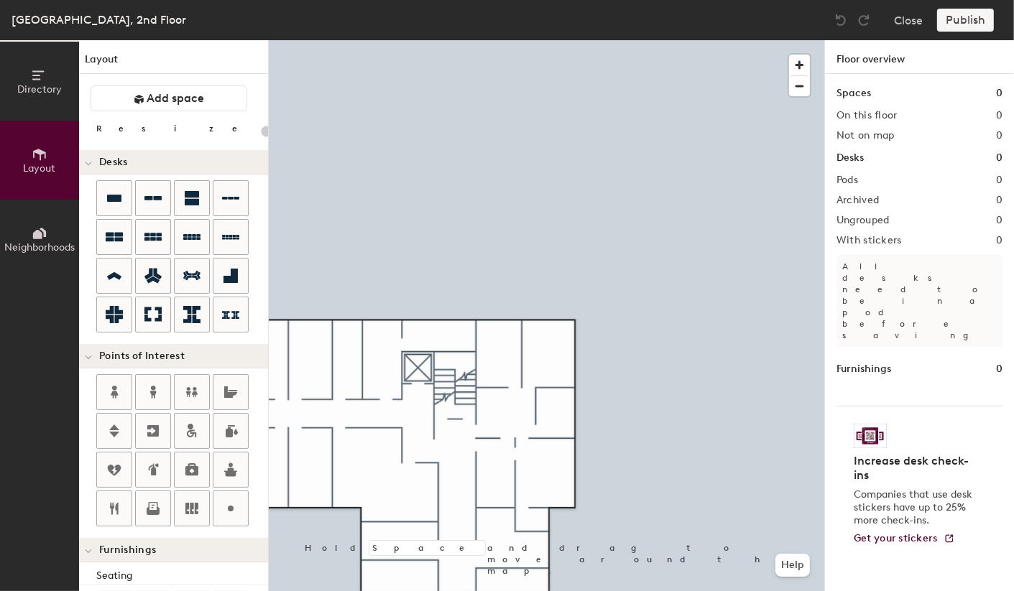
drag, startPoint x: 173, startPoint y: 93, endPoint x: 187, endPoint y: 126, distance: 35.8
click at [173, 93] on span "Add space" at bounding box center [175, 98] width 57 height 14
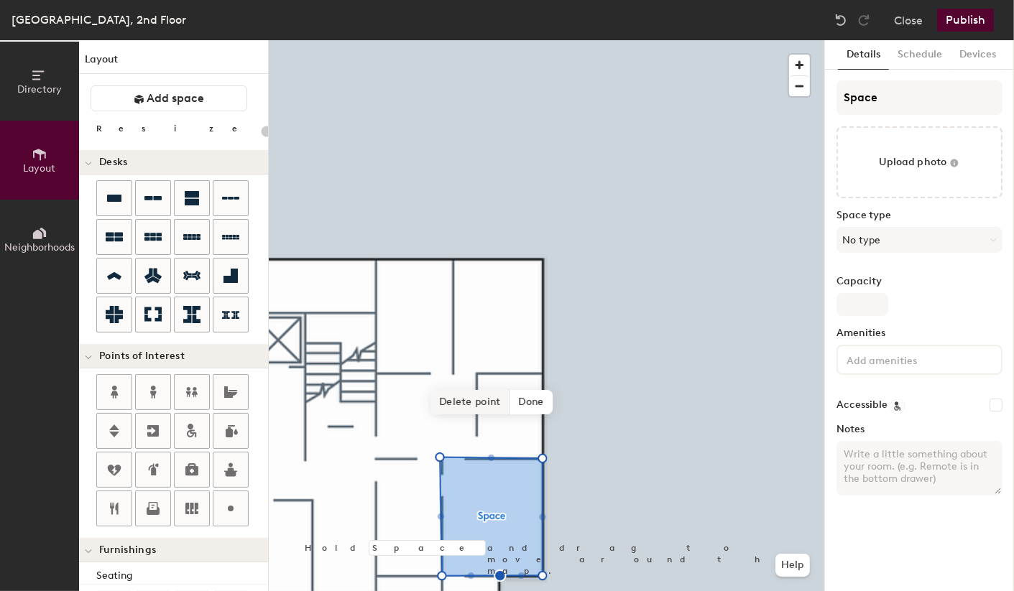
click at [483, 407] on span "Delete point" at bounding box center [469, 402] width 79 height 24
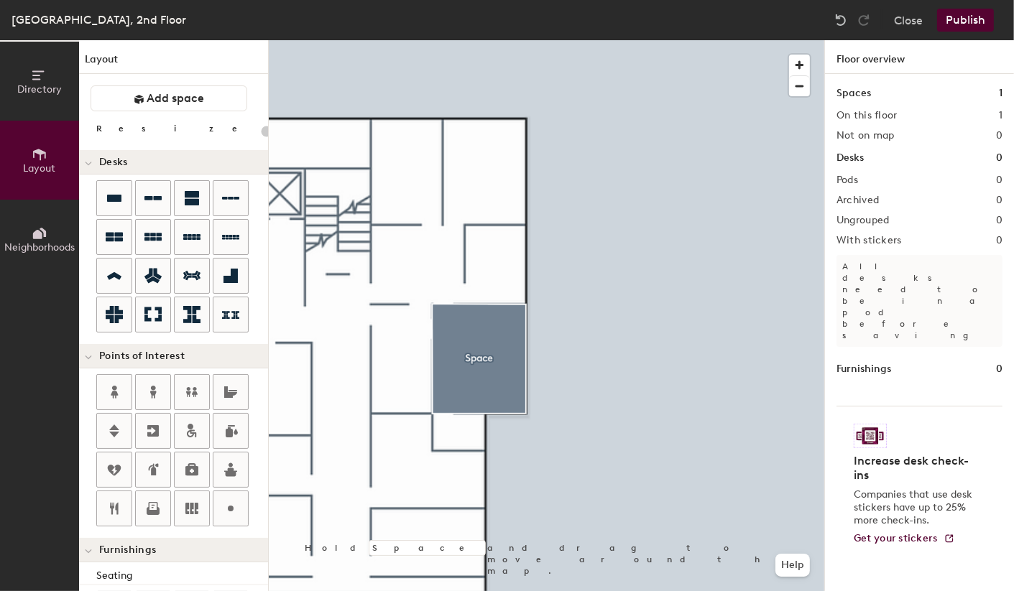
click at [480, 40] on div at bounding box center [546, 40] width 555 height 0
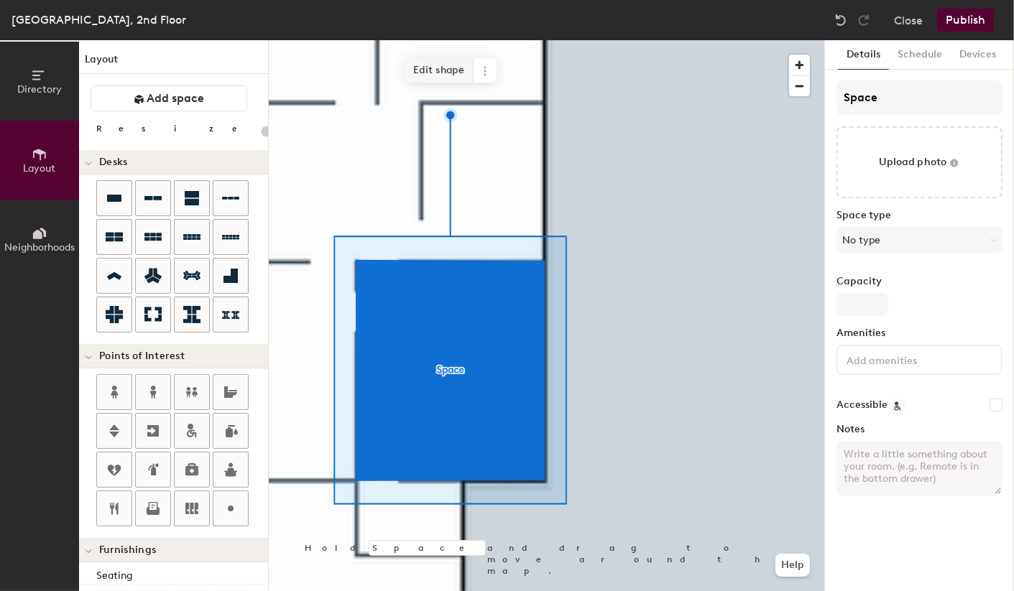
click at [450, 66] on span "Edit shape" at bounding box center [438, 70] width 69 height 24
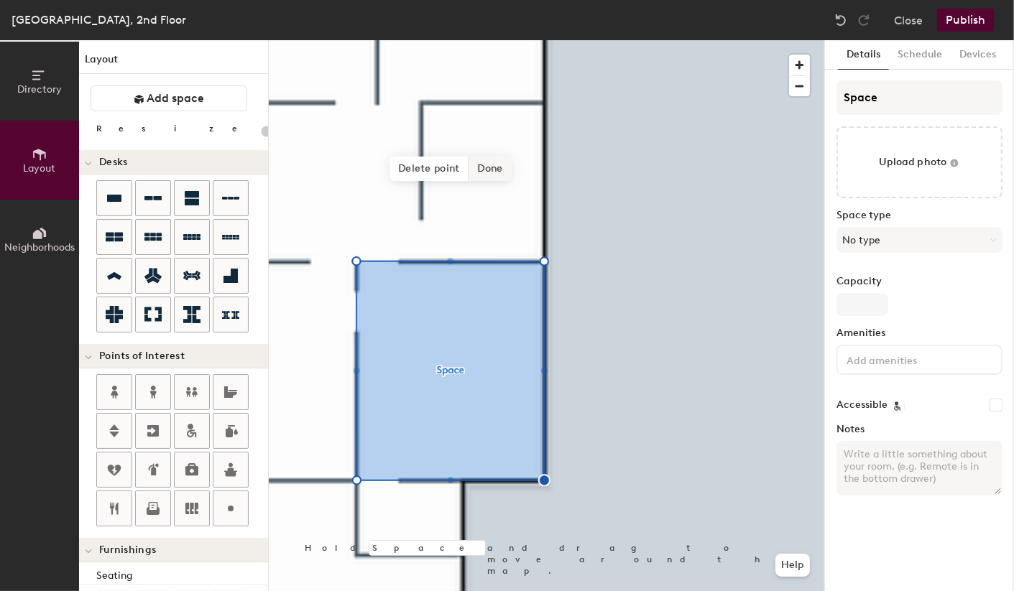
click at [488, 168] on span "Done" at bounding box center [490, 169] width 42 height 24
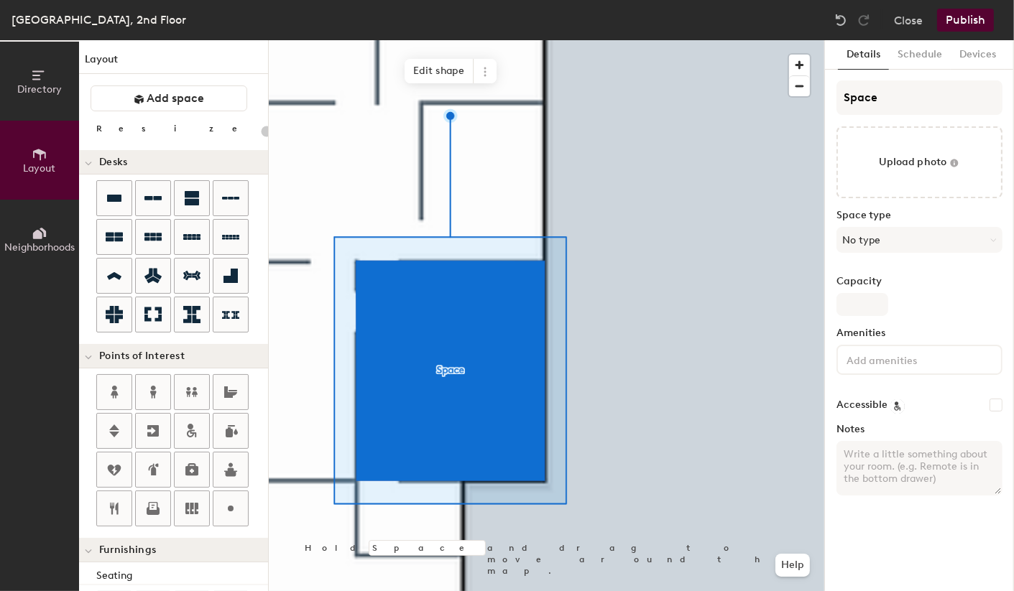
click at [713, 40] on div at bounding box center [546, 40] width 555 height 0
type input "20"
click at [886, 98] on input "Space" at bounding box center [919, 97] width 166 height 34
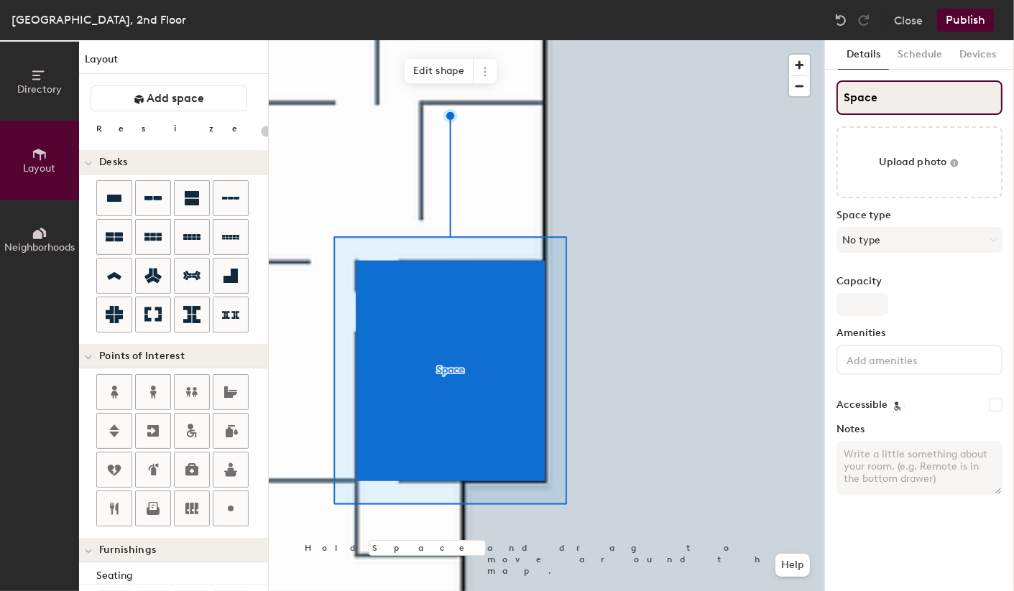
type input "2"
type input "20"
type input "26"
type input "20"
type input "267"
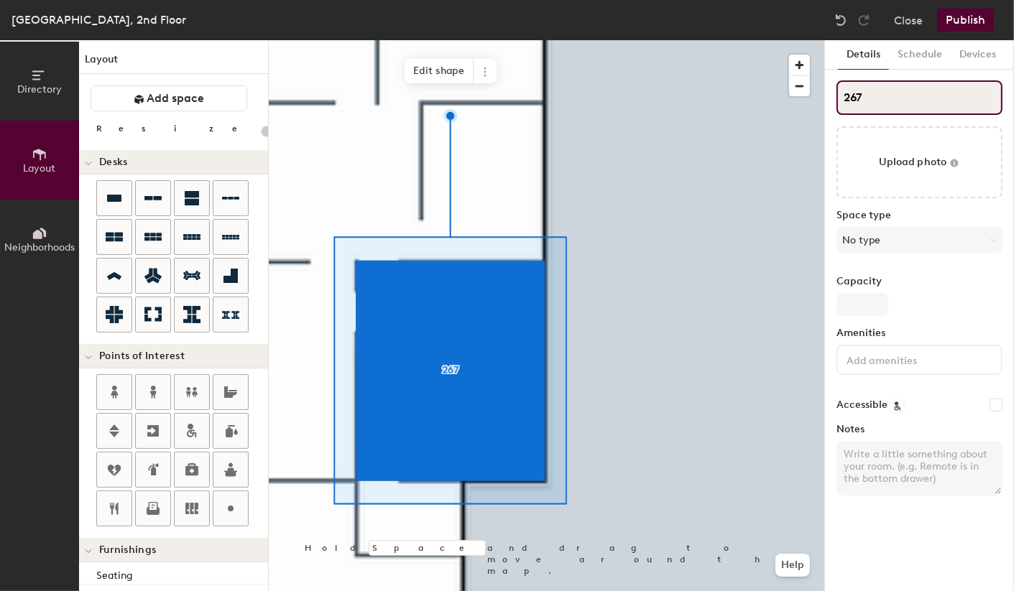
type input "20"
type input "267B"
type input "20"
type input "267B"
click at [879, 459] on textarea "Notes" at bounding box center [919, 468] width 166 height 55
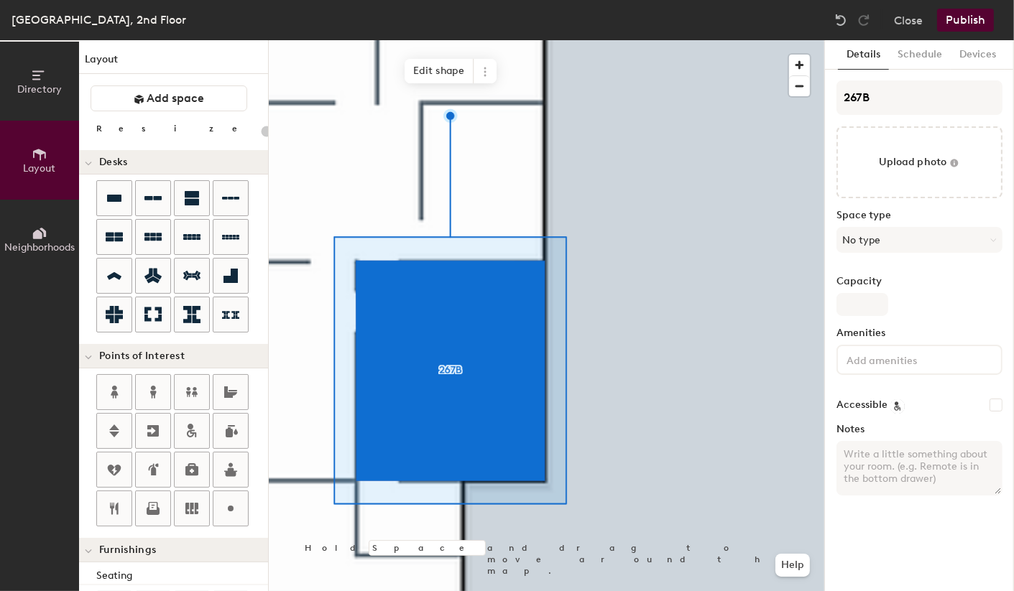
paste textarea "Applied Physics Conference Room"
type textarea "Applied Physics Conference Room"
type input "20"
type textarea "Applied Physics Conference Room"
click at [876, 305] on input "Capacity" at bounding box center [862, 304] width 52 height 23
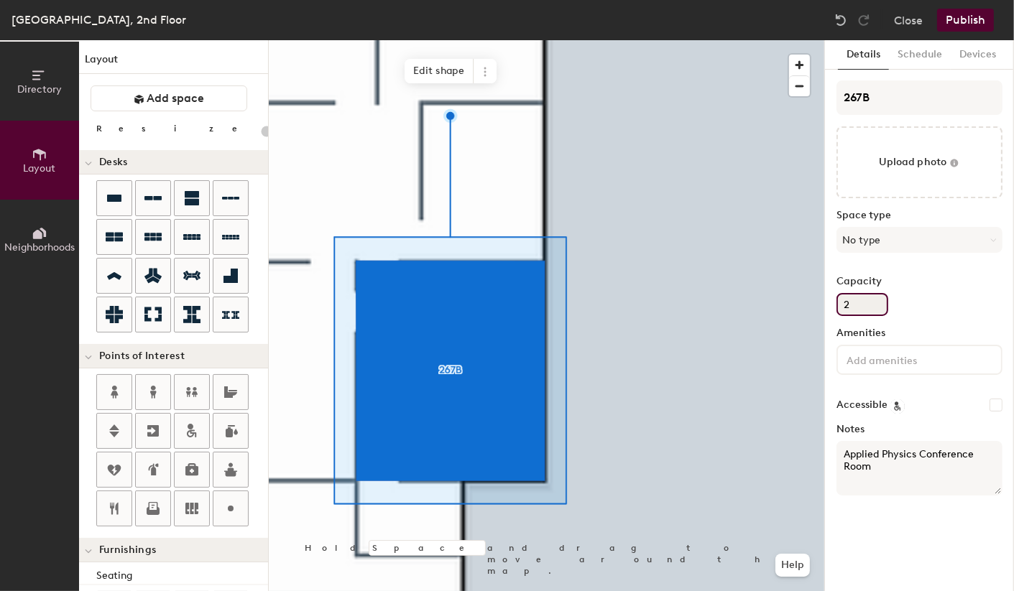
type input "20"
click at [886, 237] on button "No type" at bounding box center [919, 240] width 166 height 26
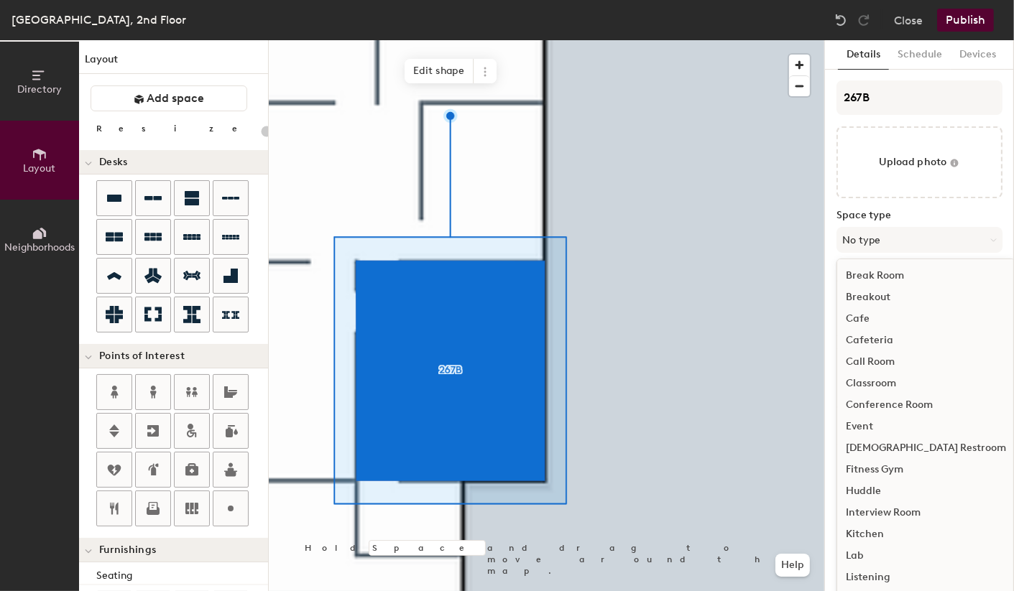
click at [894, 403] on div "Conference Room" at bounding box center [925, 405] width 177 height 22
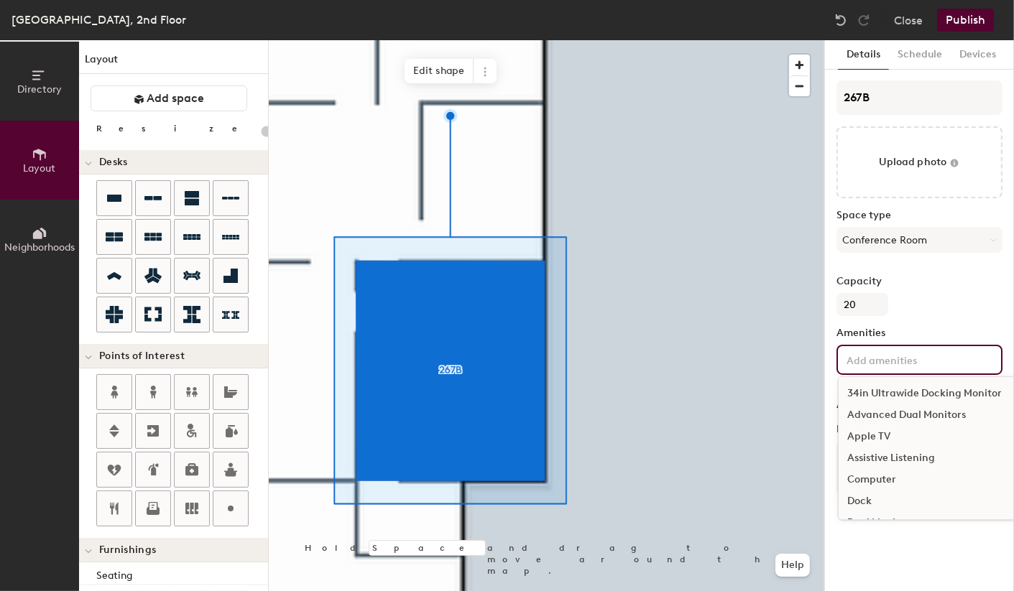
drag, startPoint x: 887, startPoint y: 363, endPoint x: 905, endPoint y: 361, distance: 18.1
click at [887, 363] on input at bounding box center [907, 359] width 129 height 17
click at [897, 414] on div "Television" at bounding box center [928, 416] width 180 height 22
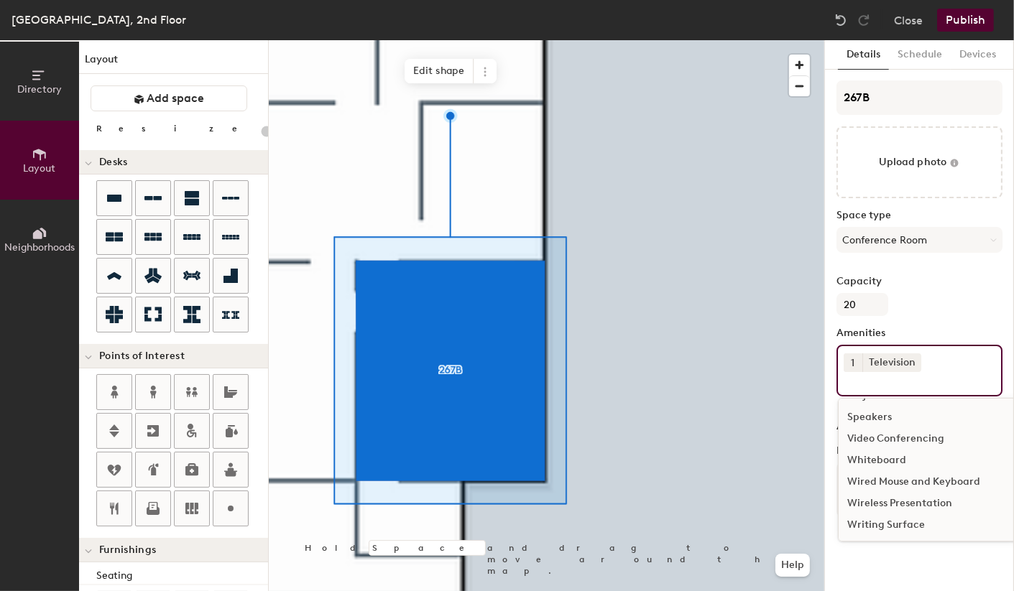
click at [884, 386] on input at bounding box center [907, 380] width 129 height 17
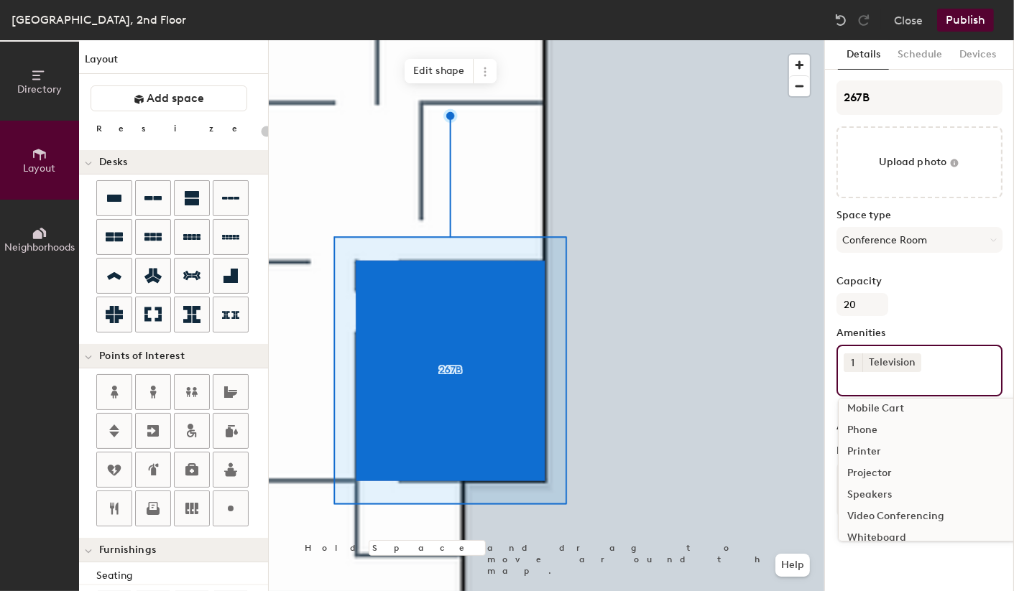
scroll to position [221, 0]
click at [880, 471] on div "Projector" at bounding box center [928, 474] width 180 height 22
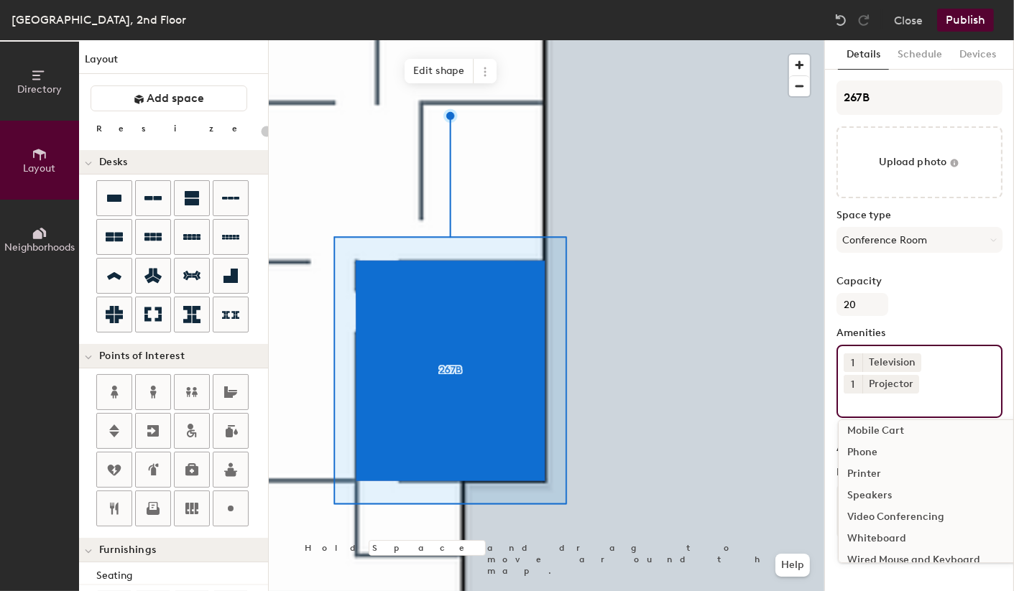
scroll to position [278, 0]
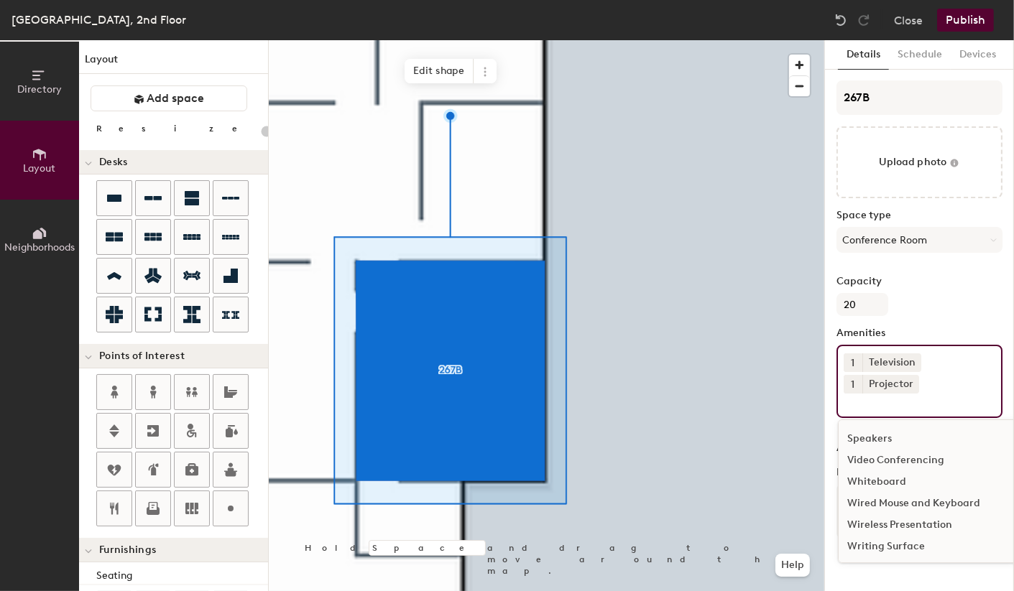
click at [878, 483] on div "Whiteboard" at bounding box center [928, 482] width 180 height 22
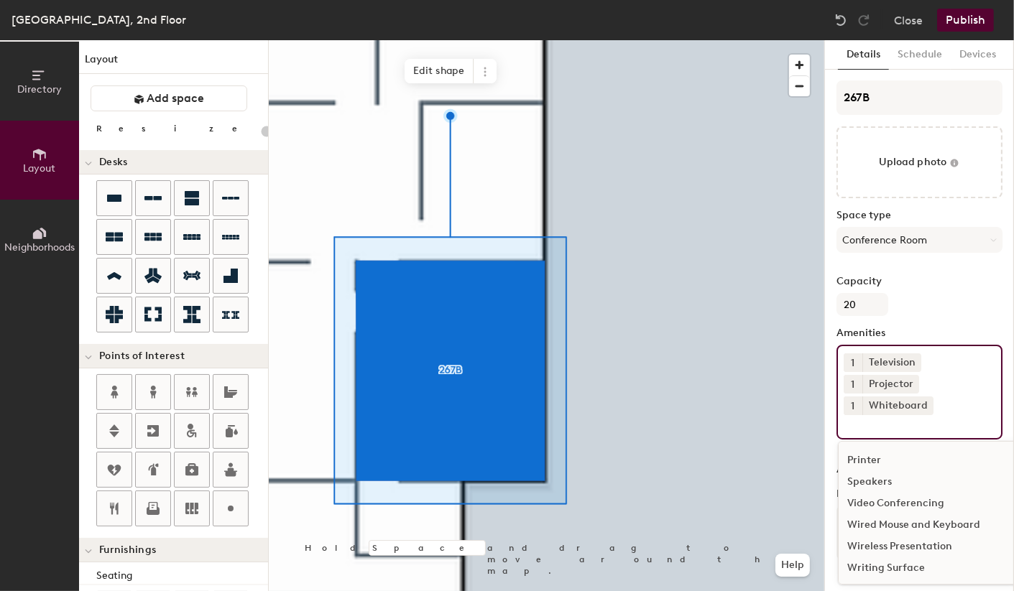
click at [955, 295] on div "Capacity 20" at bounding box center [919, 296] width 166 height 40
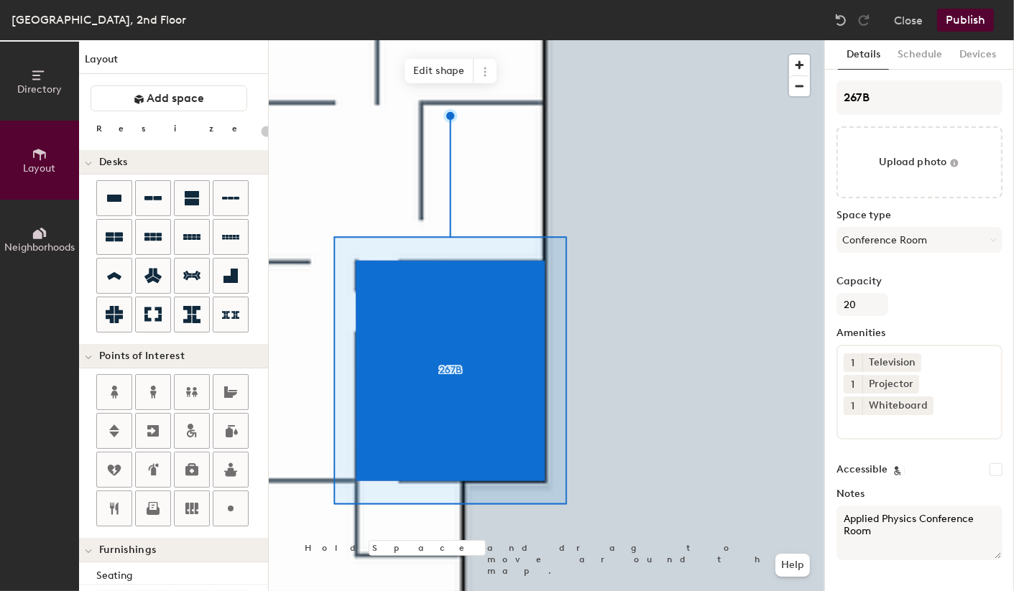
click at [970, 19] on button "Publish" at bounding box center [965, 20] width 57 height 23
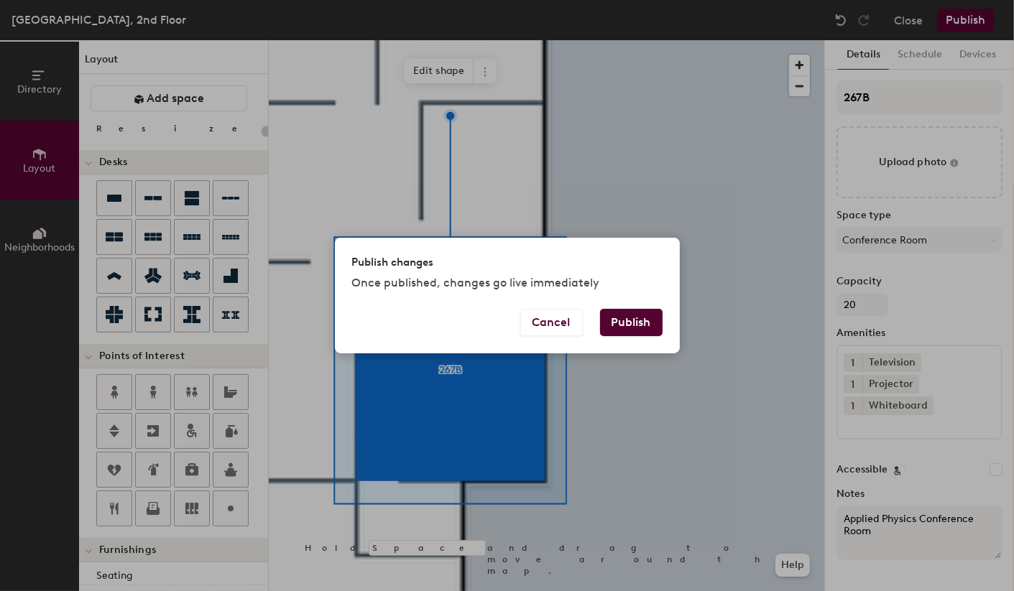
click at [627, 320] on button "Publish" at bounding box center [631, 322] width 62 height 27
type input "20"
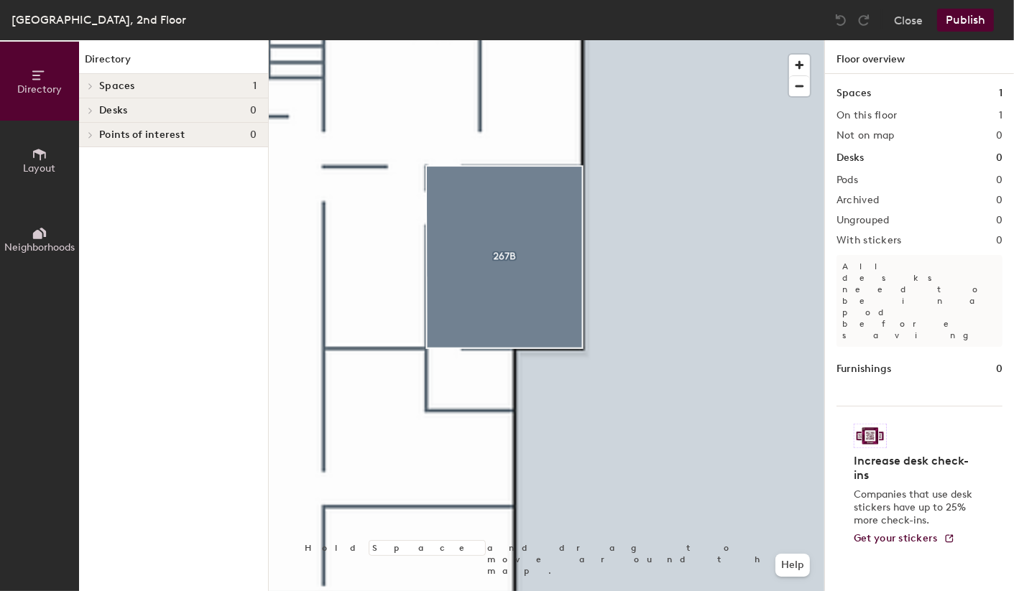
click at [36, 155] on icon at bounding box center [40, 155] width 16 height 16
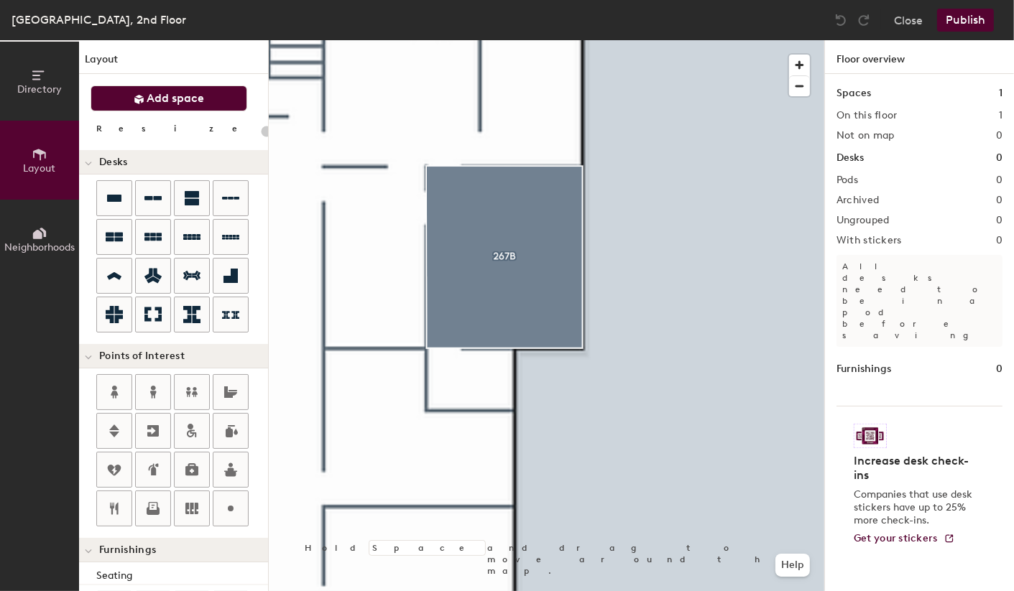
click at [186, 103] on span "Add space" at bounding box center [175, 98] width 57 height 14
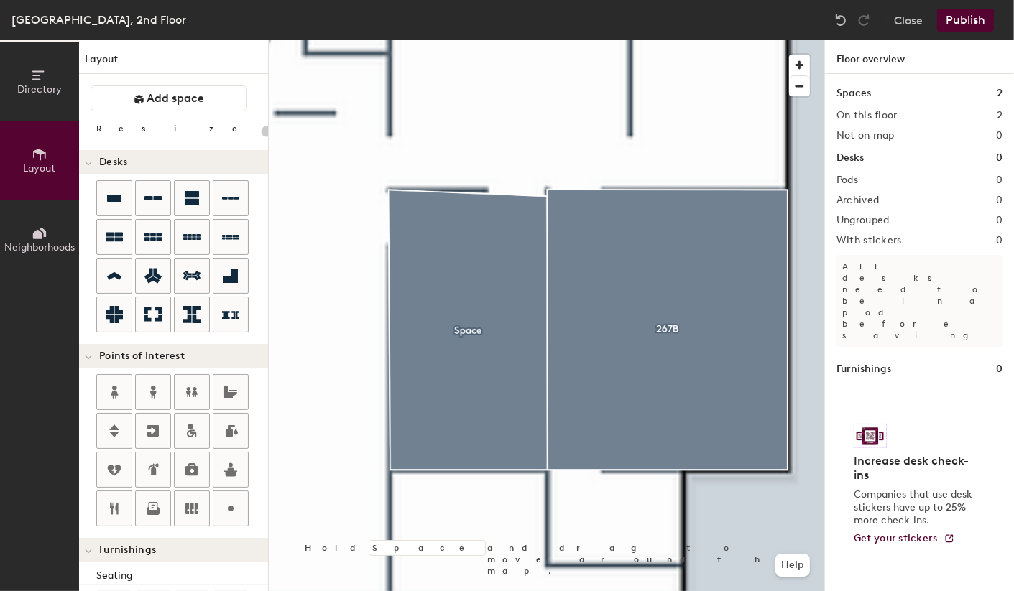
click at [522, 40] on div at bounding box center [546, 40] width 555 height 0
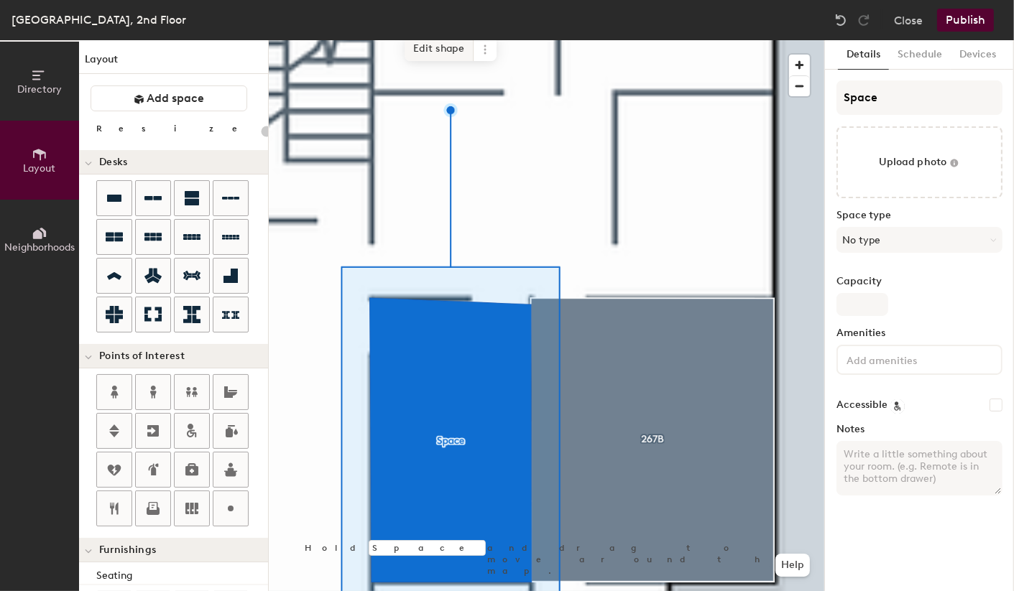
click at [443, 45] on span "Edit shape" at bounding box center [438, 49] width 69 height 24
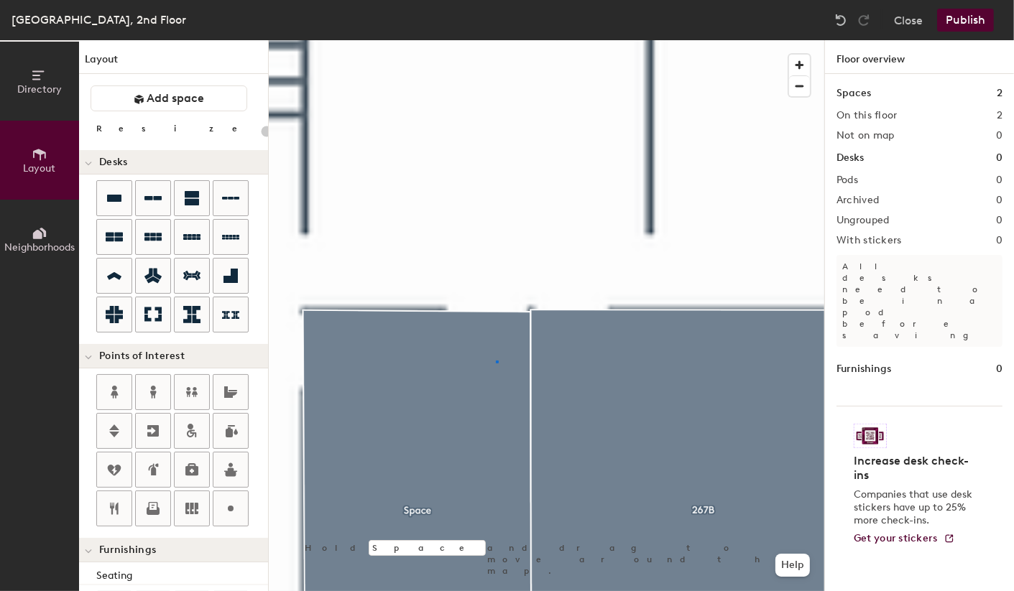
click at [496, 40] on div at bounding box center [546, 40] width 555 height 0
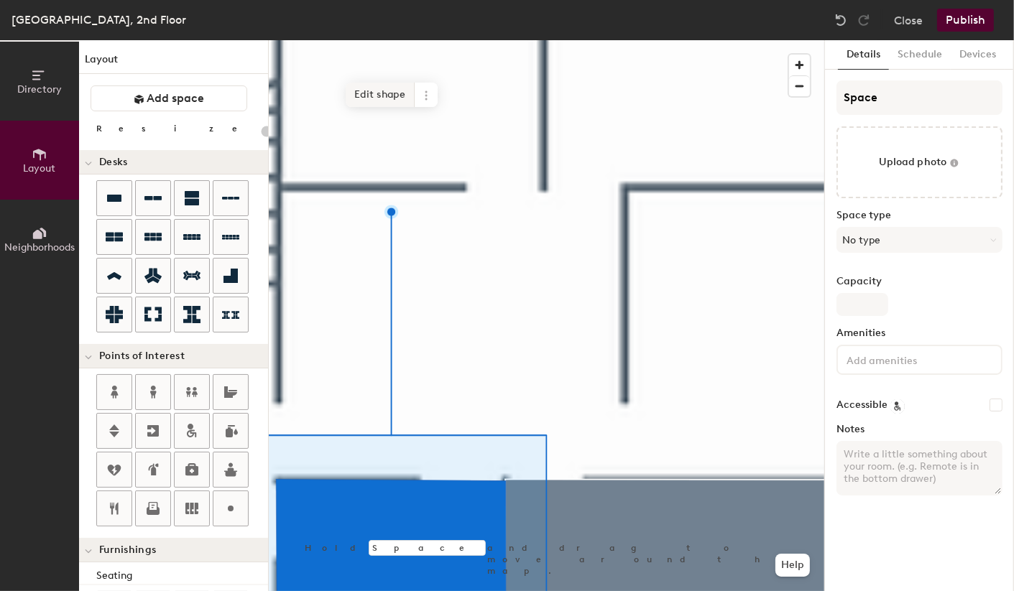
click at [391, 92] on span "Edit shape" at bounding box center [380, 95] width 69 height 24
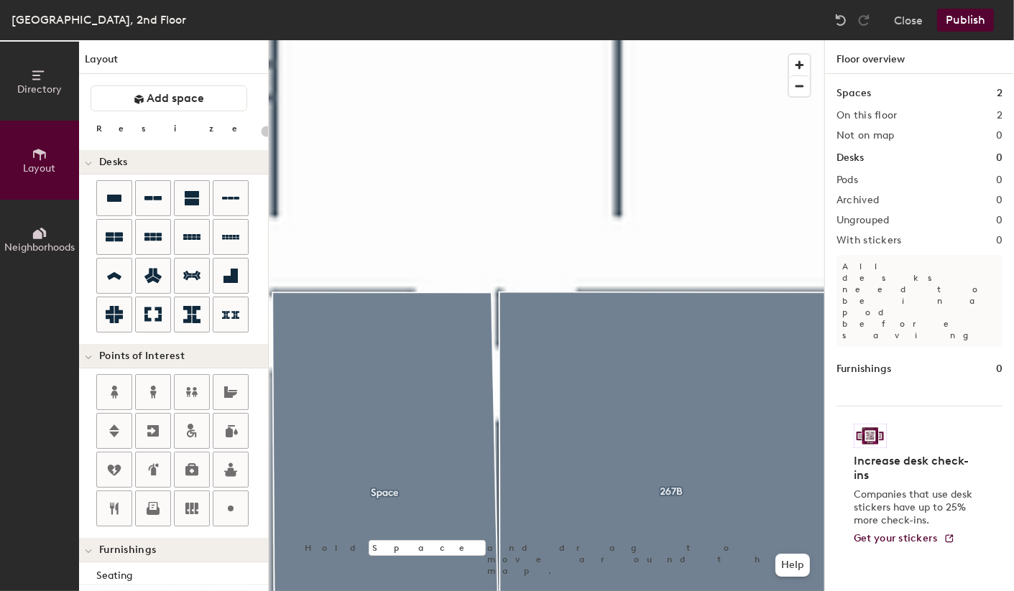
click at [464, 40] on div at bounding box center [546, 40] width 555 height 0
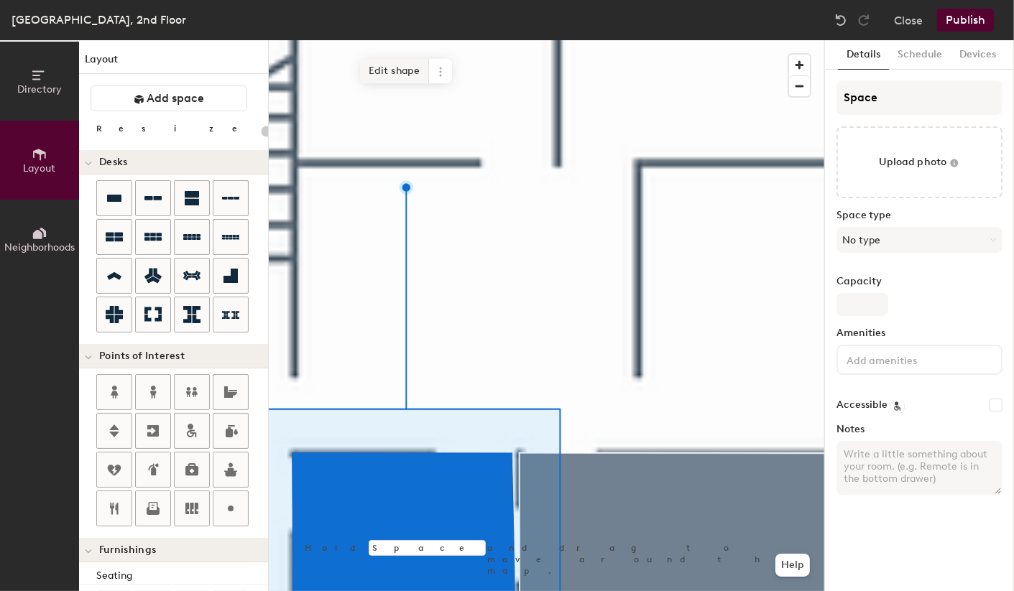
click at [409, 73] on span "Edit shape" at bounding box center [394, 71] width 69 height 24
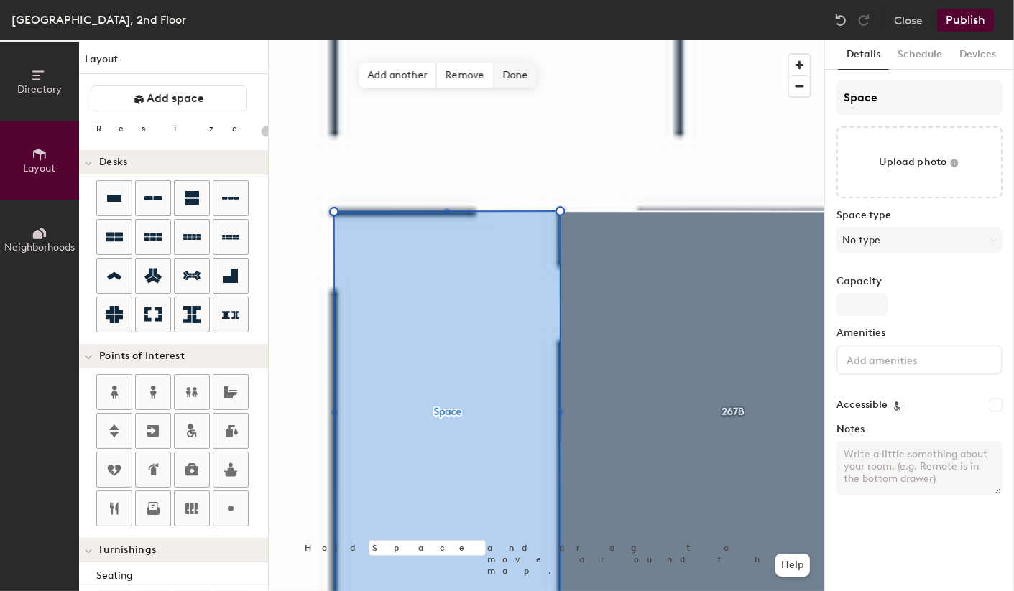
click at [514, 70] on span "Done" at bounding box center [515, 75] width 42 height 24
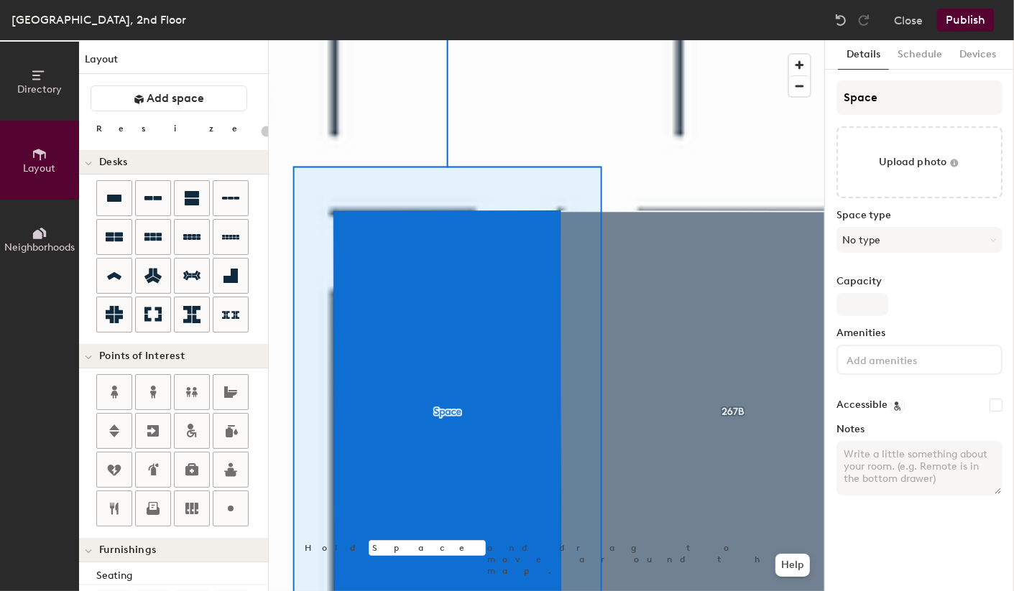
click at [603, 40] on div at bounding box center [546, 40] width 555 height 0
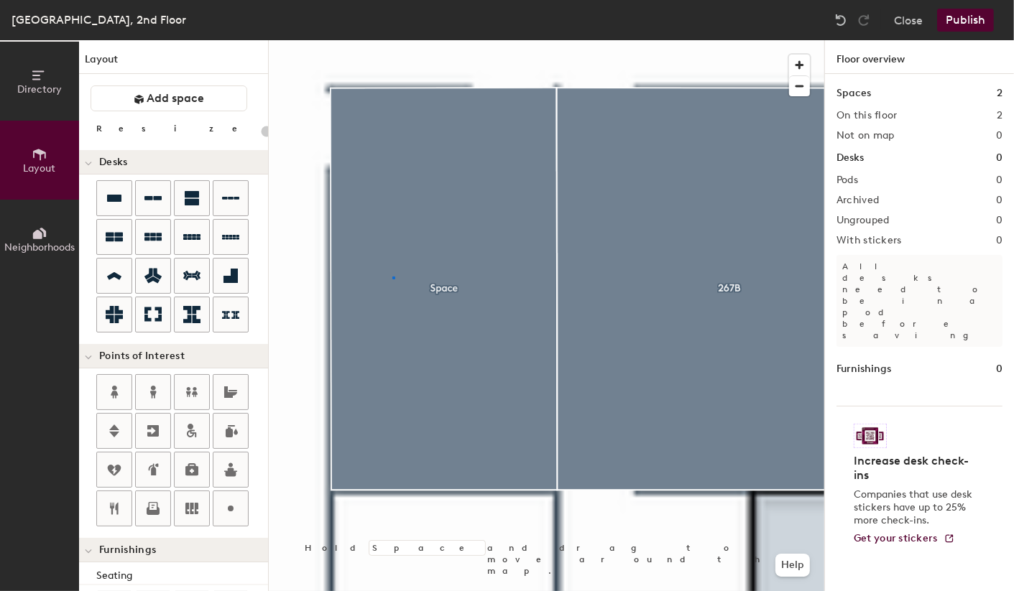
click at [392, 40] on div at bounding box center [546, 40] width 555 height 0
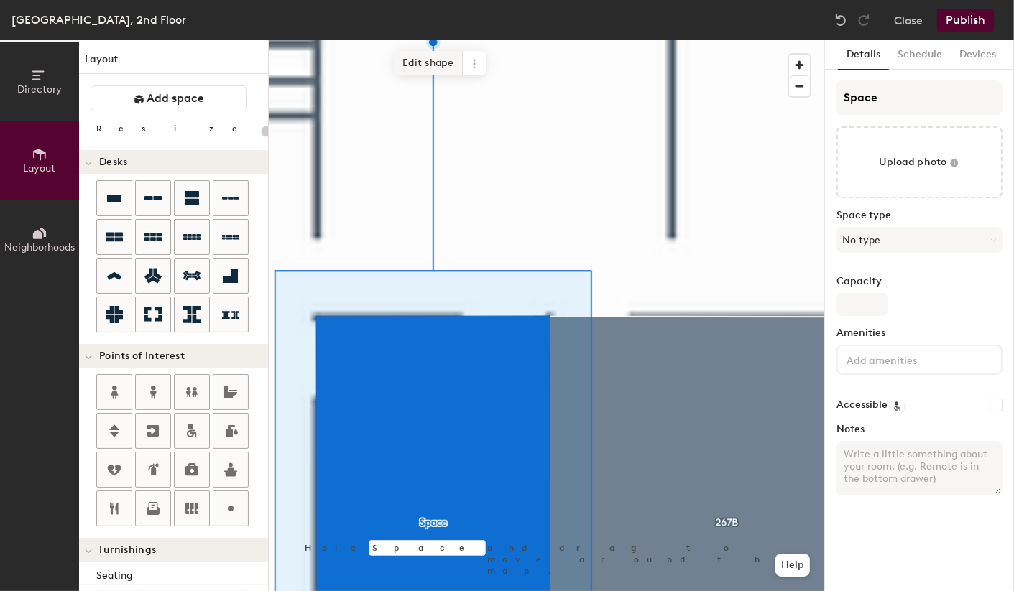
click at [439, 65] on span "Edit shape" at bounding box center [428, 63] width 69 height 24
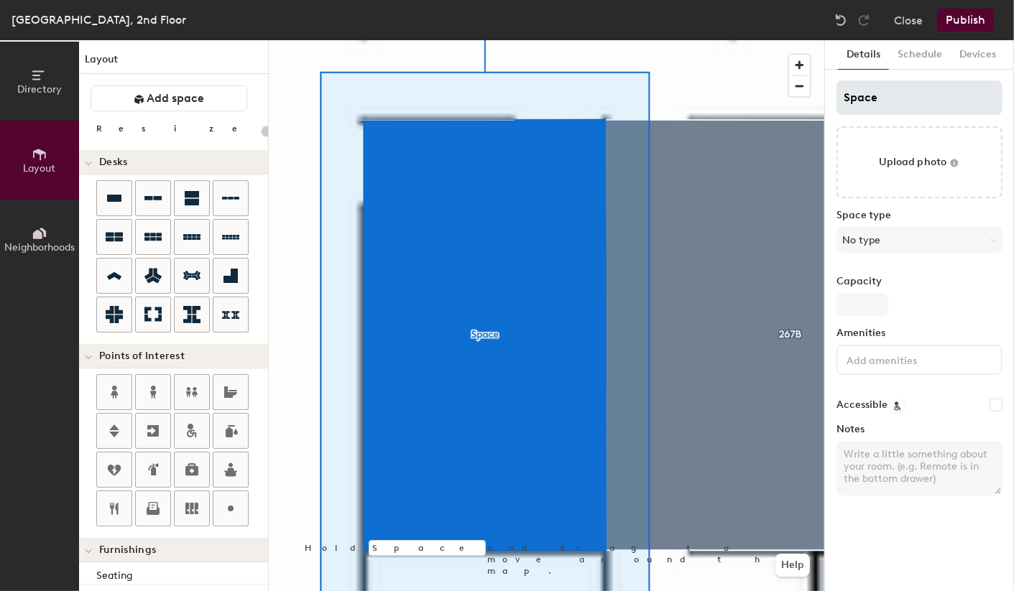
type input "20"
click at [876, 98] on input "Space" at bounding box center [919, 97] width 166 height 34
type input "2"
type input "20"
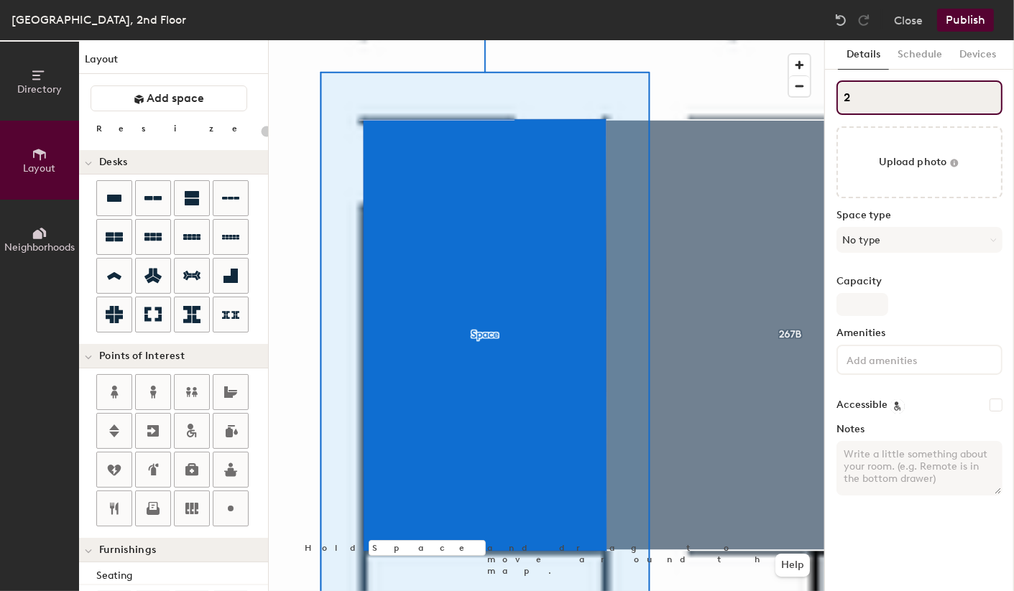
type input "26"
type input "20"
type input "267"
type input "20"
type input "267A"
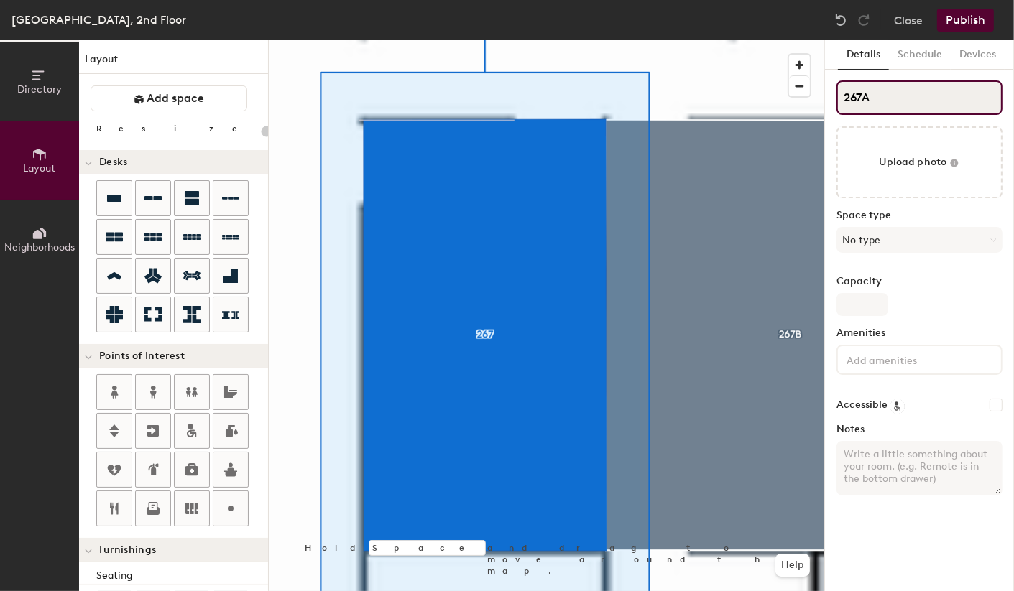
type input "20"
type input "267A"
type input "20"
type input "267A -"
type input "20"
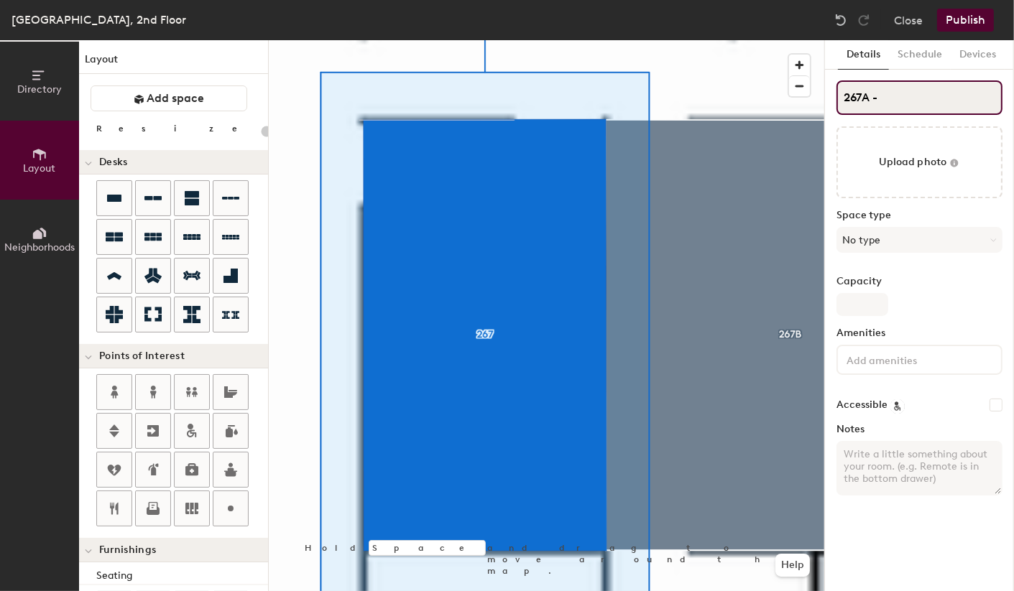
type input "267A -"
type input "20"
type input "267A -"
type input "20"
type input "267A"
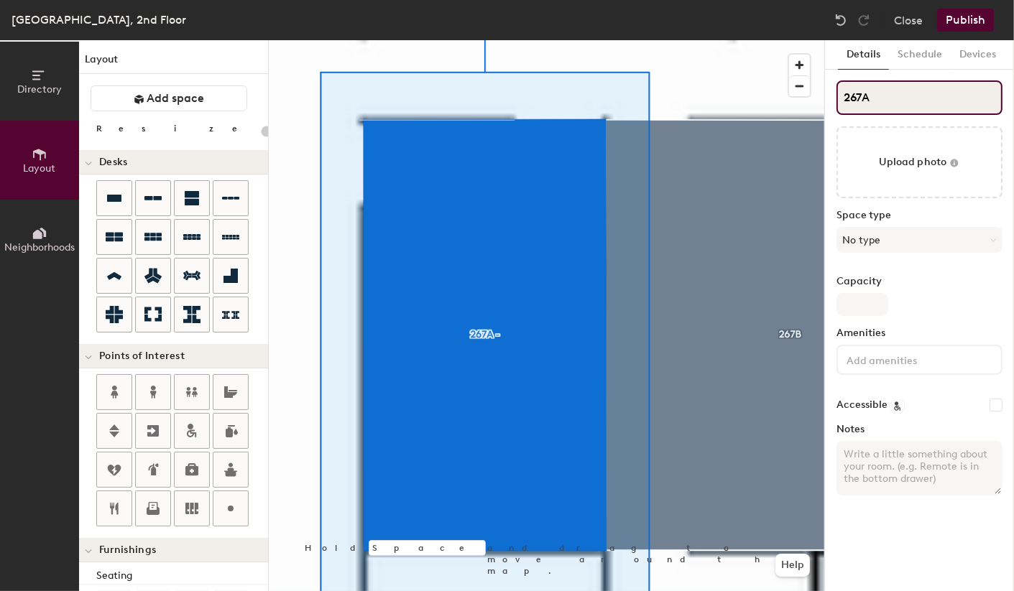
type input "20"
type input "267A"
type input "20"
type input "267A"
click at [896, 241] on button "No type" at bounding box center [919, 240] width 166 height 26
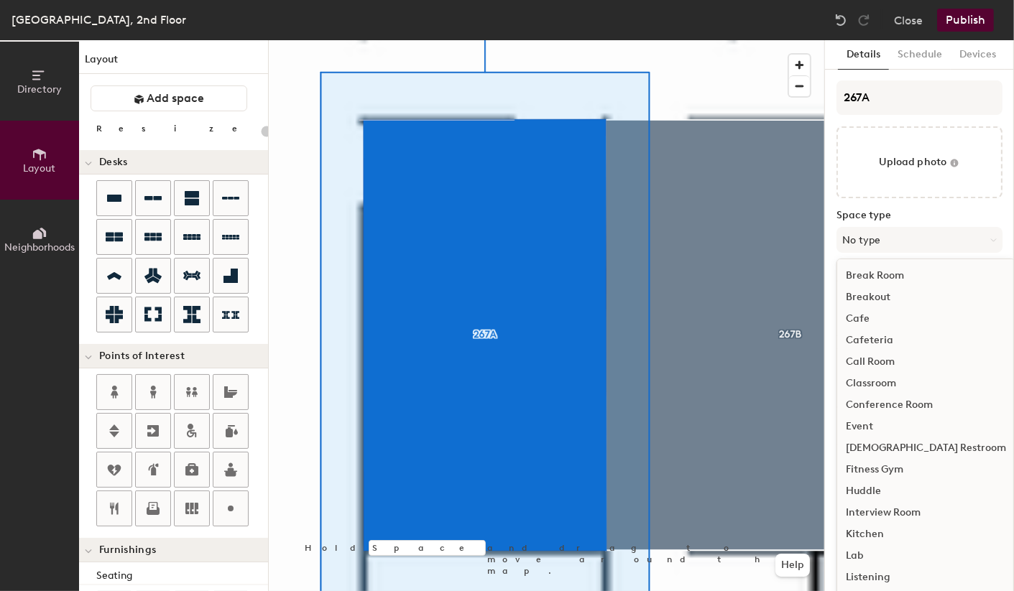
click at [903, 404] on div "Conference Room" at bounding box center [925, 405] width 177 height 22
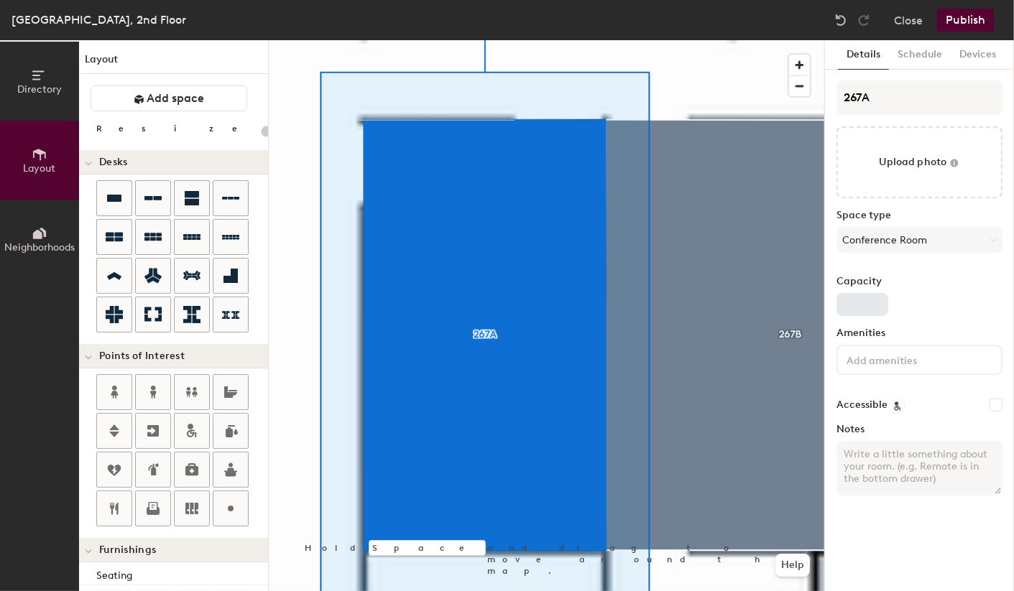
type input "20"
click at [861, 304] on input "Capacity" at bounding box center [862, 304] width 52 height 23
type input "8"
type input "20"
type input "8"
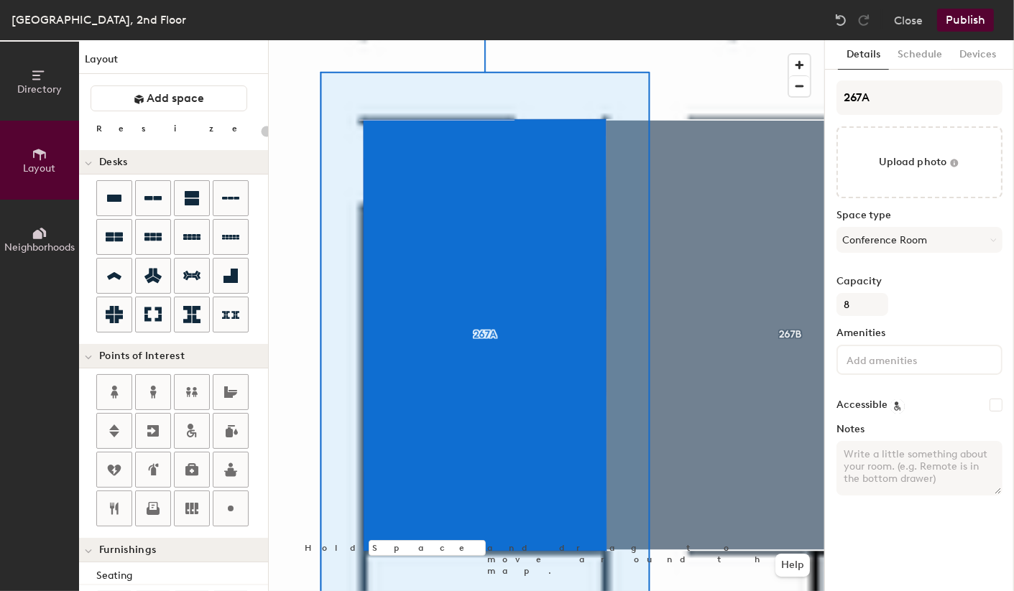
click at [888, 455] on textarea "Notes" at bounding box center [919, 468] width 166 height 55
paste textarea "AP Conference Room"
type textarea "AP Conference Room"
type input "20"
type textarea "AP Conference Room"
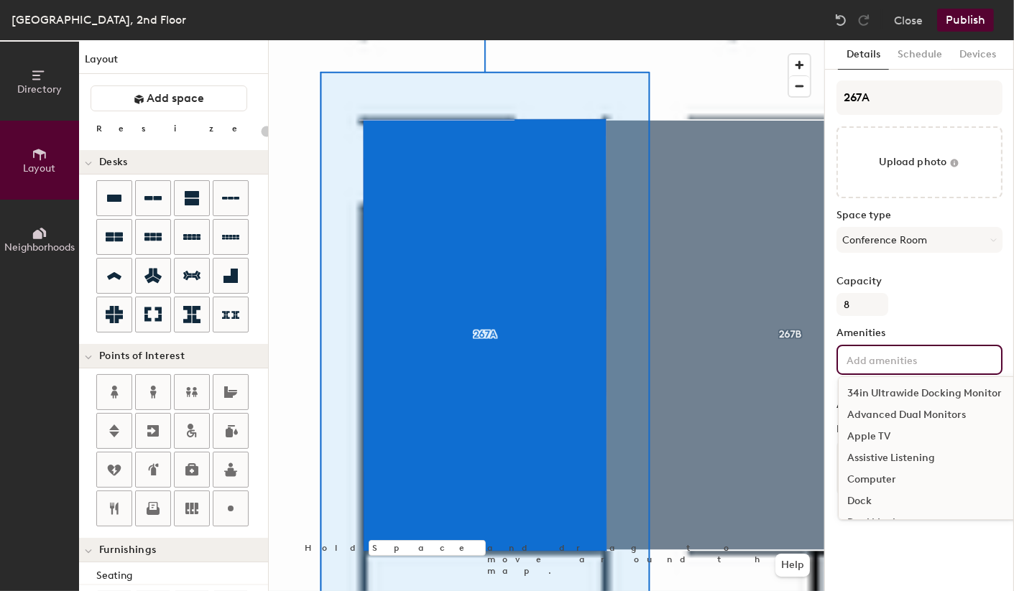
click at [869, 358] on input at bounding box center [907, 359] width 129 height 17
click at [884, 439] on div "Whiteboard" at bounding box center [928, 439] width 180 height 22
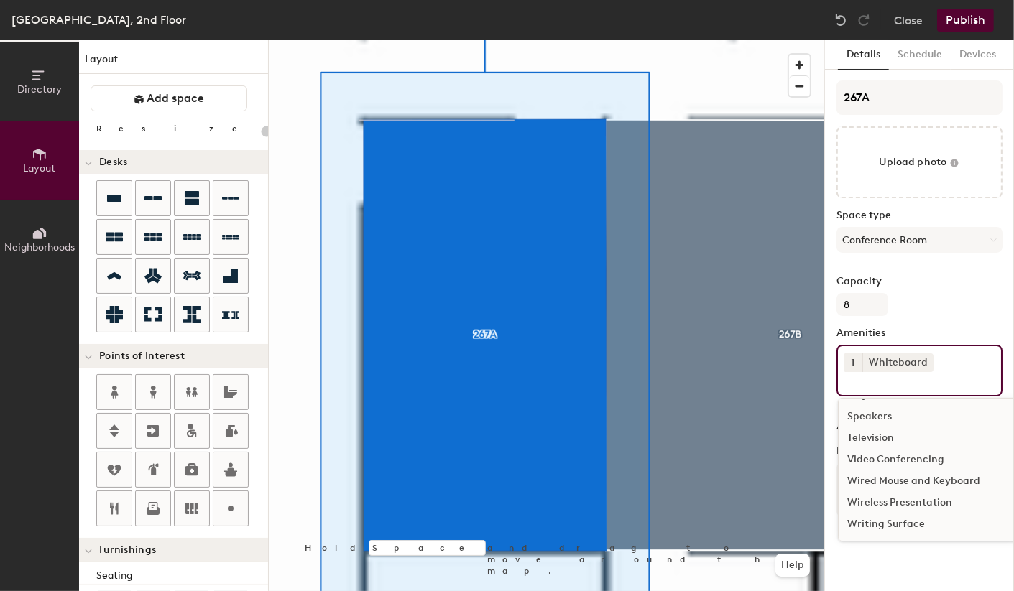
scroll to position [300, 0]
type input "20"
click at [950, 287] on div "Capacity 8" at bounding box center [919, 296] width 166 height 40
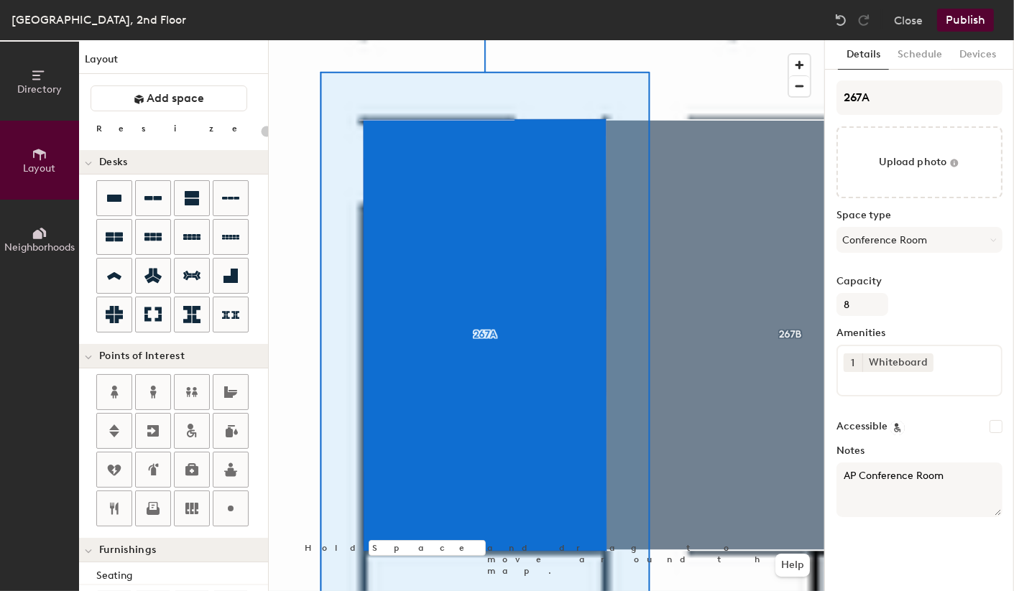
click at [950, 476] on textarea "AP Conference Room" at bounding box center [919, 490] width 166 height 55
type textarea "AP Conference Room"
type input "20"
type textarea "AP Conference Room -"
type input "20"
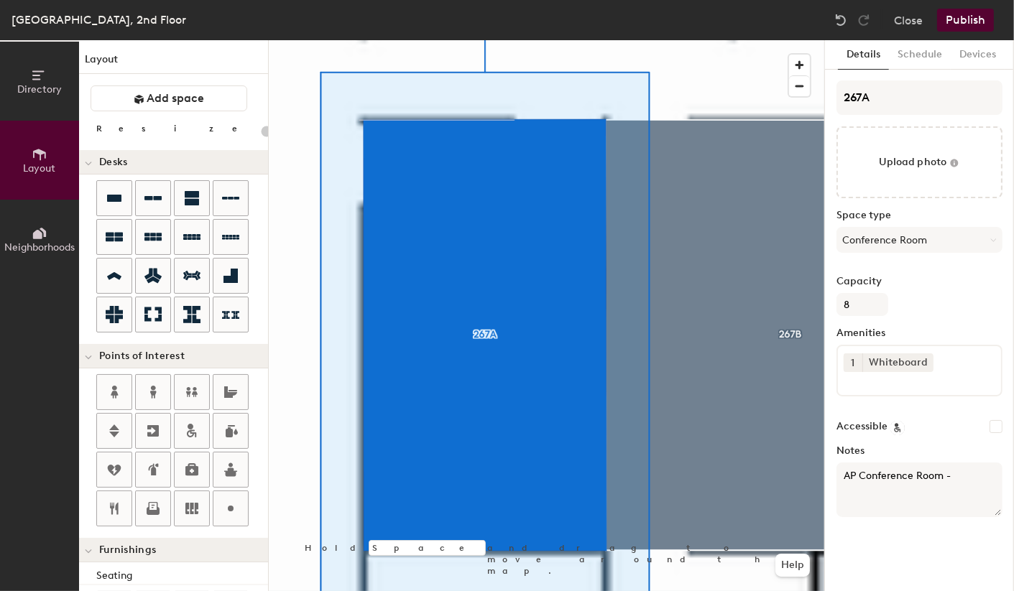
type textarea "AP Conference Room - R"
type input "20"
type textarea "AP Conference Room - Re"
type input "20"
type textarea "AP Conference Room - Requ"
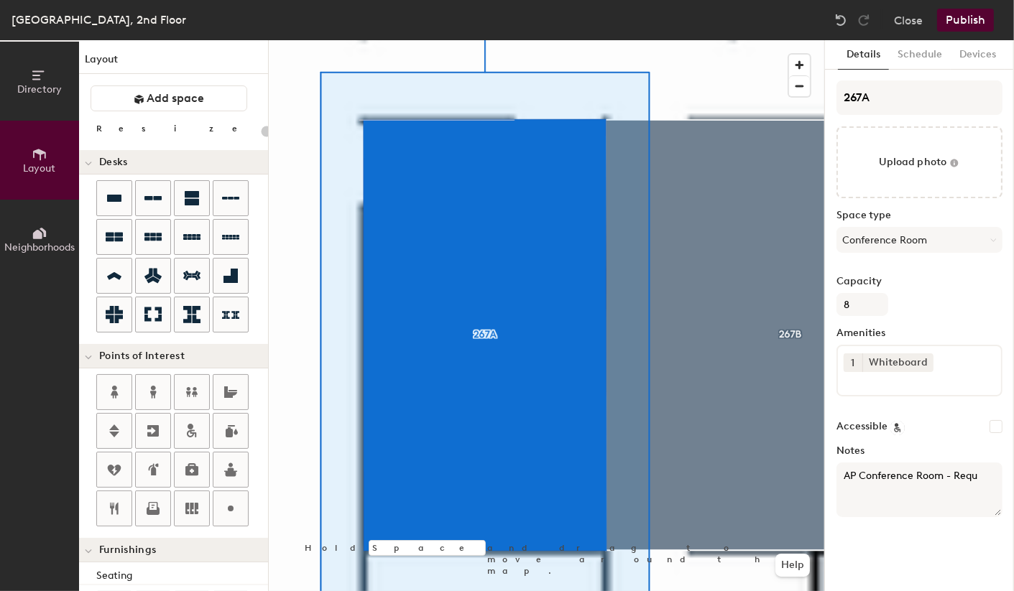
type input "20"
type textarea "AP Conference Room - Requir"
type input "20"
type textarea "AP Conference Room - Require"
type input "20"
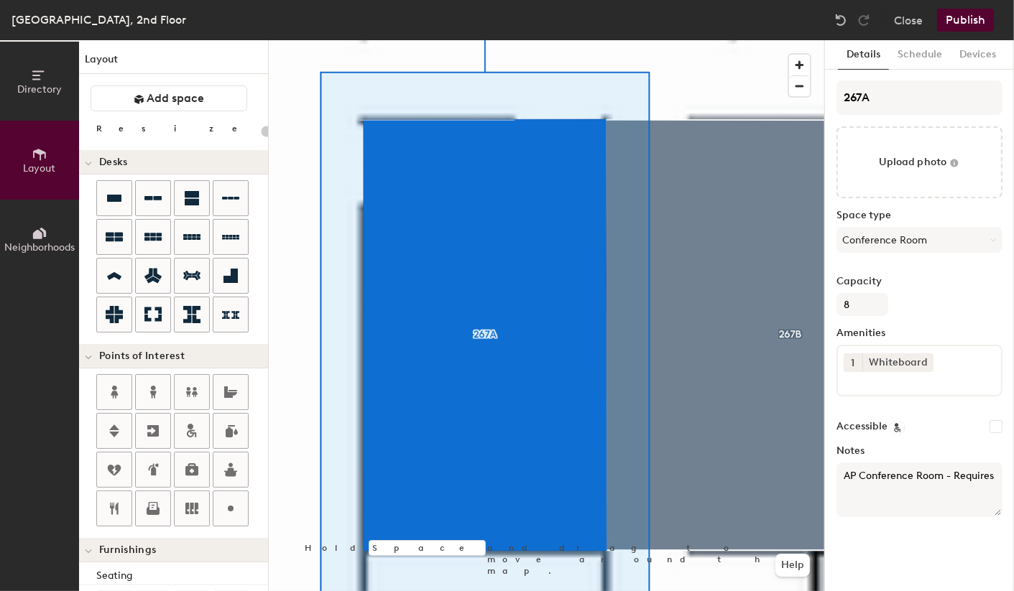
type textarea "AP Conference Room - Requires"
type input "20"
type textarea "AP Conference Room - Requires K"
type input "20"
type textarea "AP Conference Room - Requires Ke"
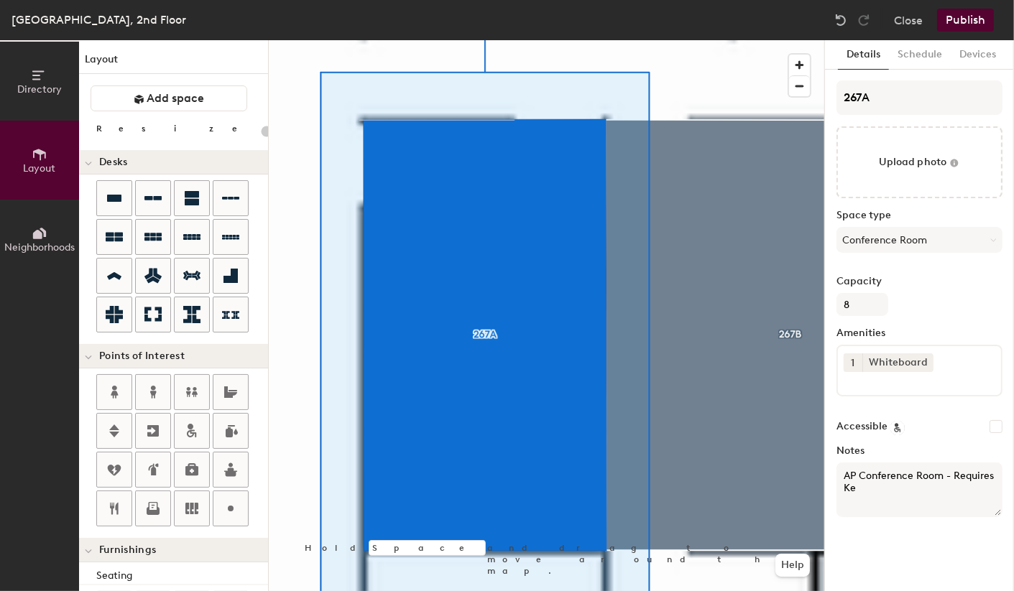
type input "20"
type textarea "AP Conference Room - Requires Key"
type input "20"
type textarea "AP Conference Room - Requires Key for"
type input "20"
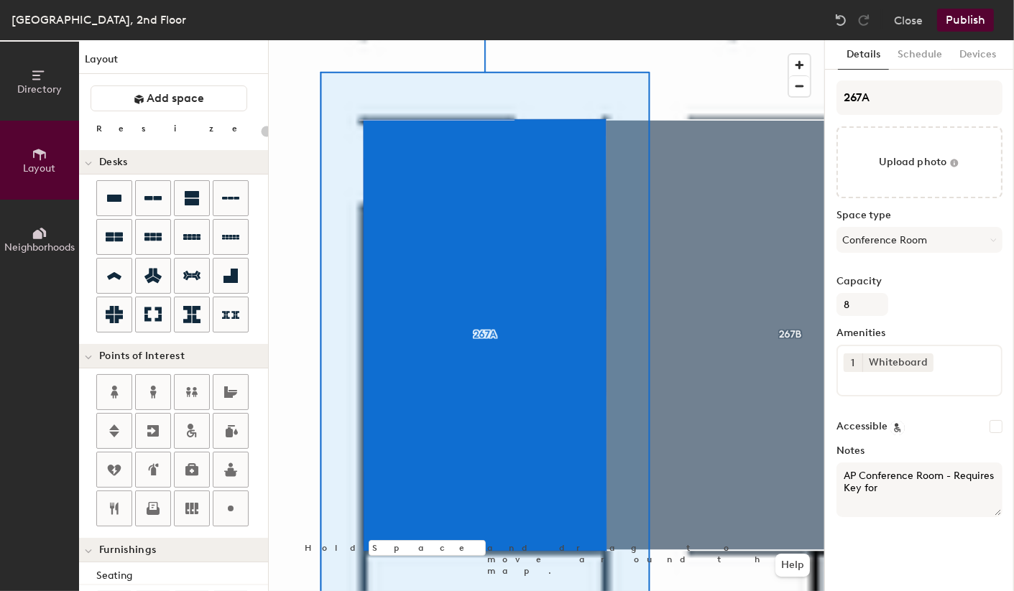
type textarea "AP Conference Room - Requires Key for A"
type input "20"
type textarea "AP Conference Room - Requires Key for Ac"
type input "20"
type textarea "AP Conference Room - Requires Key for Acc"
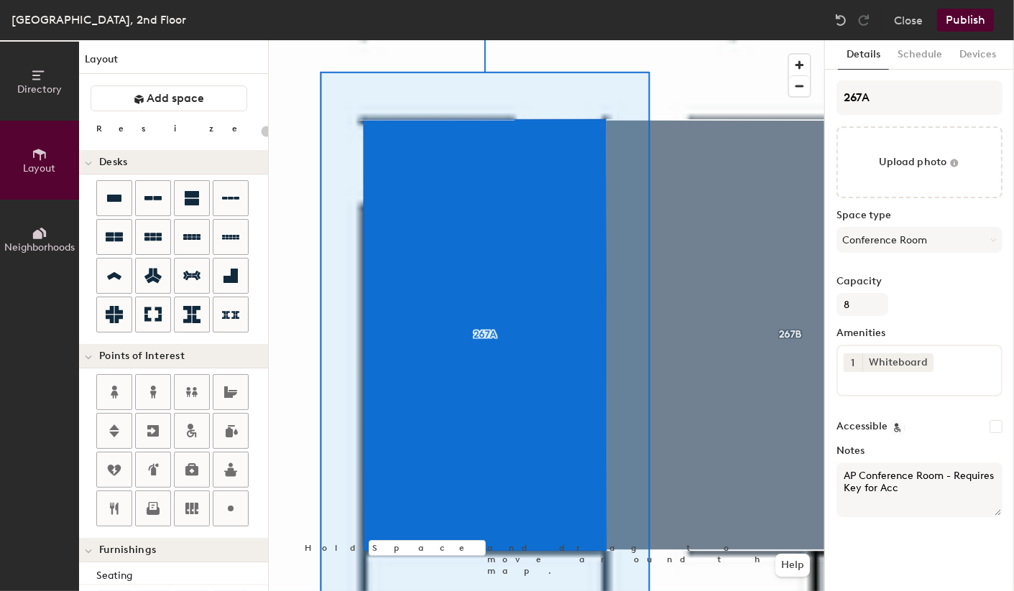
type input "20"
type textarea "AP Conference Room - Requires Key for Acce"
type input "20"
type textarea "AP Conference Room - Requires Key for Acces"
type input "20"
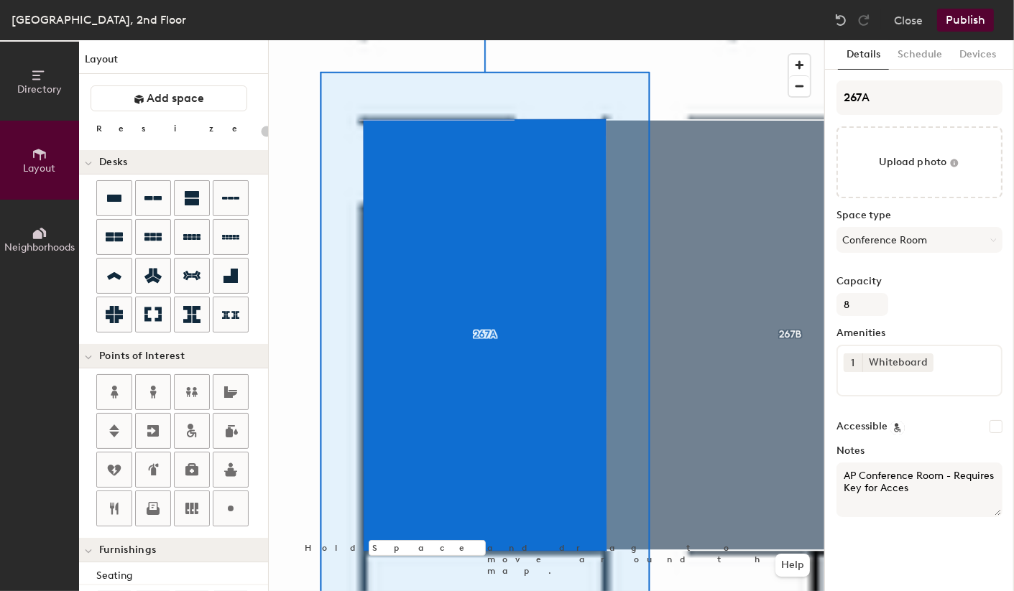
type textarea "AP Conference Room - Requires Key for Access"
type input "20"
type textarea "AP Conference Room Requires Key for Access"
type input "20"
type textarea "AP Conference RoomRequires Key for Access"
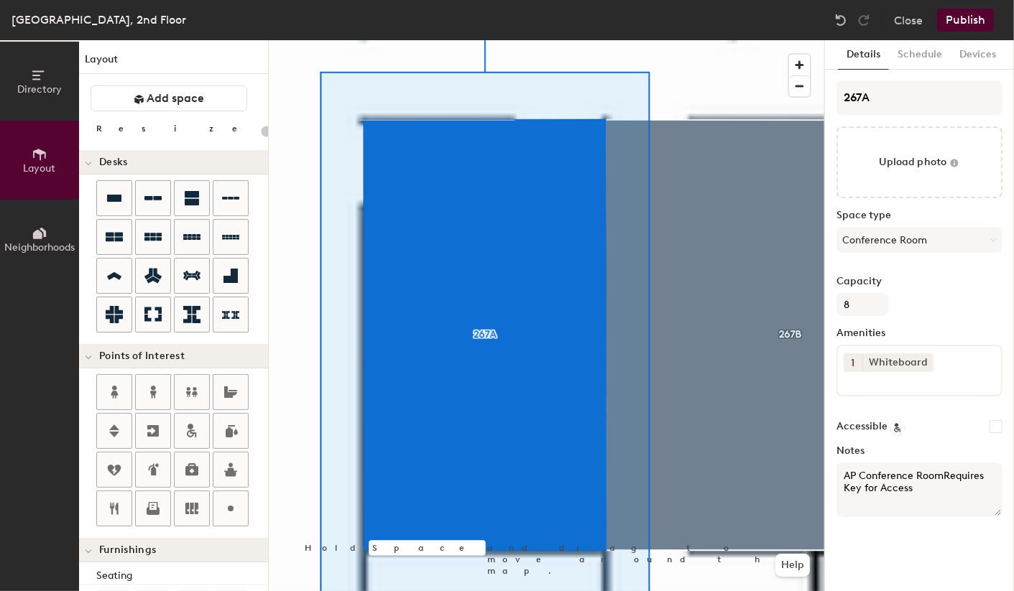
type input "20"
type textarea "AP Conference Room Requires Key for Access"
type input "20"
type textarea "AP Conference Room *Requires Key for Access"
type input "20"
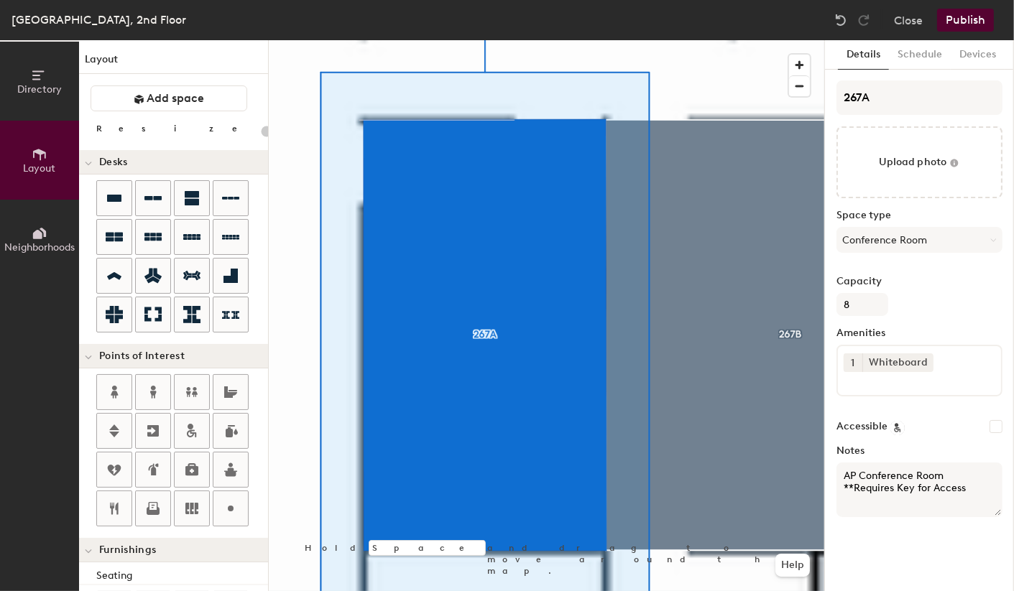
type textarea "AP Conference Room ***Requires Key for Access"
type input "20"
type textarea "AP Conference Room ***Requires Key for Access***"
type input "20"
click at [843, 486] on textarea "AP Conference Room ***Requires Key for Access***" at bounding box center [919, 490] width 166 height 55
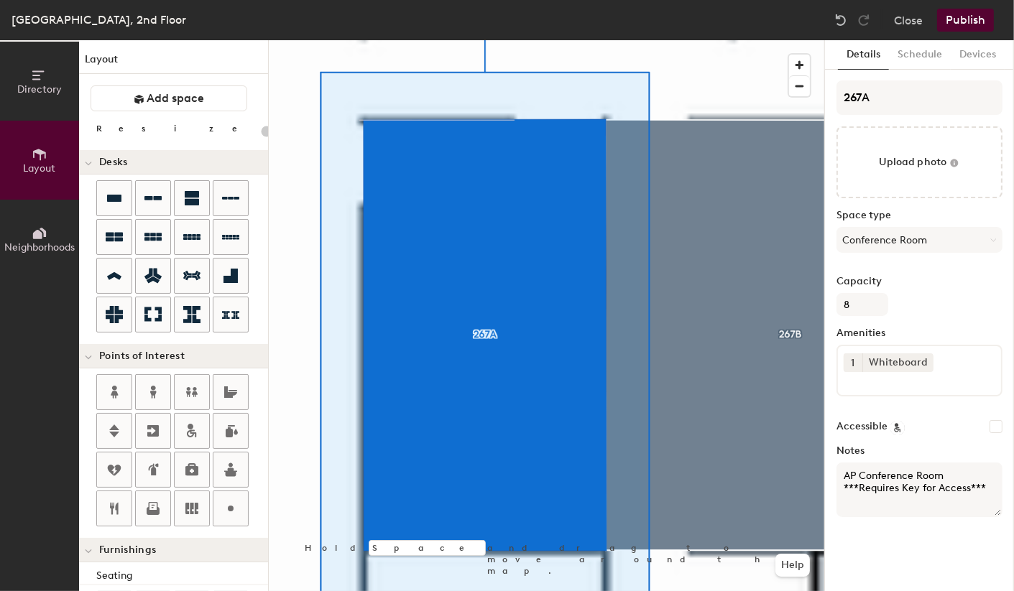
type textarea "AP Conference Room ***Requires Key for Access***"
type input "20"
click at [914, 500] on textarea "AP Conference Room ***Requires Key for Access***" at bounding box center [919, 490] width 166 height 55
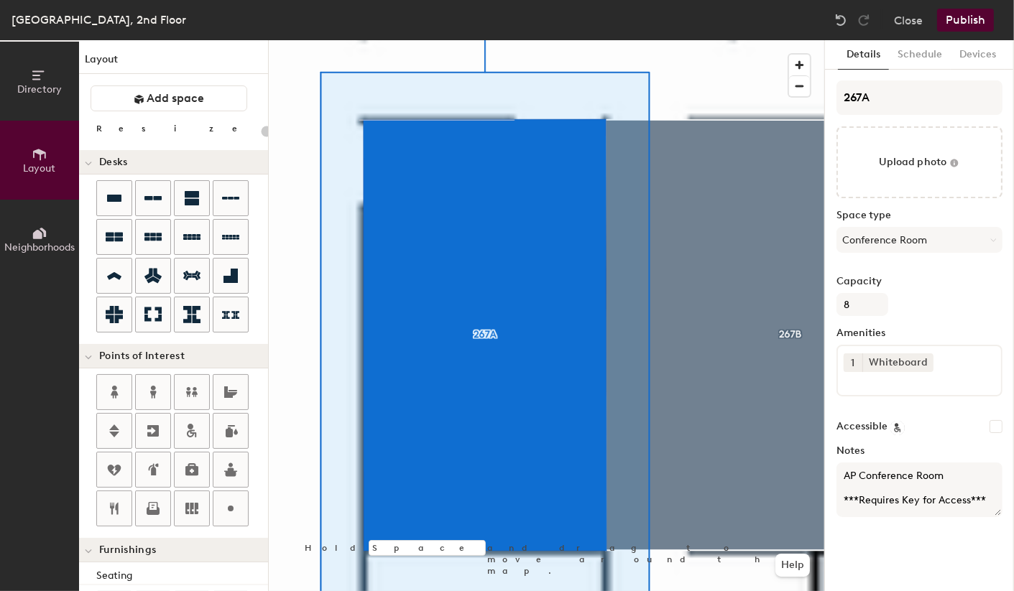
type textarea "AP Conference Room ***Requires Key for Access***"
click at [963, 19] on button "Publish" at bounding box center [965, 20] width 57 height 23
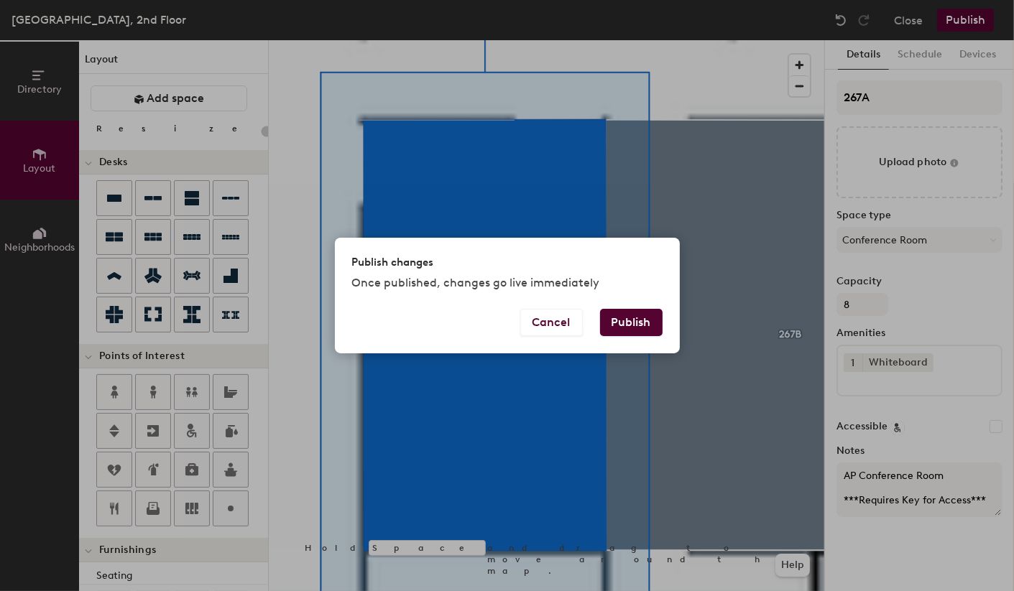
click at [623, 324] on button "Publish" at bounding box center [631, 322] width 62 height 27
type input "20"
